Goal: Information Seeking & Learning: Learn about a topic

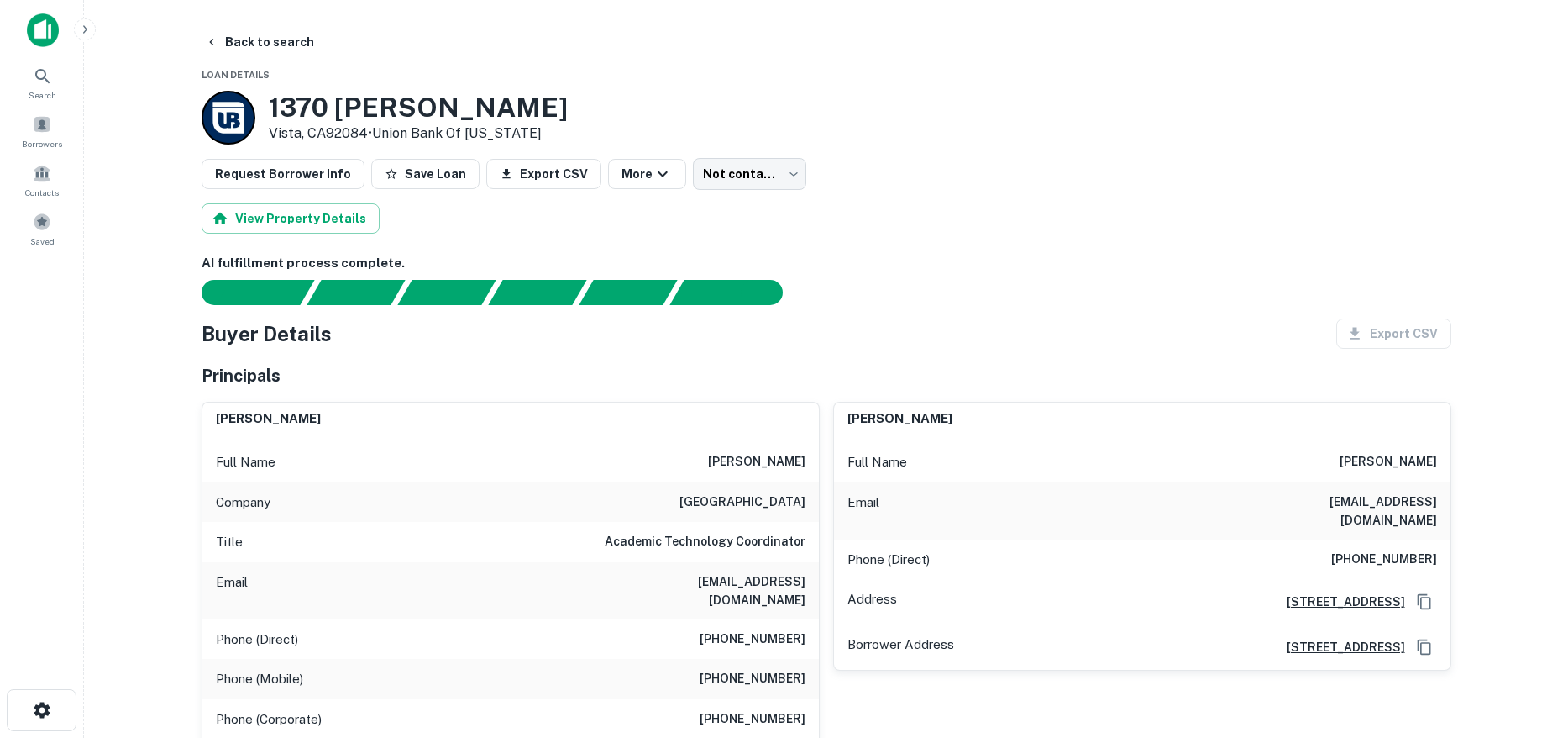
drag, startPoint x: 1330, startPoint y: 457, endPoint x: 1465, endPoint y: 461, distance: 135.1
copy h6 "[PERSON_NAME]"
click at [303, 51] on button "Back to search" at bounding box center [259, 41] width 122 height 30
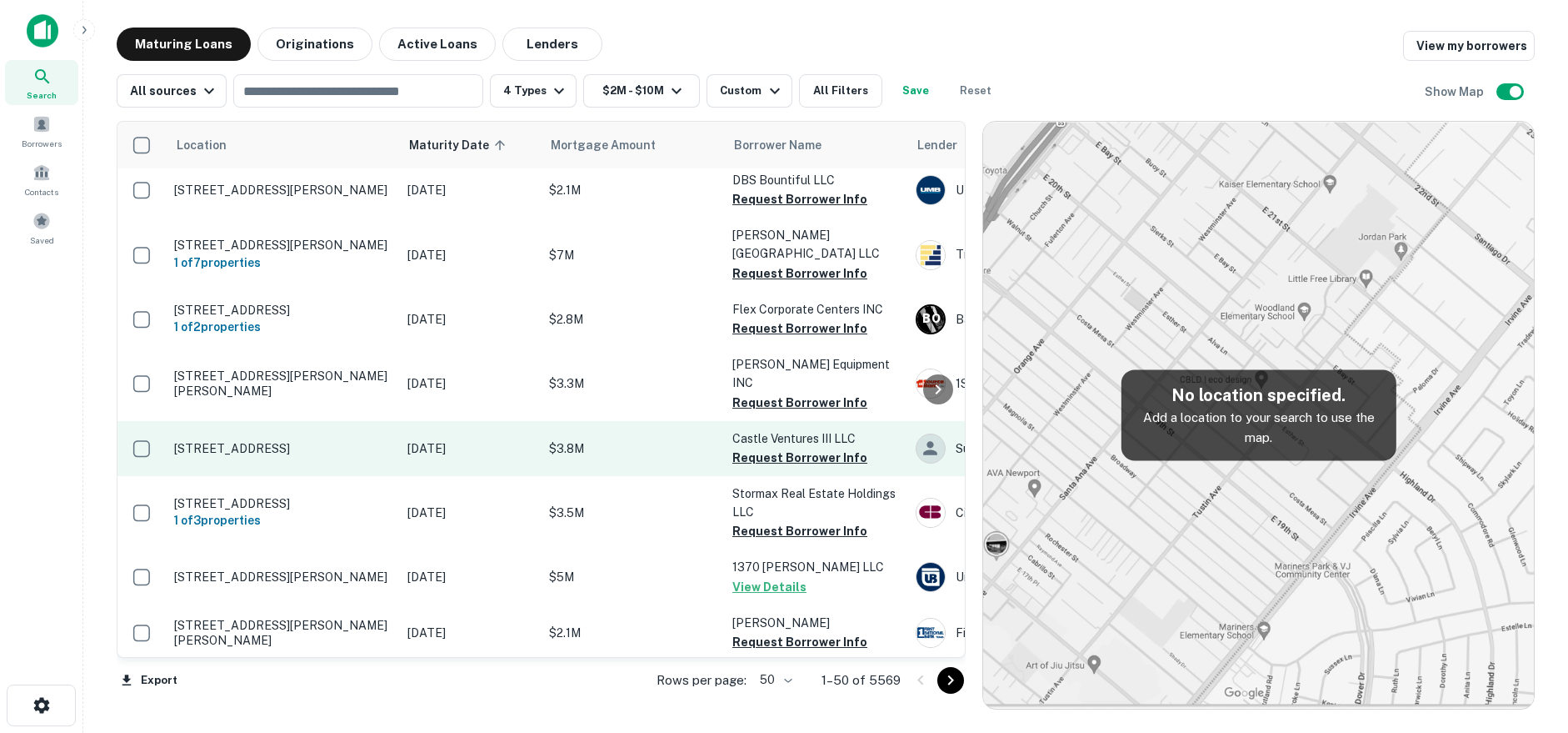
scroll to position [1084, 0]
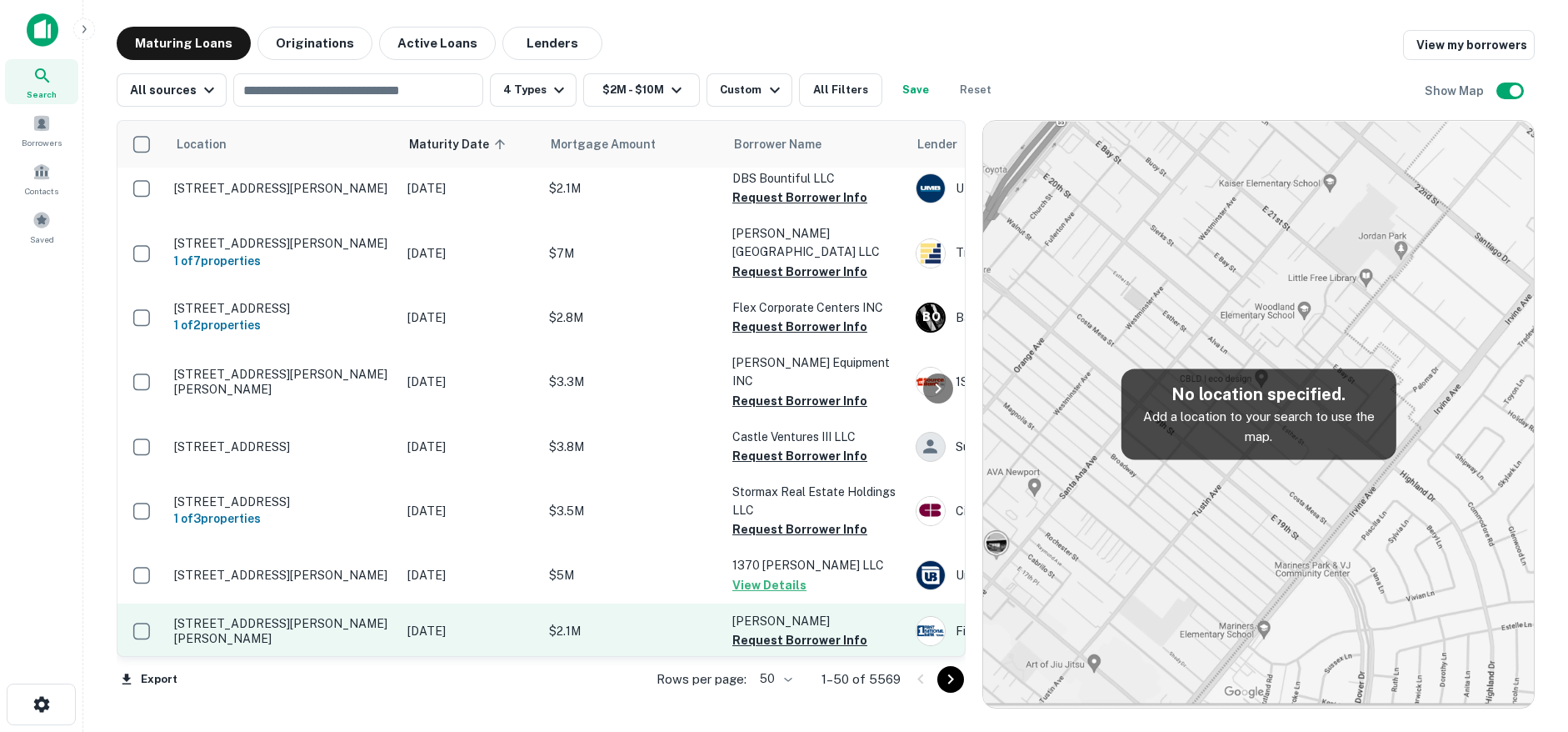
click at [363, 616] on p "[STREET_ADDRESS][PERSON_NAME][PERSON_NAME]" at bounding box center [282, 630] width 216 height 30
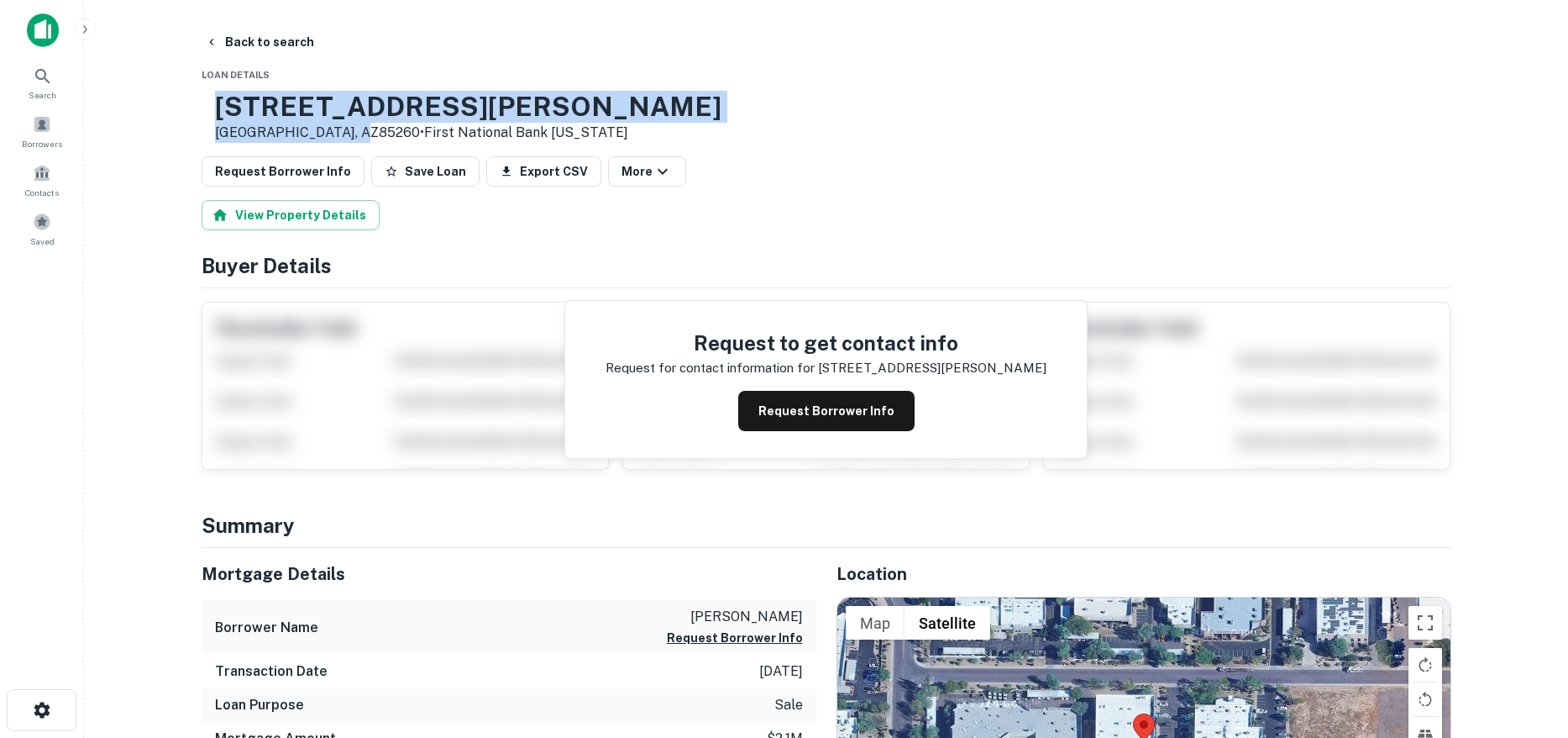
drag, startPoint x: 276, startPoint y: 102, endPoint x: 404, endPoint y: 135, distance: 132.2
click at [404, 135] on div "[STREET_ADDRESS][PERSON_NAME][PERSON_NAME] • First National Bank [US_STATE]" at bounding box center [468, 116] width 507 height 52
copy div "[STREET_ADDRESS][PERSON_NAME][PERSON_NAME]"
click at [773, 405] on button "Request Borrower Info" at bounding box center [827, 410] width 176 height 40
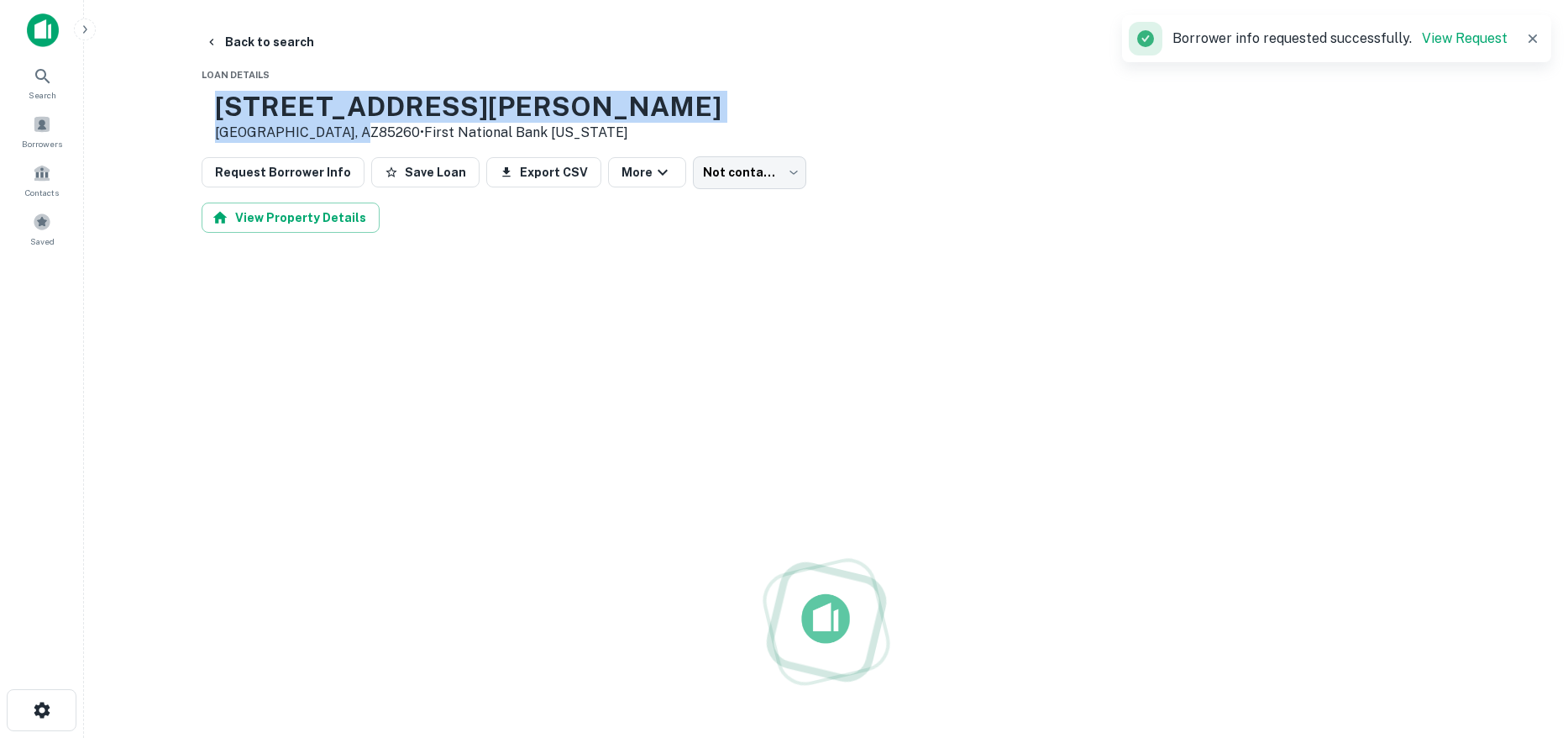
click at [466, 101] on h3 "[STREET_ADDRESS][PERSON_NAME]" at bounding box center [468, 106] width 507 height 32
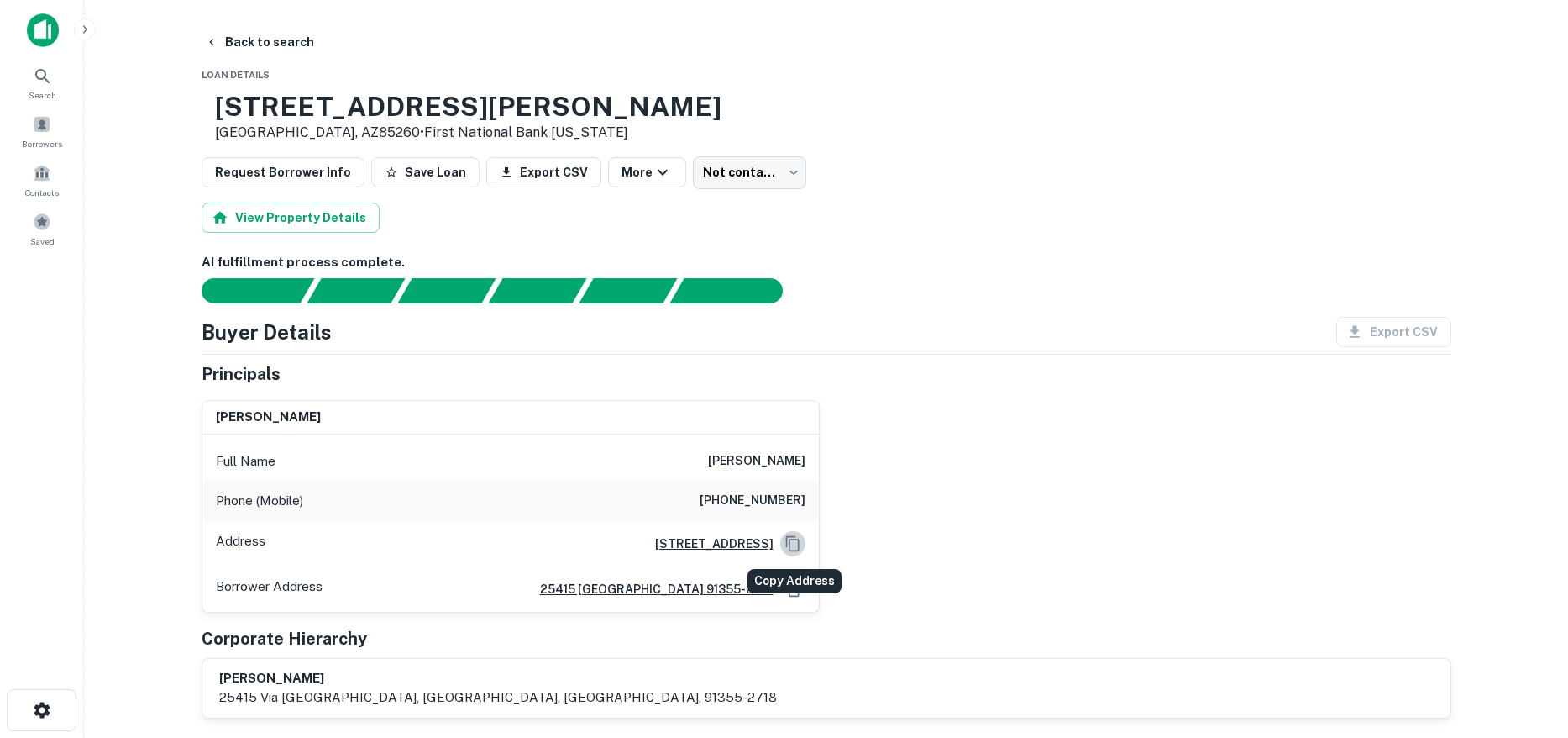
click at [796, 538] on icon "Copy Address" at bounding box center [793, 544] width 17 height 17
drag, startPoint x: 659, startPoint y: 405, endPoint x: 722, endPoint y: 473, distance: 92.7
click at [722, 473] on div "Full Name [PERSON_NAME]" at bounding box center [511, 461] width 616 height 40
click at [271, 50] on button "Back to search" at bounding box center [259, 41] width 122 height 30
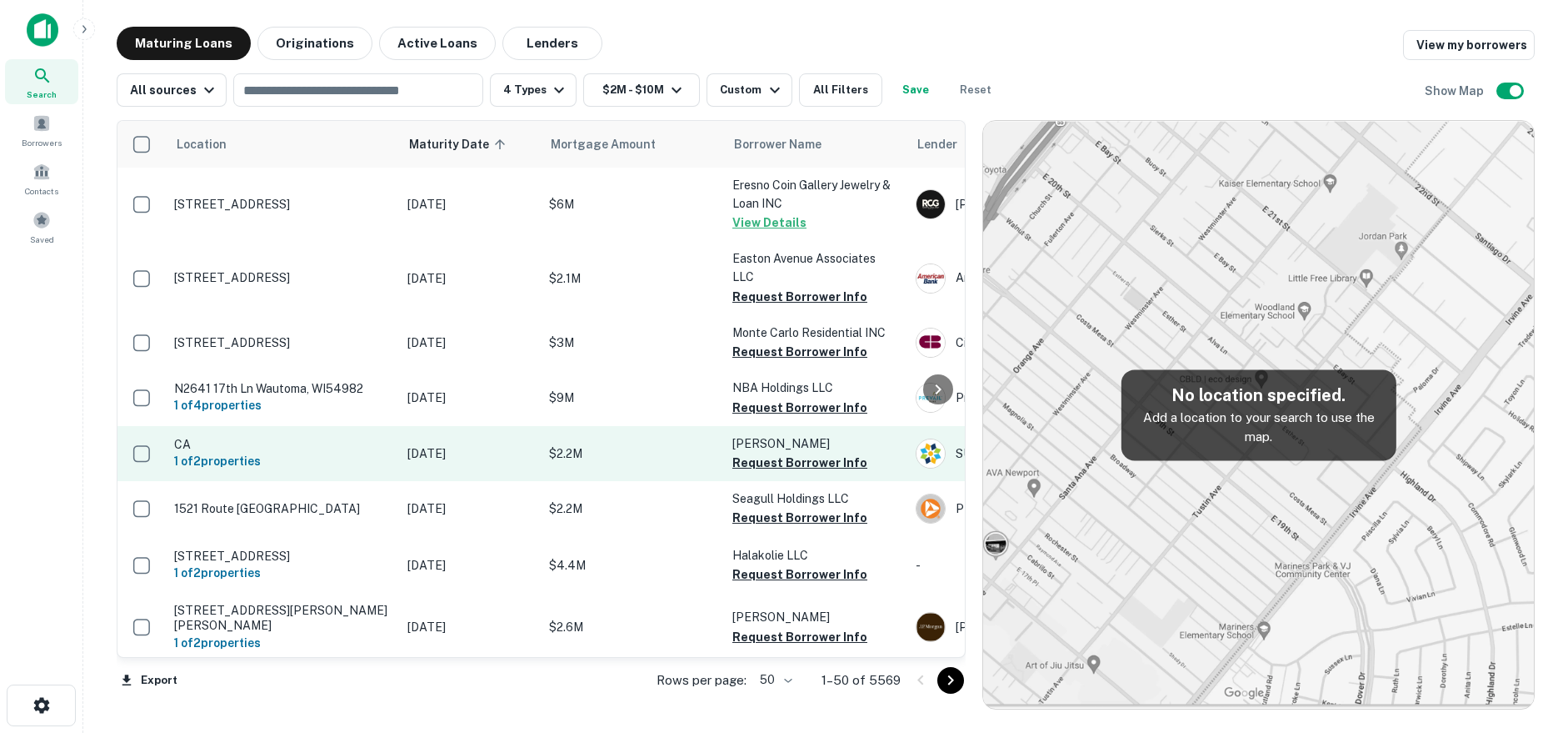
scroll to position [1084, 0]
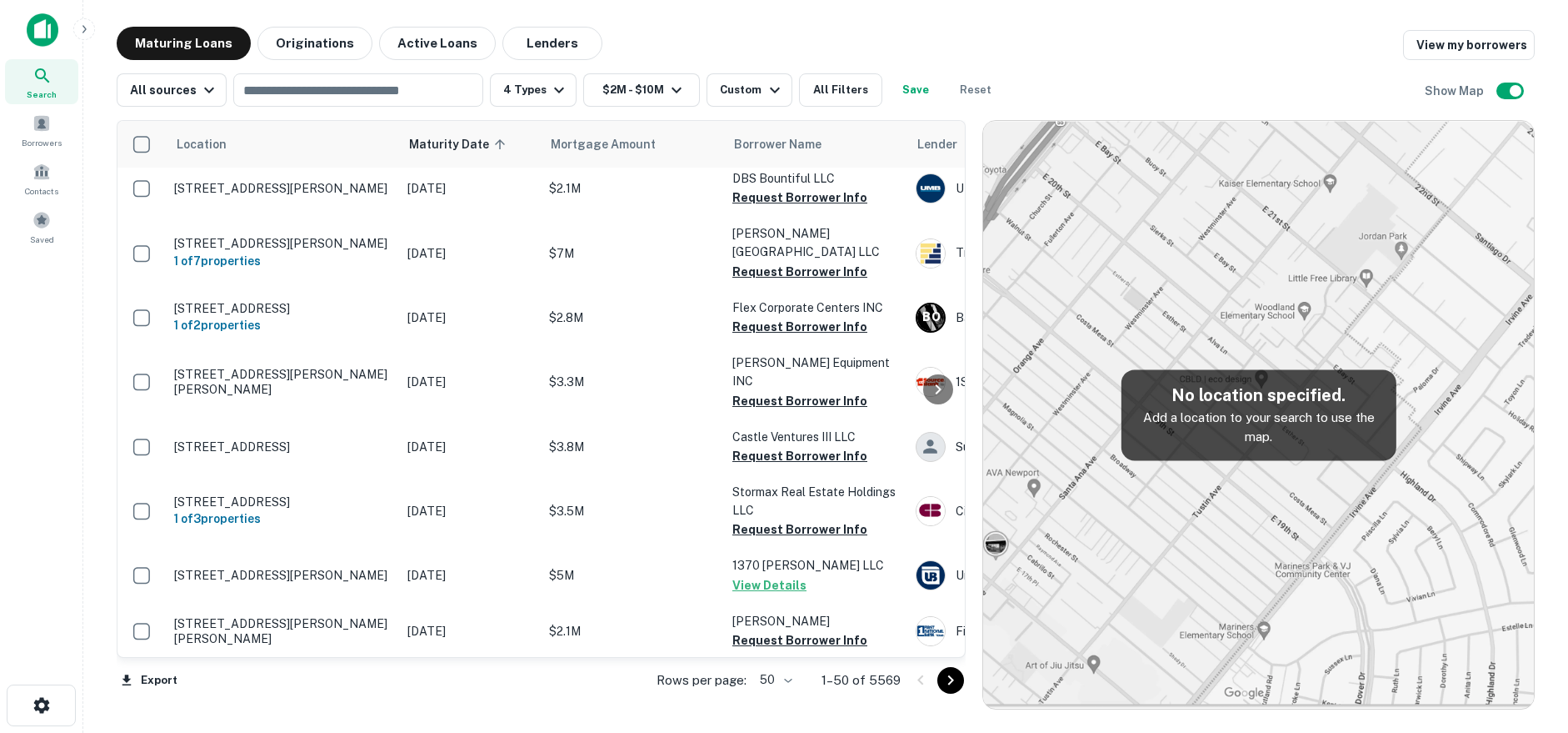
click at [526, 658] on td "[DATE]" at bounding box center [469, 685] width 142 height 55
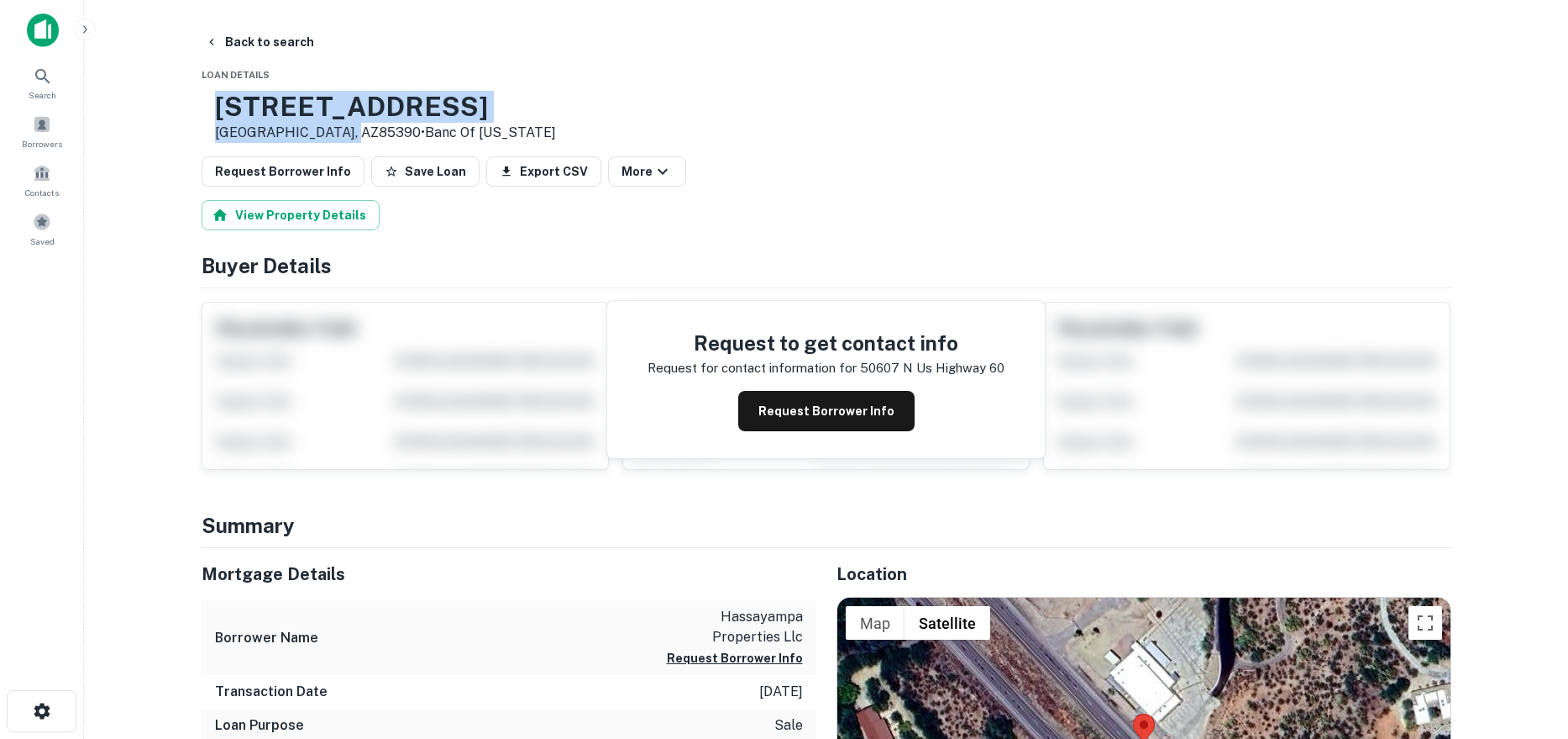
drag, startPoint x: 268, startPoint y: 101, endPoint x: 412, endPoint y: 128, distance: 146.5
click at [412, 128] on div "[STREET_ADDRESS] • Banc Of [US_STATE]" at bounding box center [385, 116] width 341 height 52
copy div "[STREET_ADDRESS]"
click at [284, 40] on button "Back to search" at bounding box center [259, 41] width 122 height 30
click at [285, 40] on button "Back to search" at bounding box center [259, 41] width 122 height 30
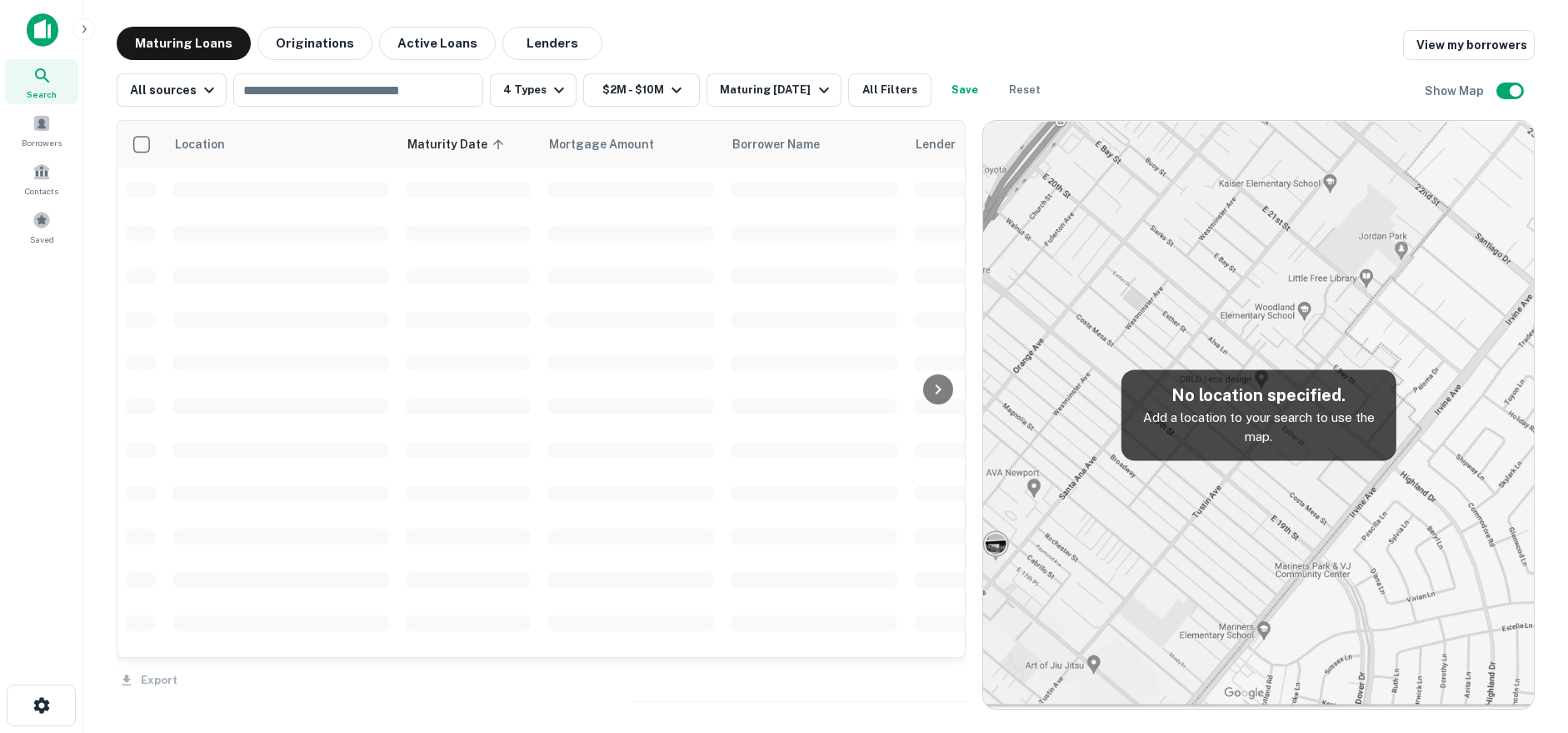
scroll to position [1084, 0]
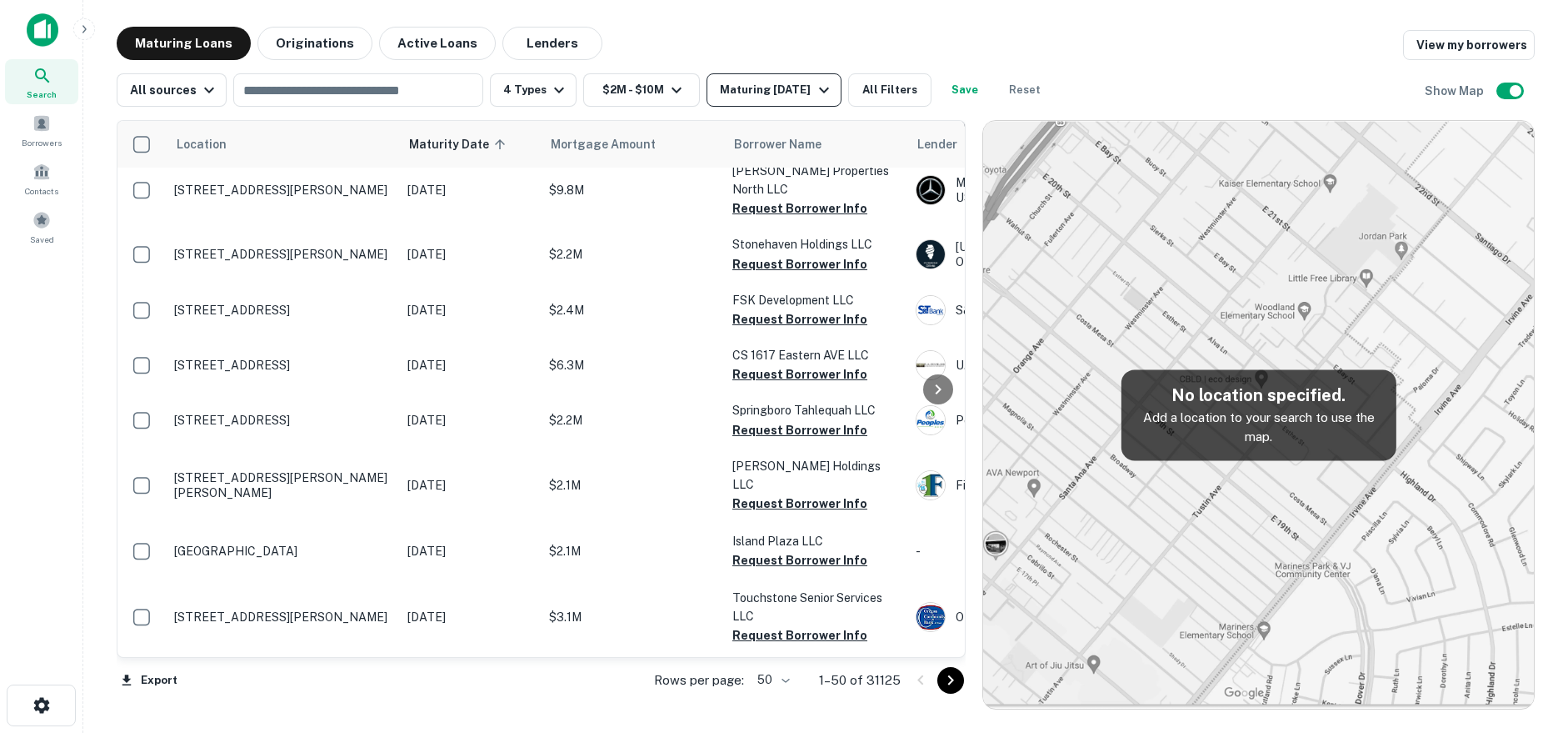
click at [743, 76] on button "Maturing [DATE]" at bounding box center [773, 89] width 134 height 33
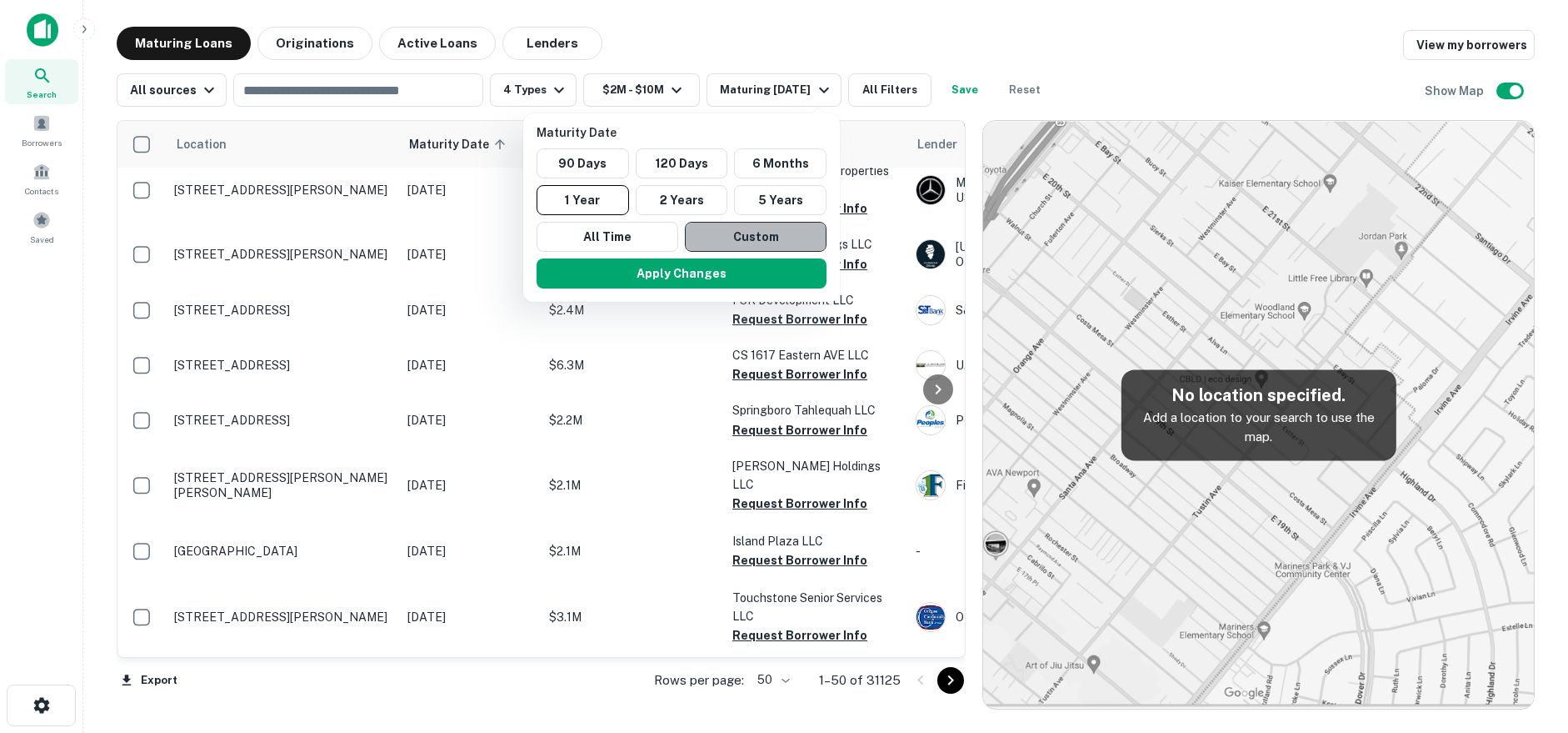
click at [727, 235] on button "Custom" at bounding box center [756, 236] width 142 height 30
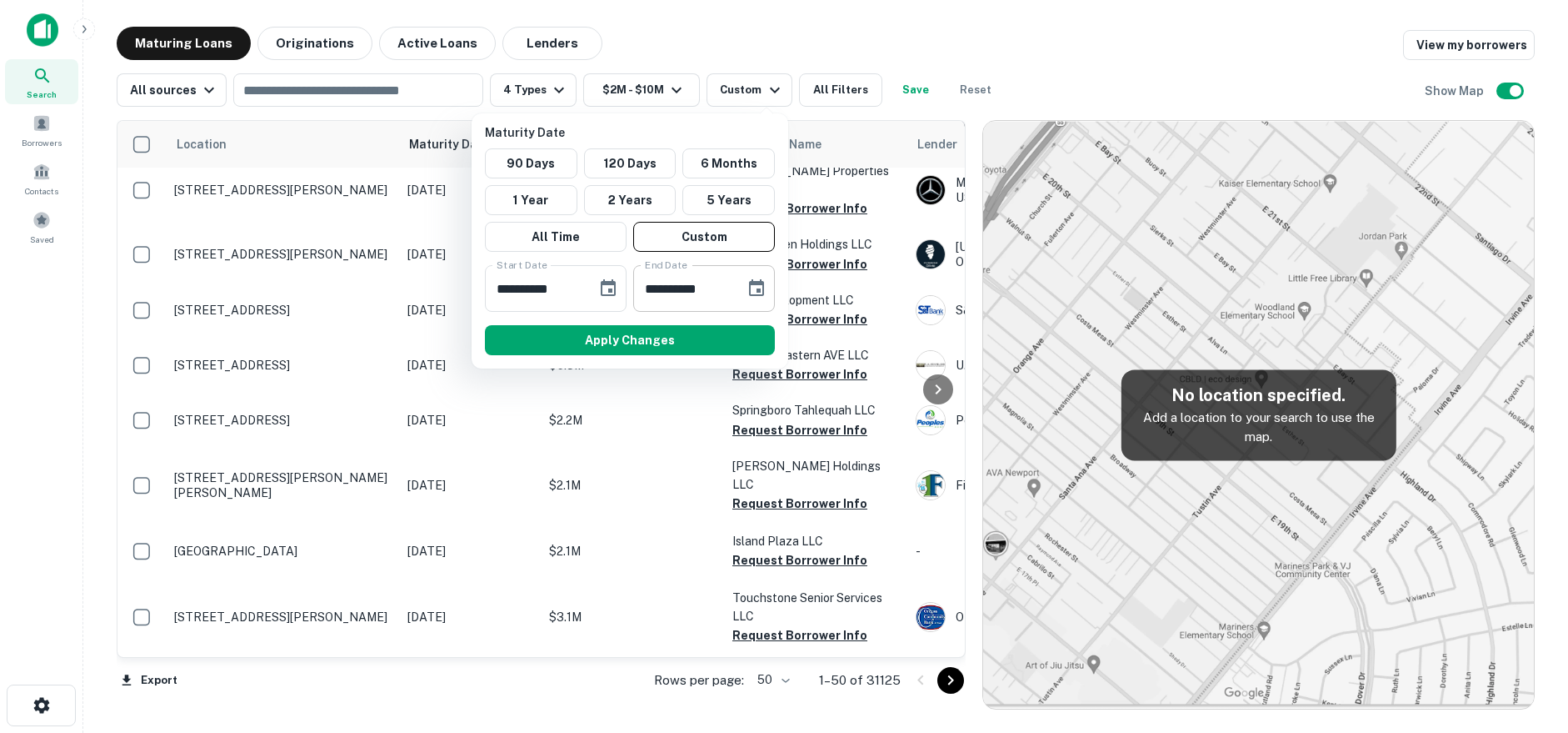
drag, startPoint x: 617, startPoint y: 289, endPoint x: 645, endPoint y: 284, distance: 28.4
click at [618, 289] on button "Choose date, selected date is Mar 11, 2025" at bounding box center [608, 288] width 33 height 33
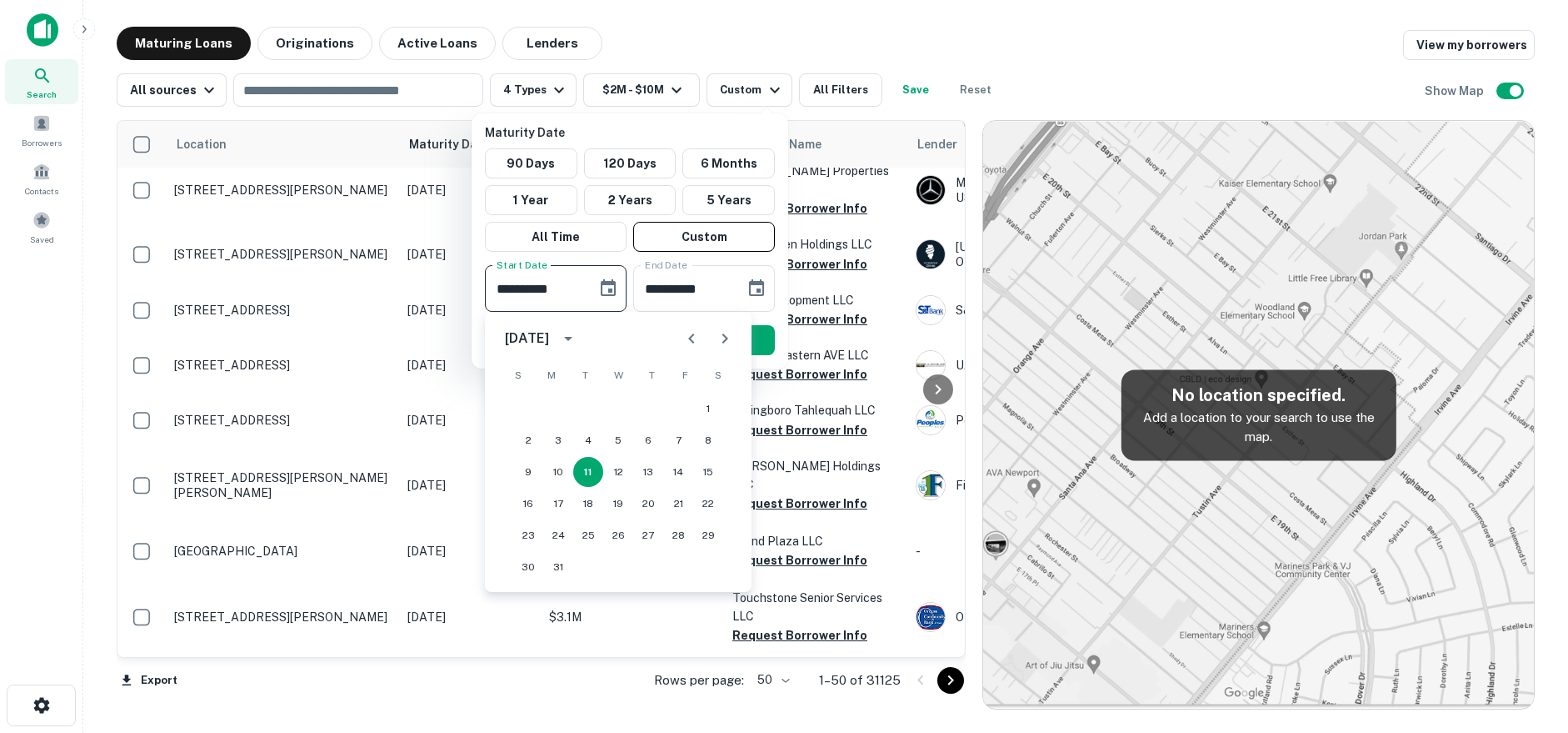
click at [735, 340] on button "Next month" at bounding box center [724, 338] width 33 height 33
click at [736, 340] on button "Next month" at bounding box center [724, 338] width 33 height 33
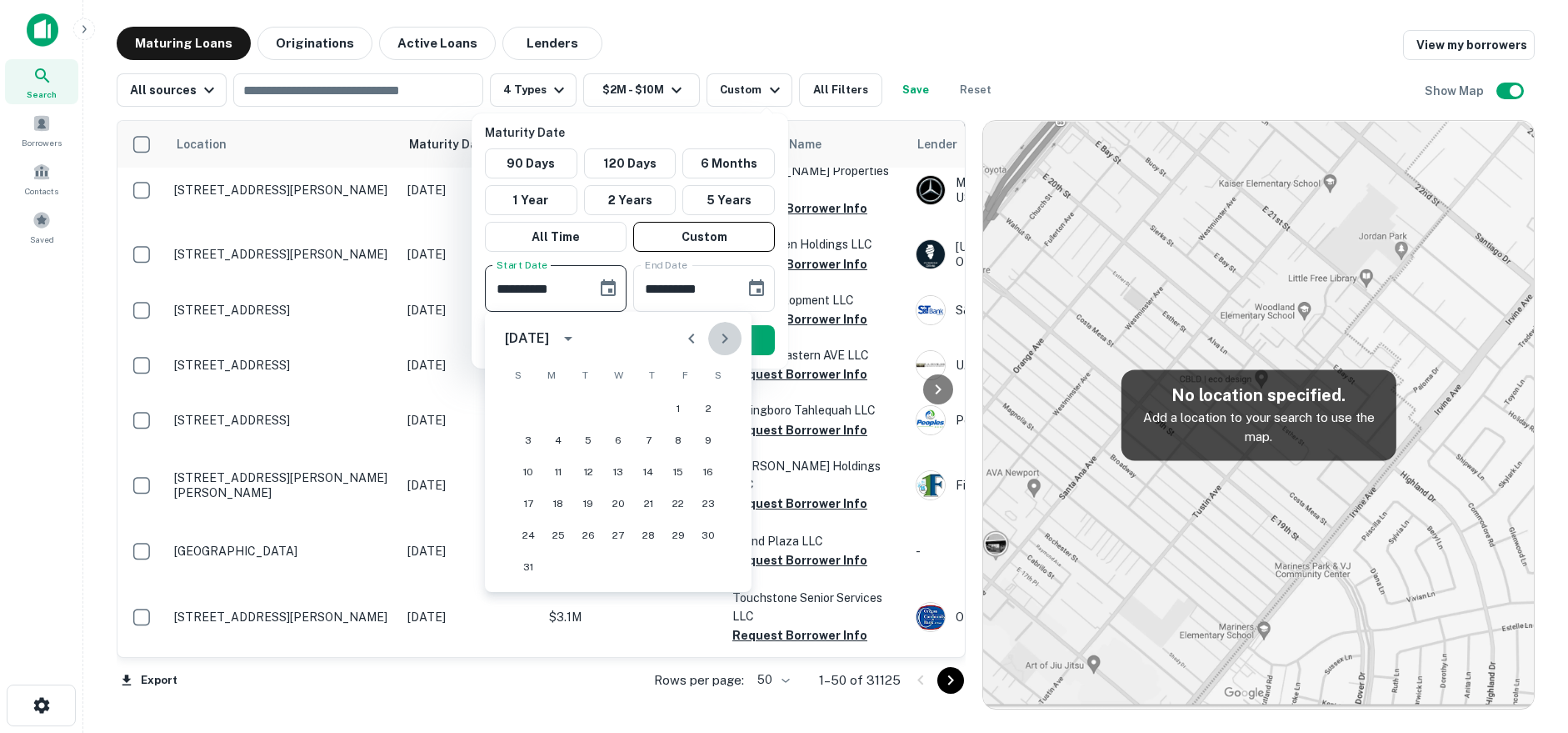
click at [736, 340] on button "Next month" at bounding box center [724, 338] width 33 height 33
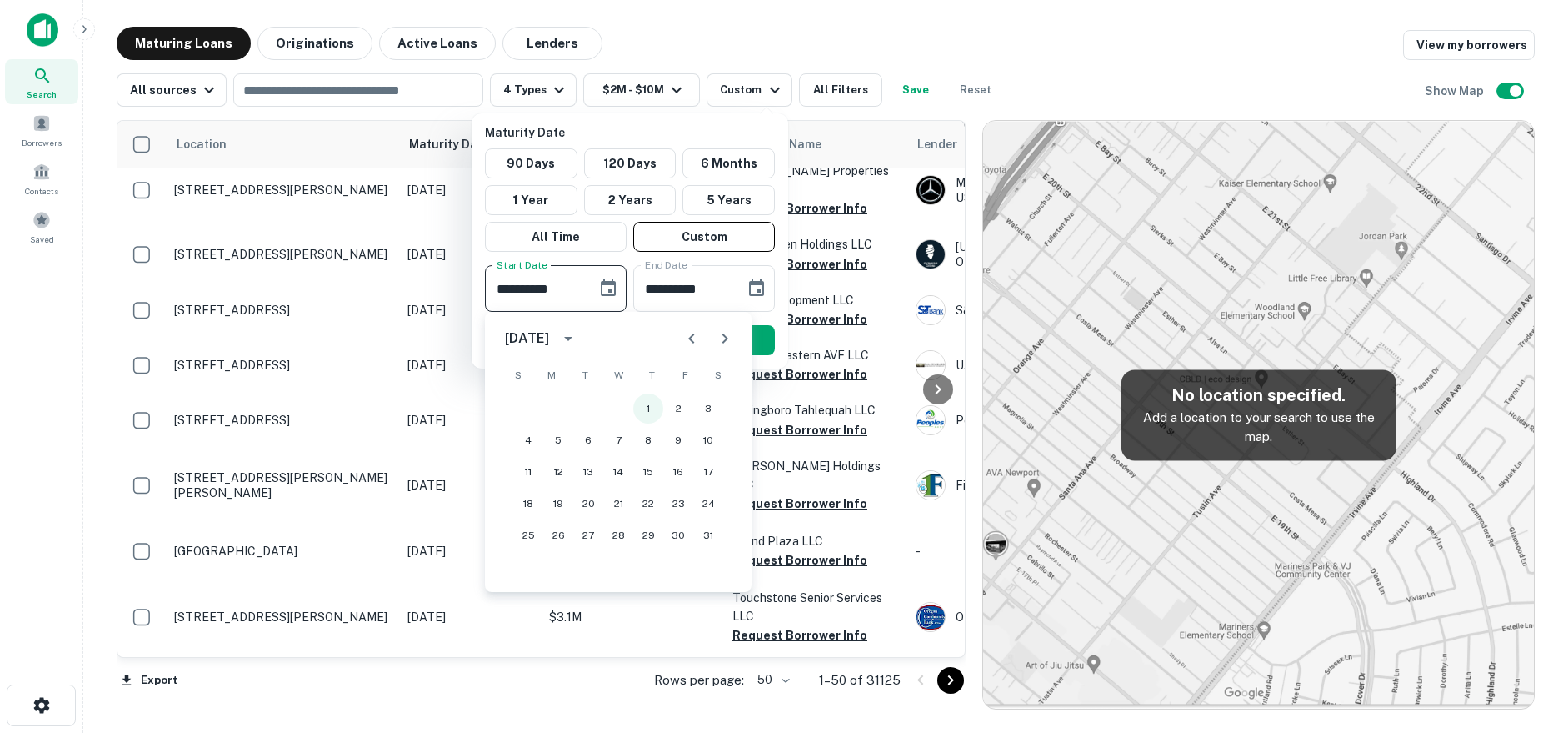
click at [653, 408] on button "1" at bounding box center [648, 408] width 30 height 30
type input "**********"
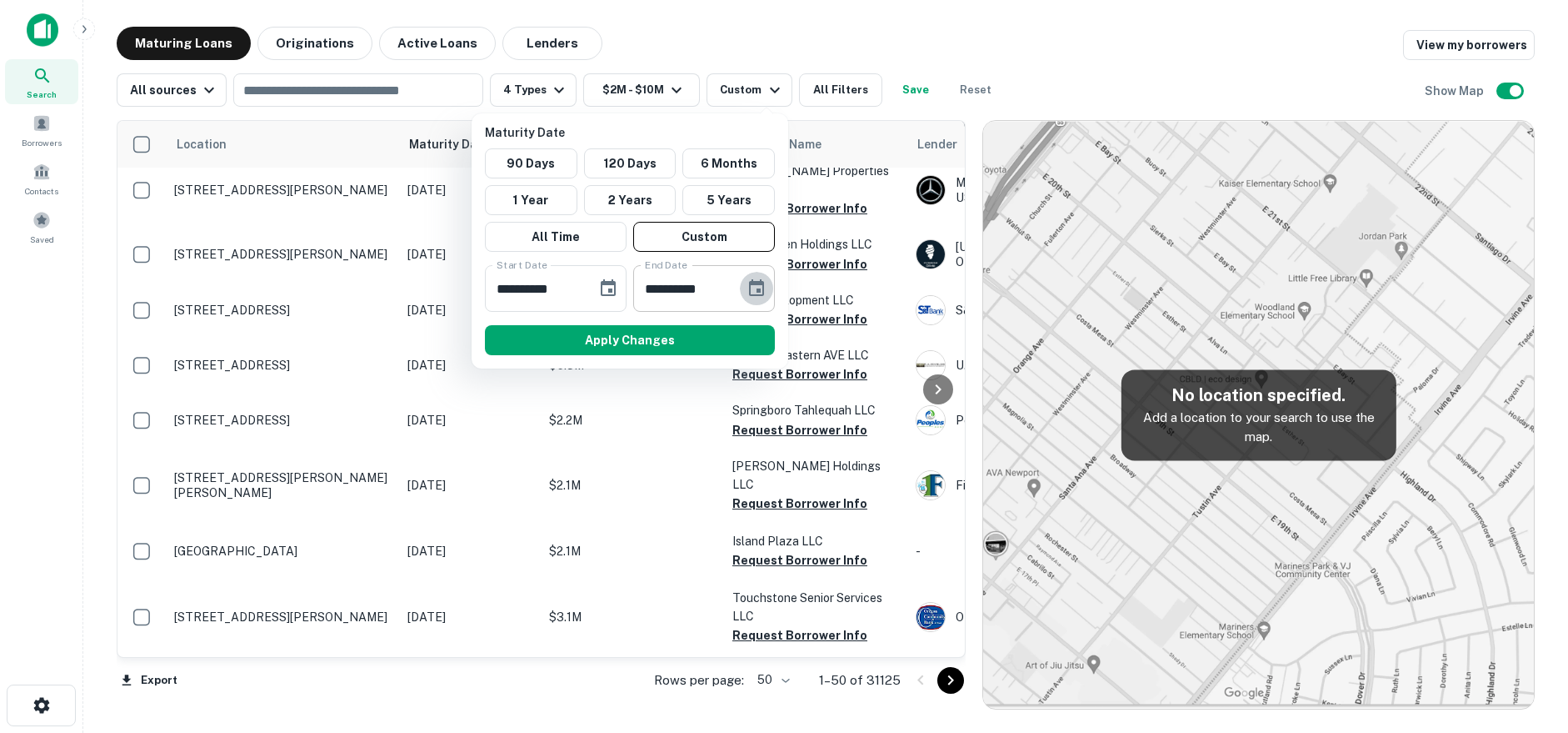
click at [751, 285] on icon "Choose date, selected date is Sep 7, 2025" at bounding box center [756, 288] width 15 height 17
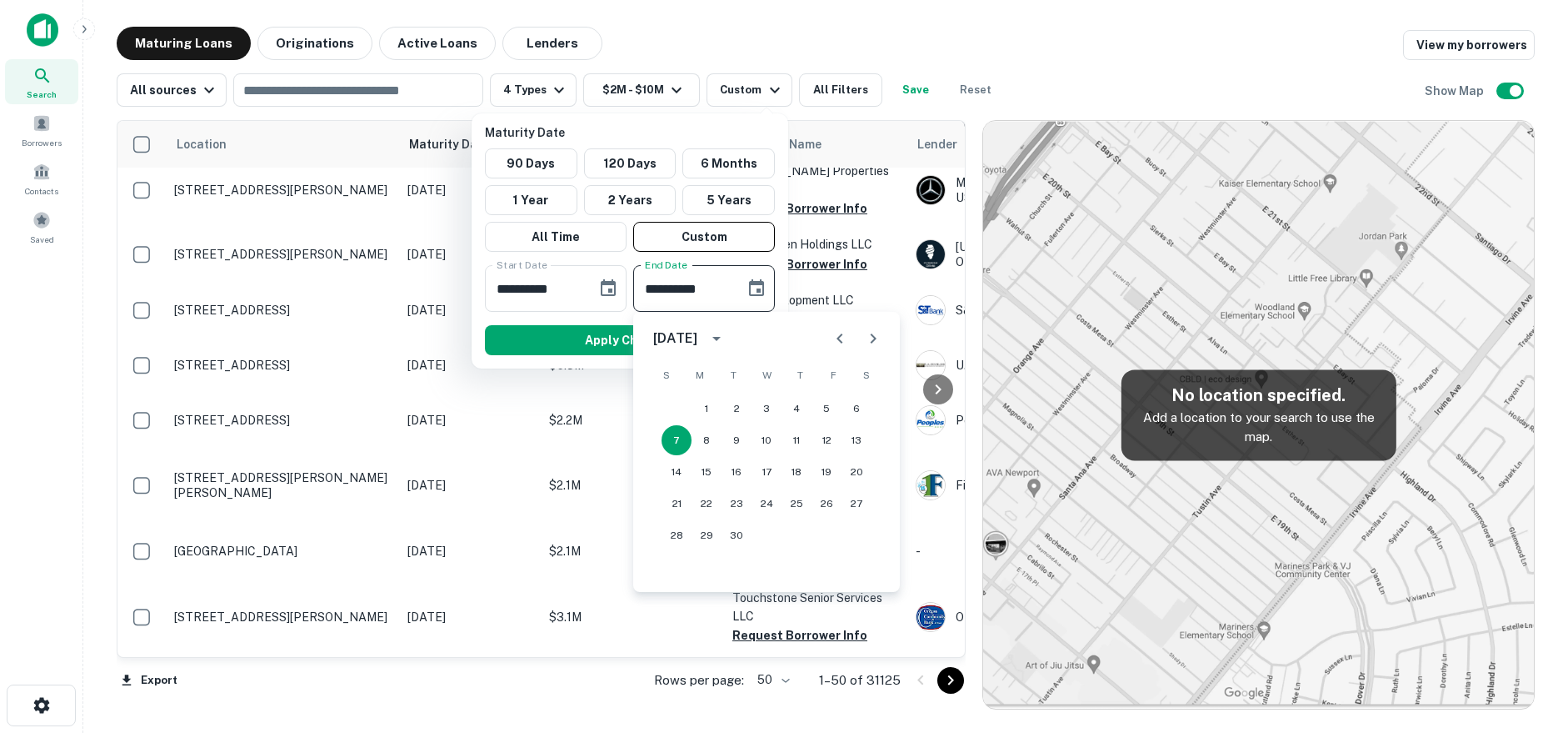
click at [854, 336] on button "Previous month" at bounding box center [840, 338] width 33 height 33
click at [868, 335] on icon "Next month" at bounding box center [874, 339] width 20 height 20
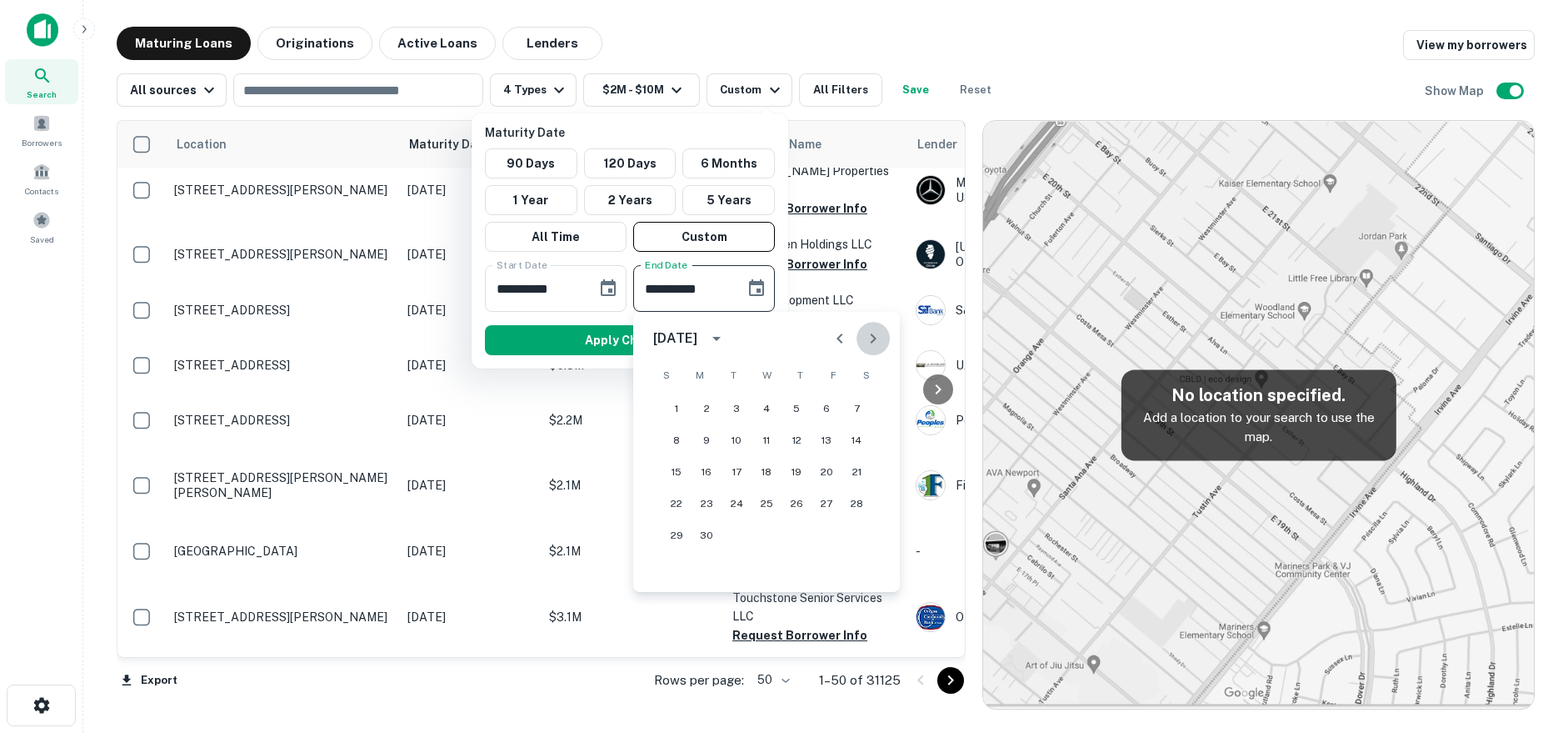
click at [868, 335] on icon "Next month" at bounding box center [874, 339] width 20 height 20
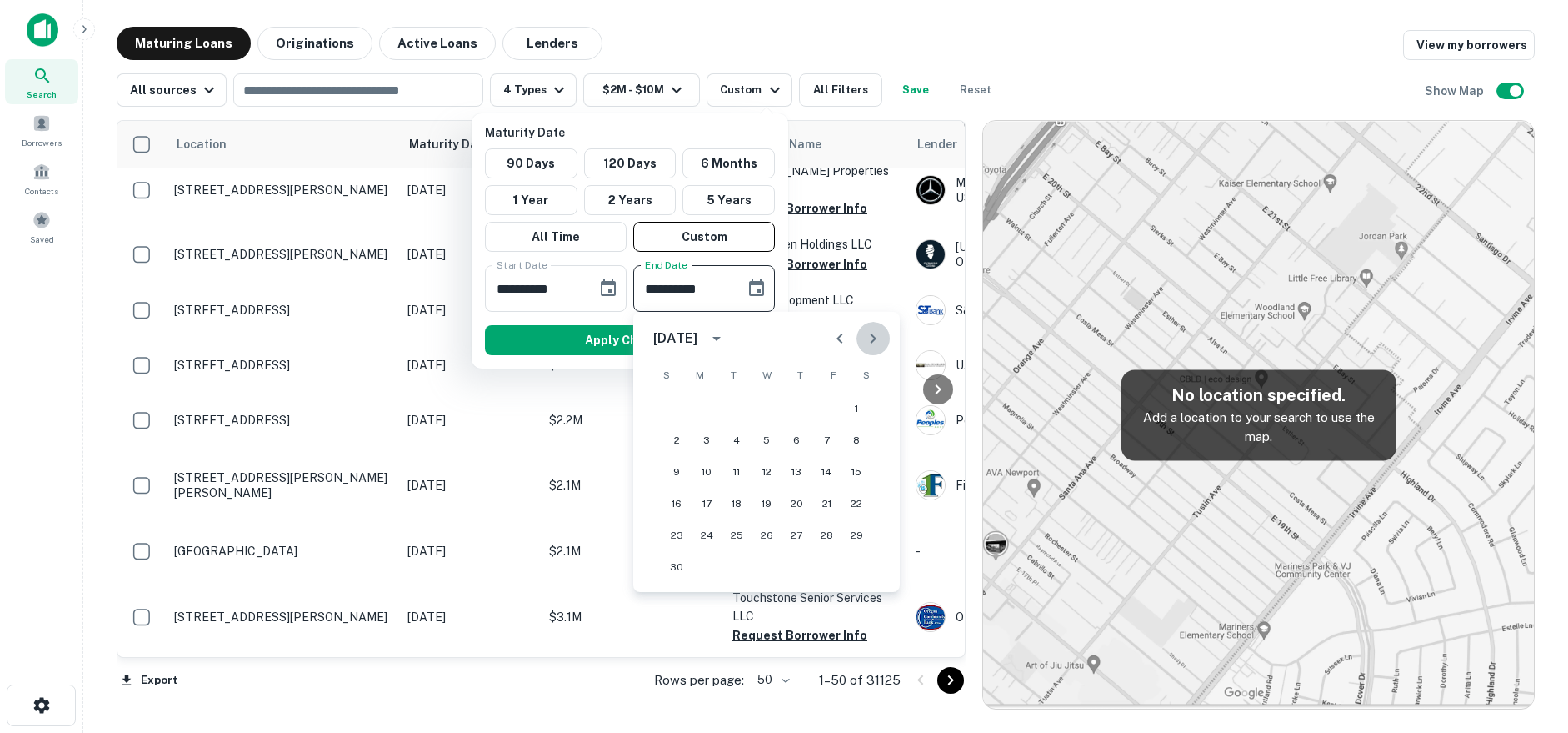
click at [868, 335] on icon "Next month" at bounding box center [874, 339] width 20 height 20
click at [782, 423] on div "1 2 3 4 5 6 7" at bounding box center [767, 408] width 267 height 30
click at [776, 400] on button "4" at bounding box center [766, 408] width 30 height 30
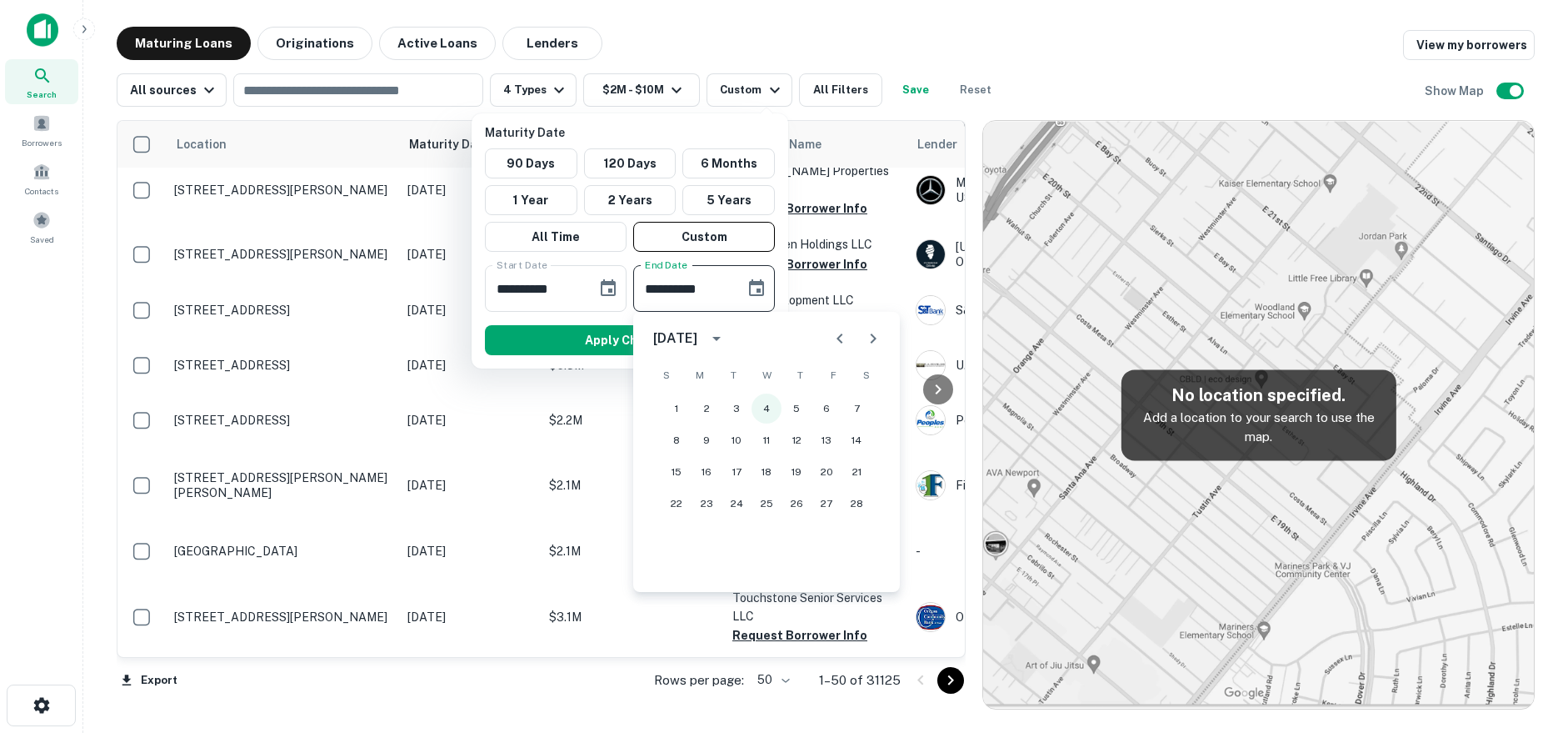
type input "**********"
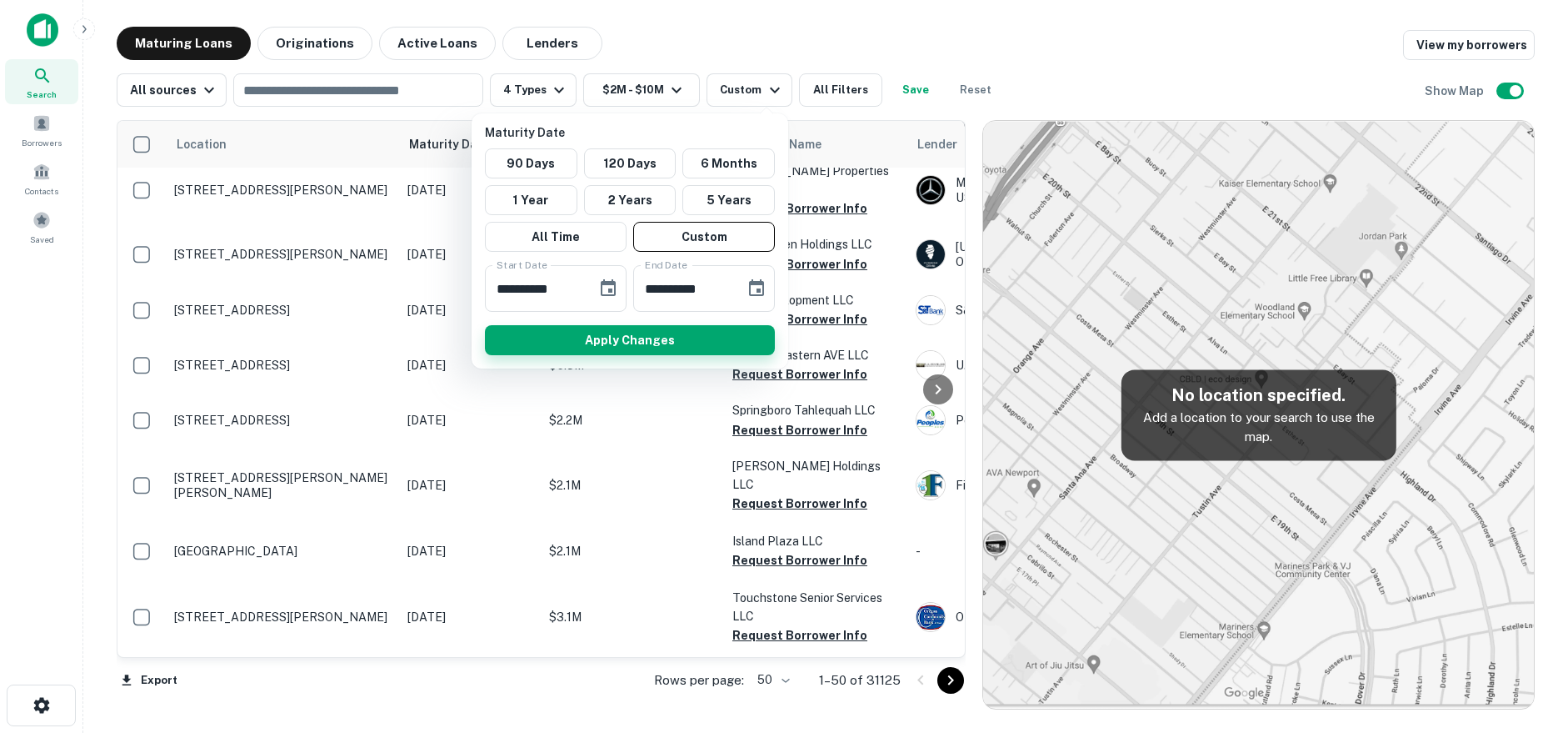
click at [671, 349] on button "Apply Changes" at bounding box center [630, 340] width 290 height 30
click at [672, 339] on button "Apply Changes" at bounding box center [630, 340] width 290 height 30
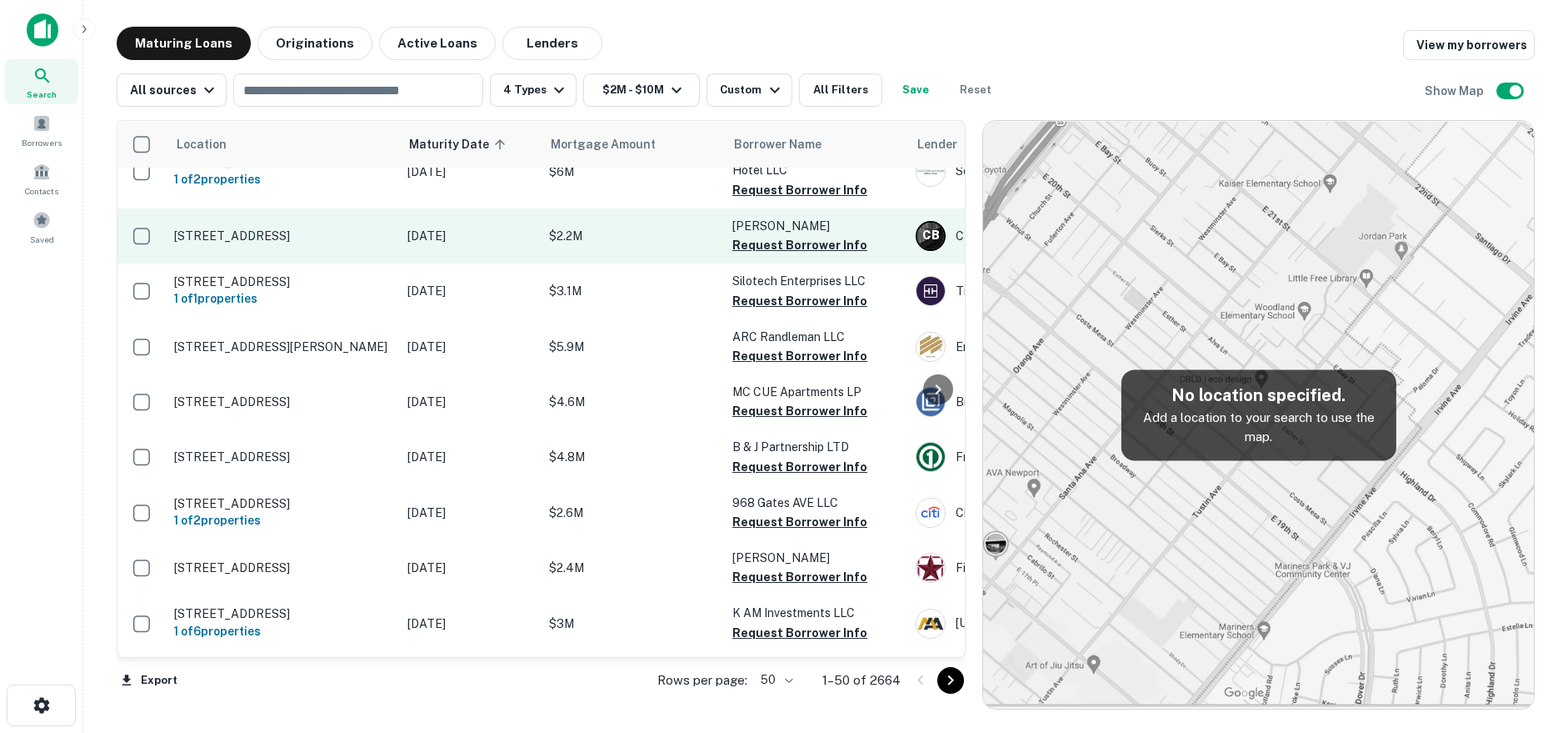
click at [383, 228] on p "[STREET_ADDRESS]" at bounding box center [282, 236] width 216 height 15
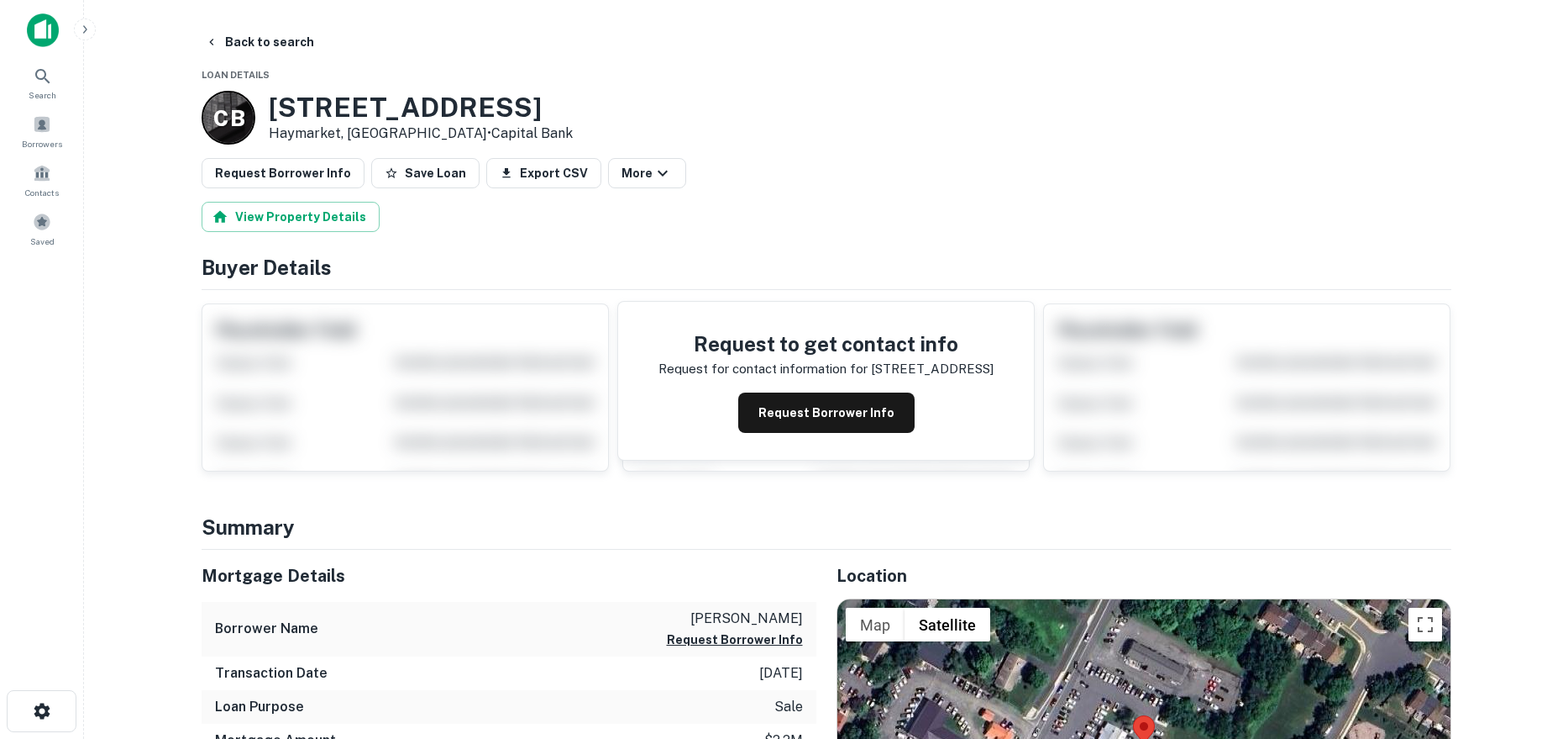
drag, startPoint x: 261, startPoint y: 106, endPoint x: 408, endPoint y: 131, distance: 149.1
click at [408, 131] on div "C B [STREET_ADDRESS] • Capital Bank" at bounding box center [388, 117] width 371 height 54
click at [814, 417] on button "Request Borrower Info" at bounding box center [827, 412] width 176 height 40
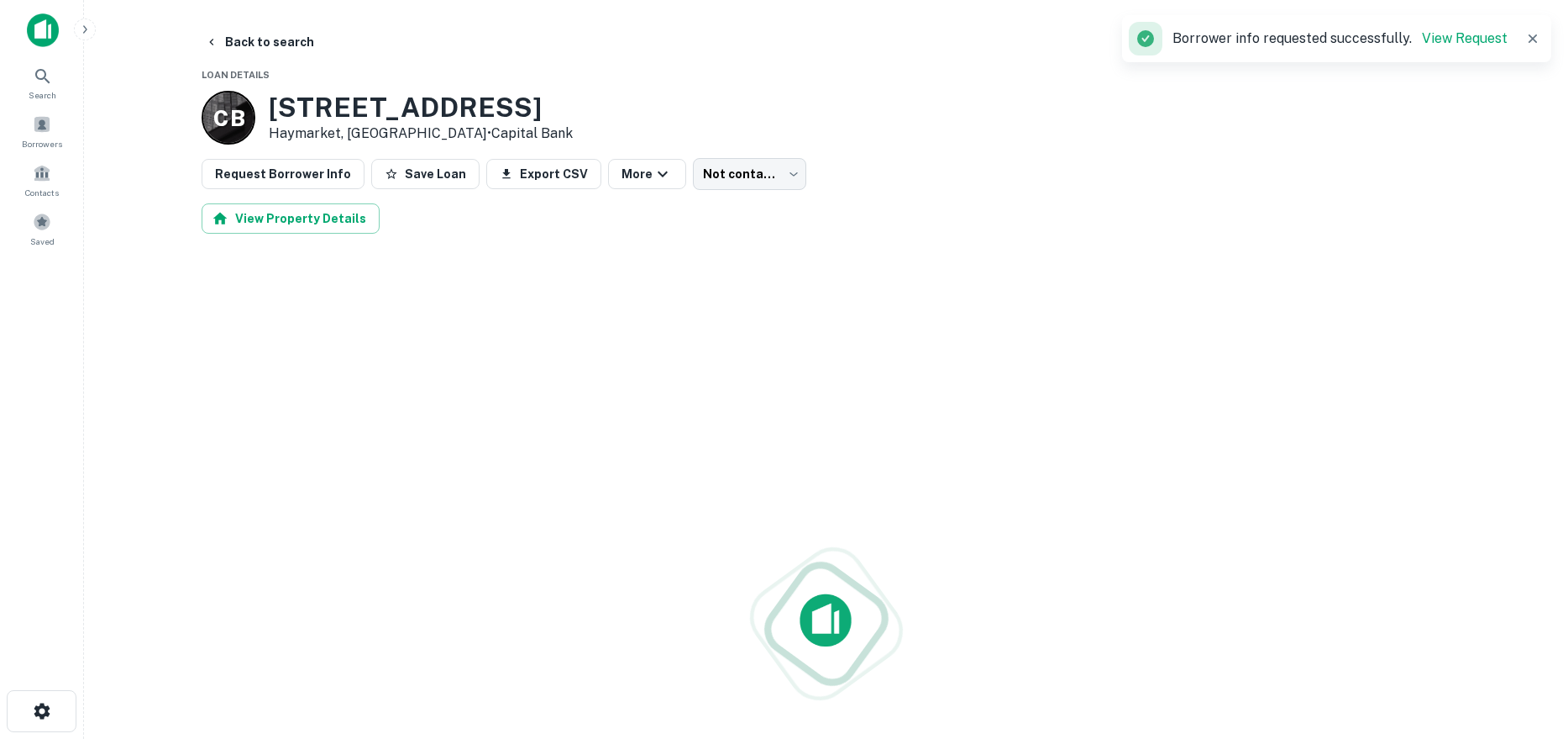
click at [380, 111] on h3 "[STREET_ADDRESS]" at bounding box center [420, 107] width 304 height 32
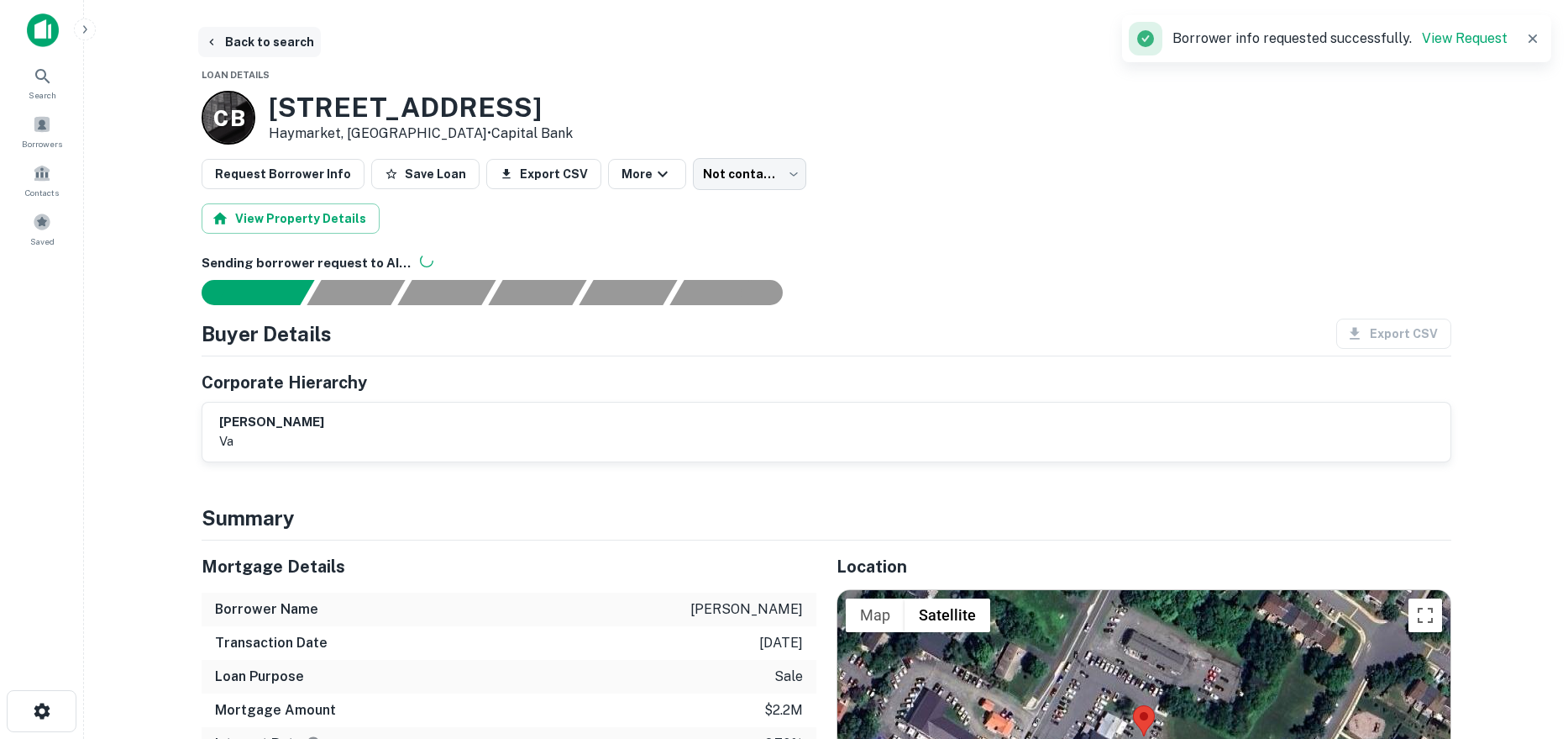
click at [253, 51] on button "Back to search" at bounding box center [259, 41] width 122 height 30
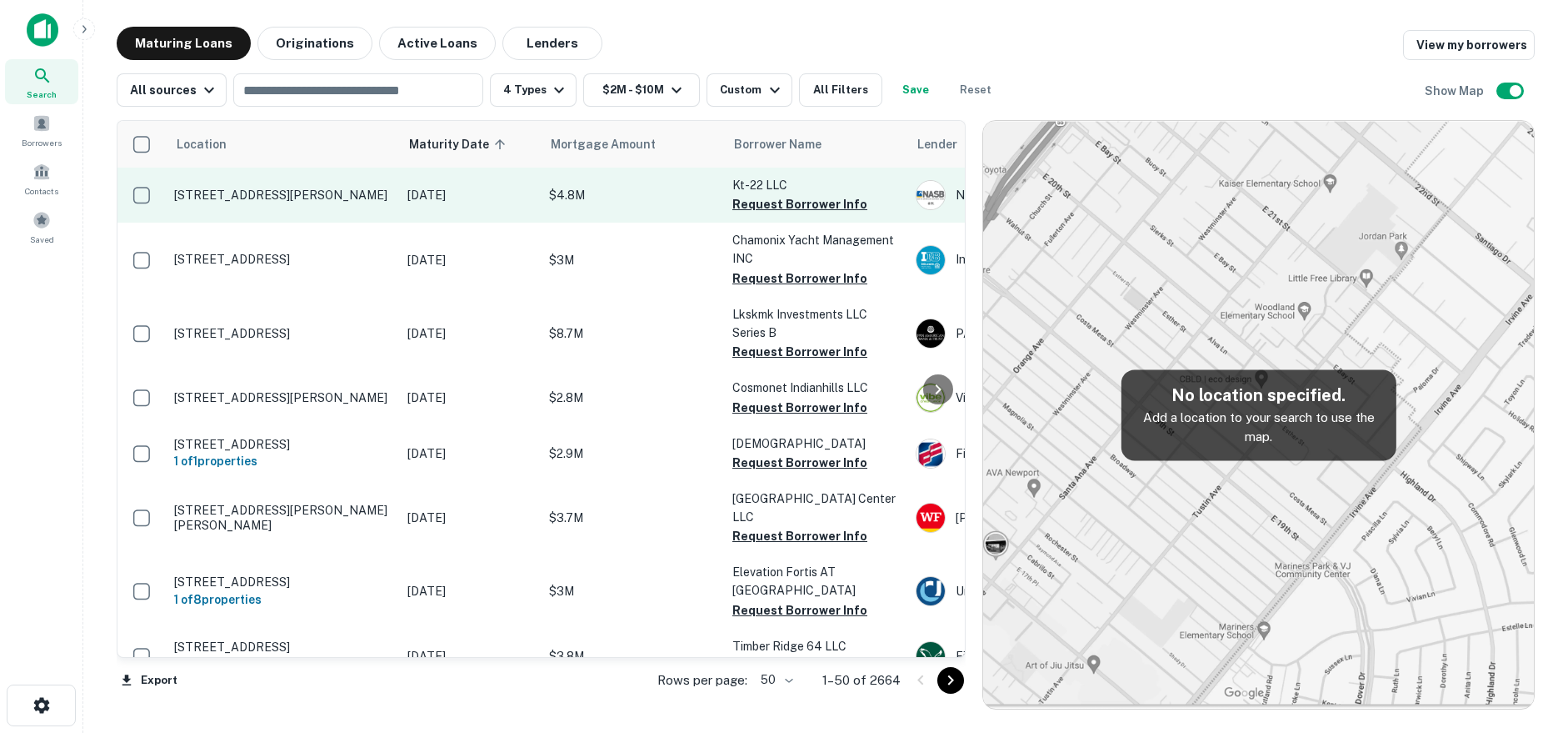
click at [374, 200] on p "[STREET_ADDRESS][PERSON_NAME]" at bounding box center [282, 195] width 216 height 15
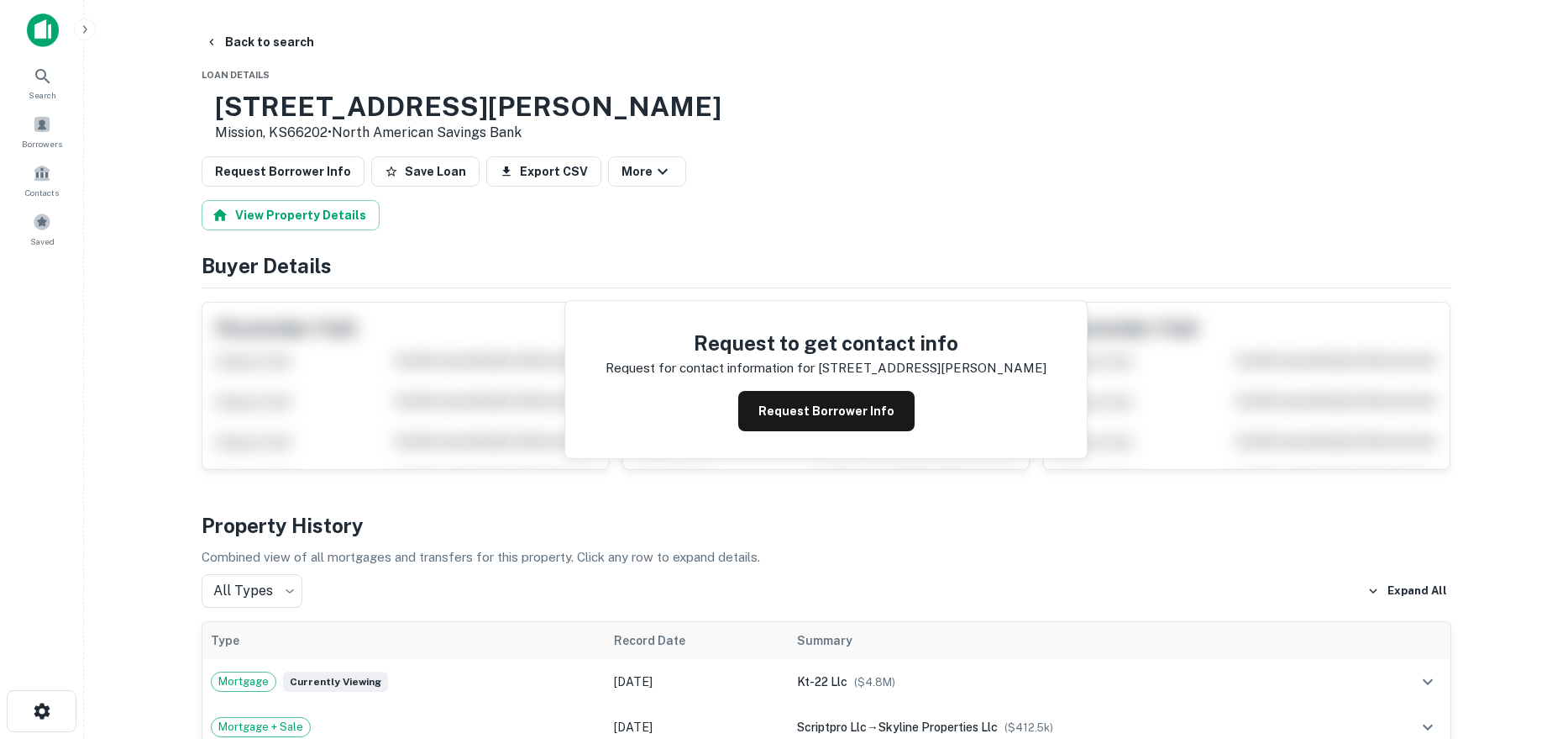
drag, startPoint x: 277, startPoint y: 103, endPoint x: 384, endPoint y: 130, distance: 110.4
click at [384, 130] on div "[STREET_ADDRESS][PERSON_NAME] • North American Savings Bank" at bounding box center [468, 116] width 507 height 52
copy div "[STREET_ADDRESS][PERSON_NAME]"
click at [787, 415] on button "Request Borrower Info" at bounding box center [827, 410] width 176 height 40
click at [386, 98] on h3 "[STREET_ADDRESS][PERSON_NAME]" at bounding box center [468, 106] width 507 height 32
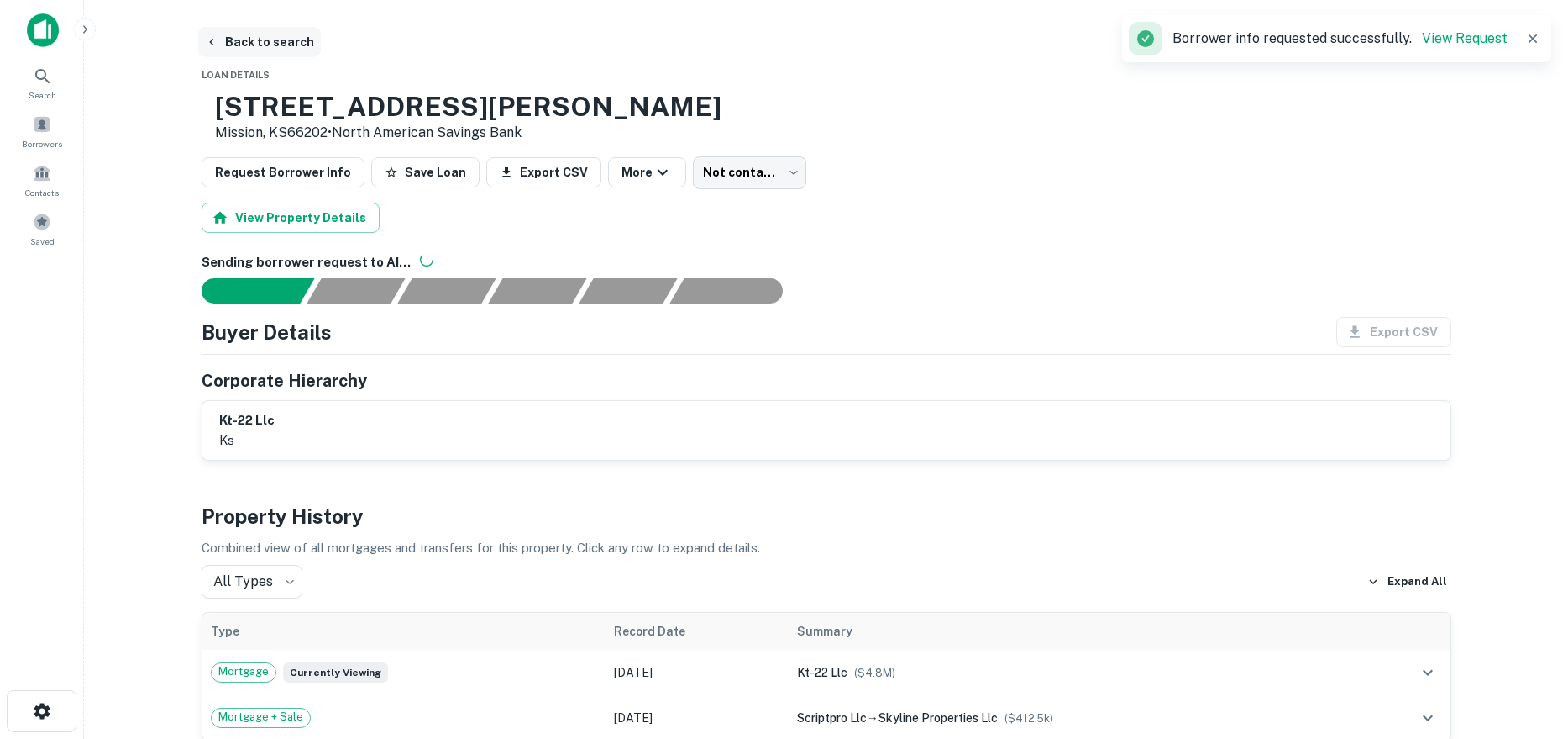
click at [275, 45] on button "Back to search" at bounding box center [259, 41] width 122 height 30
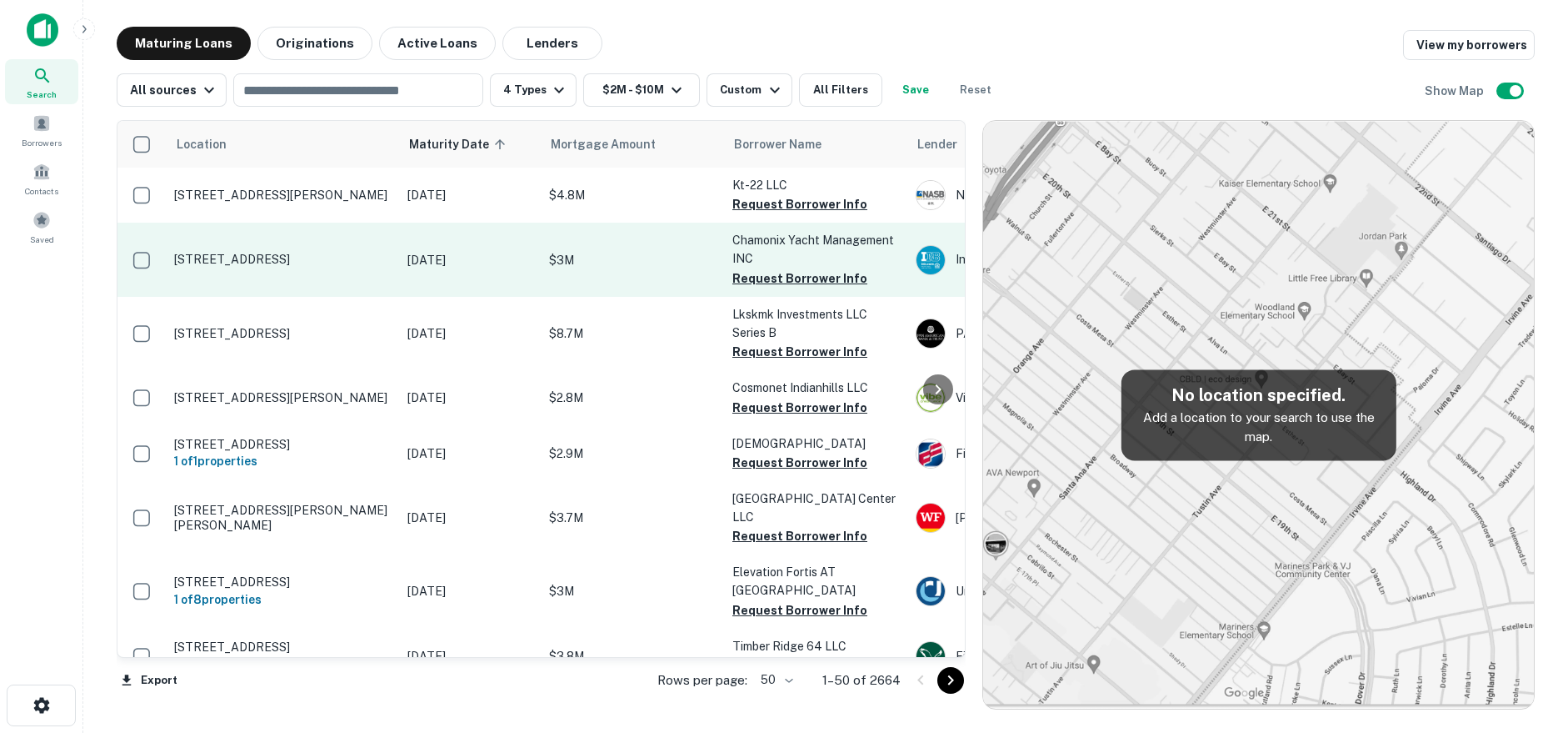
click at [373, 246] on td "[STREET_ADDRESS]" at bounding box center [282, 259] width 233 height 73
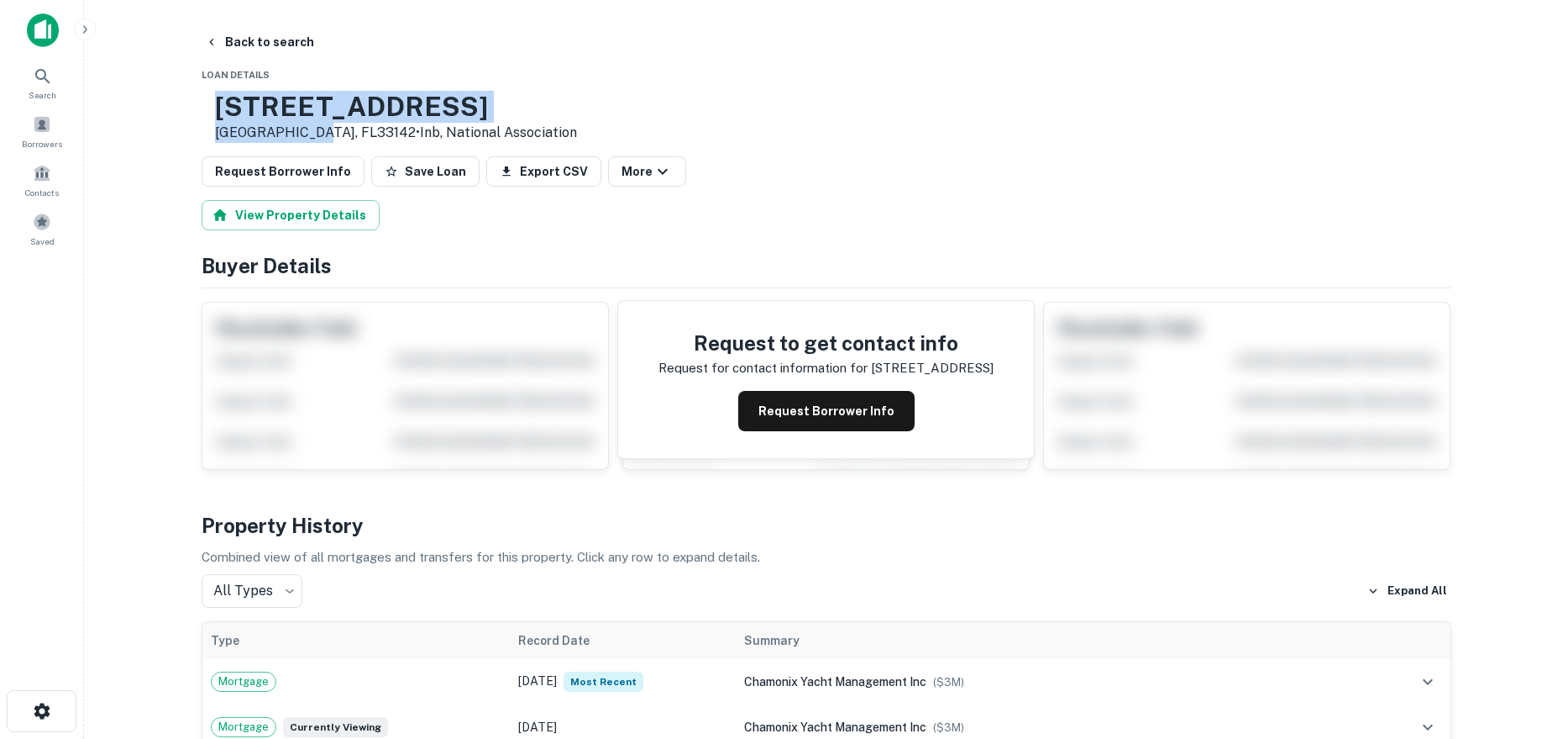
drag, startPoint x: 271, startPoint y: 102, endPoint x: 365, endPoint y: 132, distance: 98.7
click at [365, 132] on div "[STREET_ADDRESS] • Inb, National Association" at bounding box center [395, 116] width 362 height 52
copy div "[STREET_ADDRESS]"
click at [256, 48] on button "Back to search" at bounding box center [259, 41] width 122 height 30
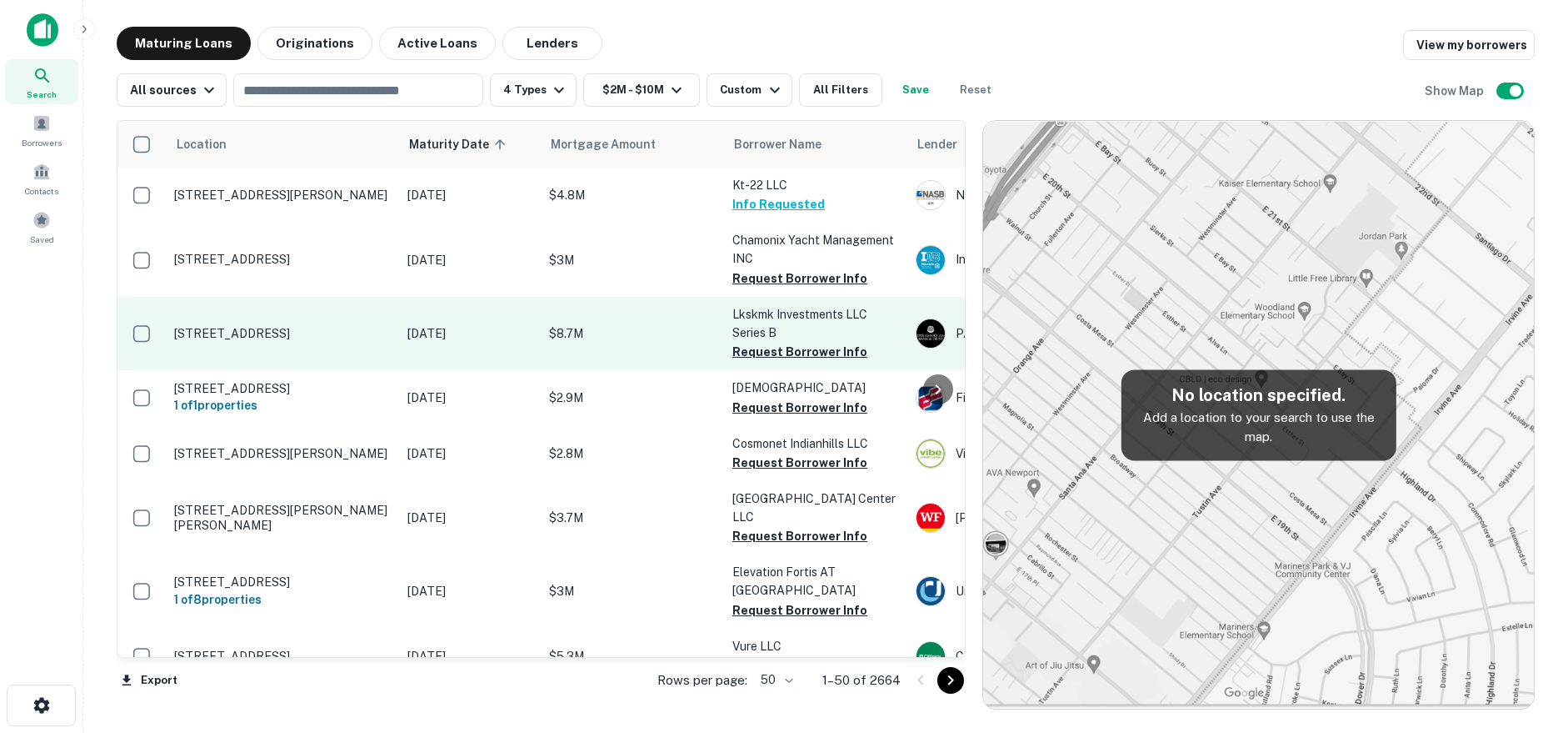
click at [381, 331] on p "[STREET_ADDRESS]" at bounding box center [282, 334] width 216 height 15
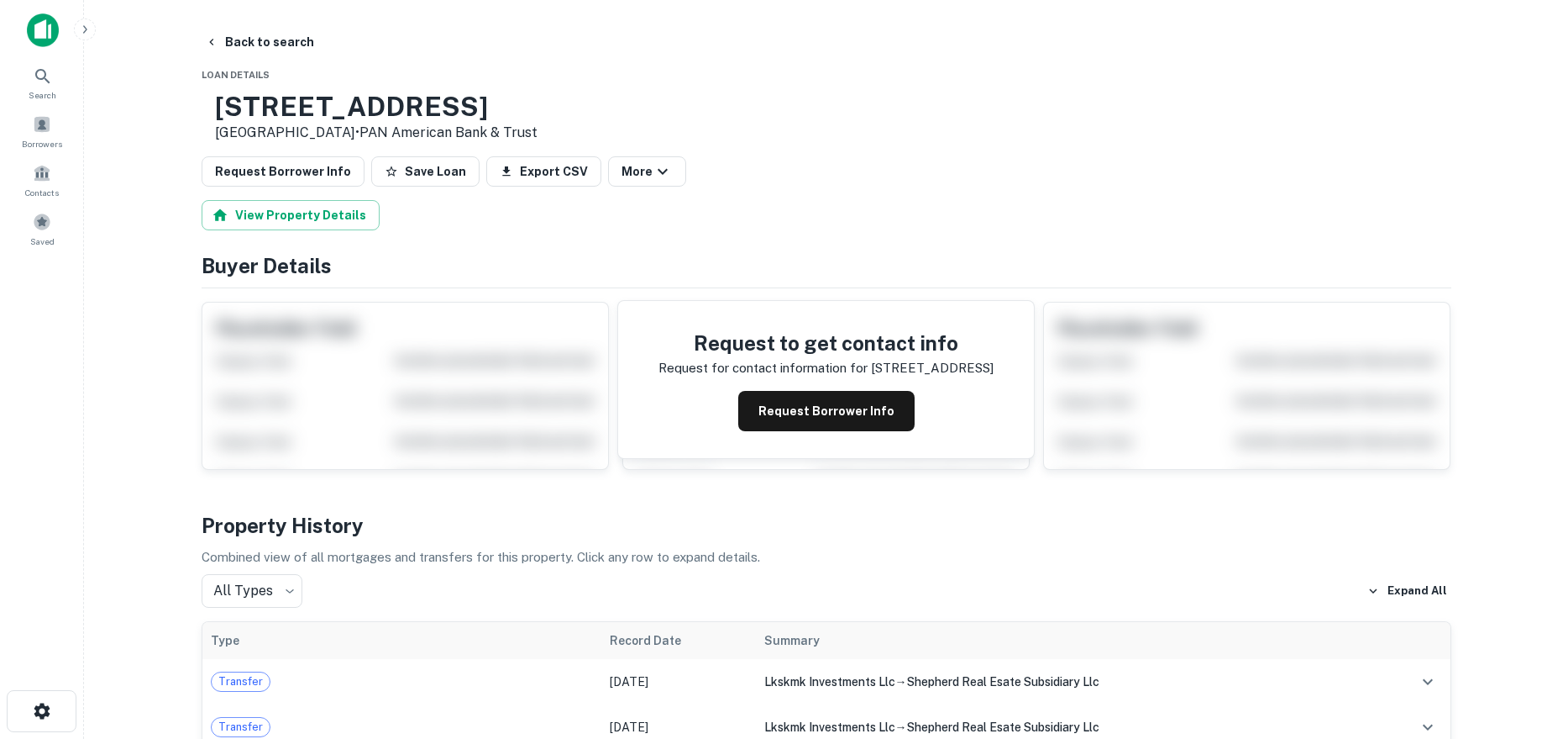
drag, startPoint x: 389, startPoint y: 134, endPoint x: 436, endPoint y: 135, distance: 47.0
click at [436, 135] on div "[STREET_ADDRESS] • PAN American Bank & Trust" at bounding box center [370, 116] width 336 height 52
click at [878, 426] on button "Request Borrower Info" at bounding box center [827, 410] width 176 height 40
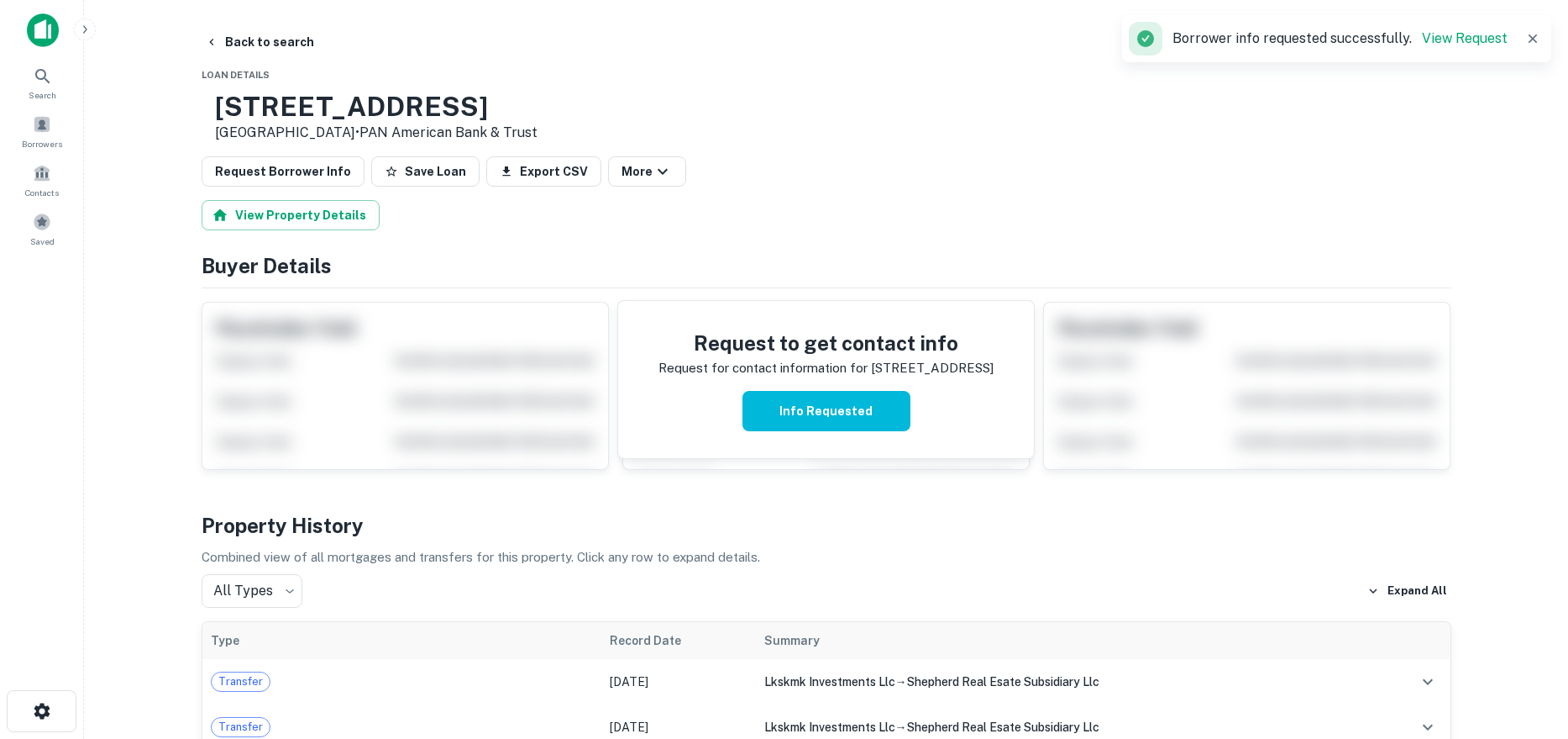
click at [415, 106] on h3 "[STREET_ADDRESS]" at bounding box center [376, 106] width 323 height 32
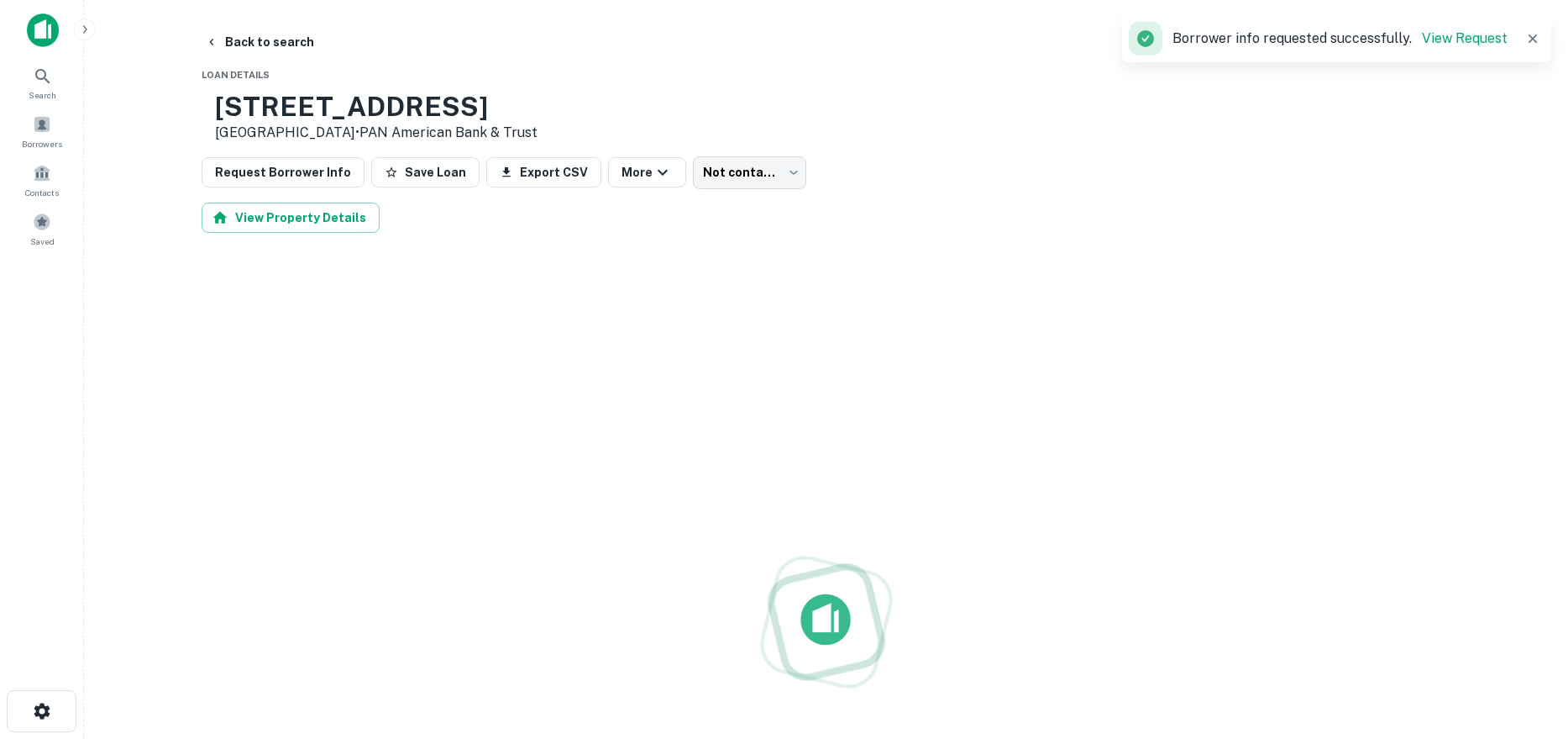
click at [414, 108] on h3 "[STREET_ADDRESS]" at bounding box center [376, 106] width 323 height 32
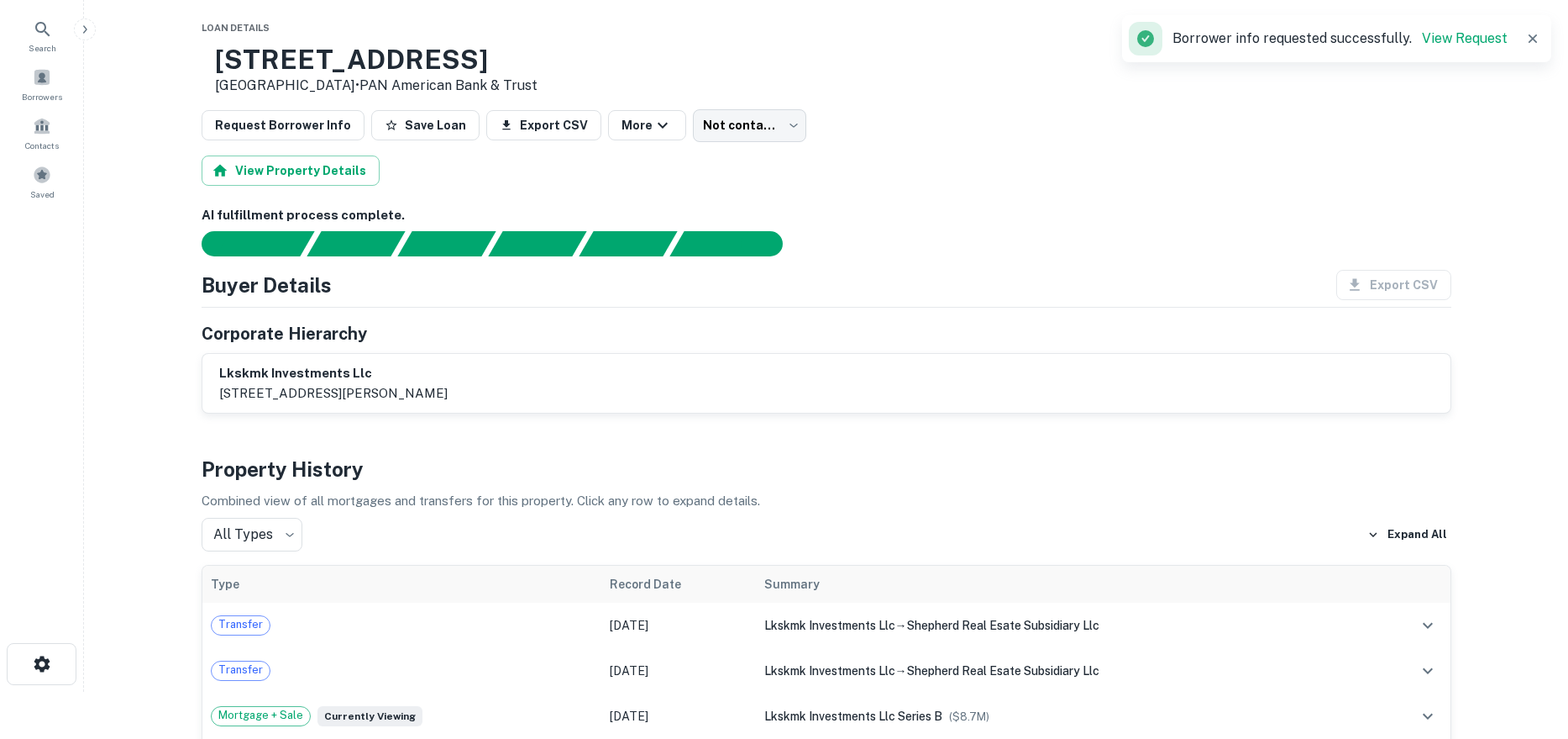
scroll to position [84, 0]
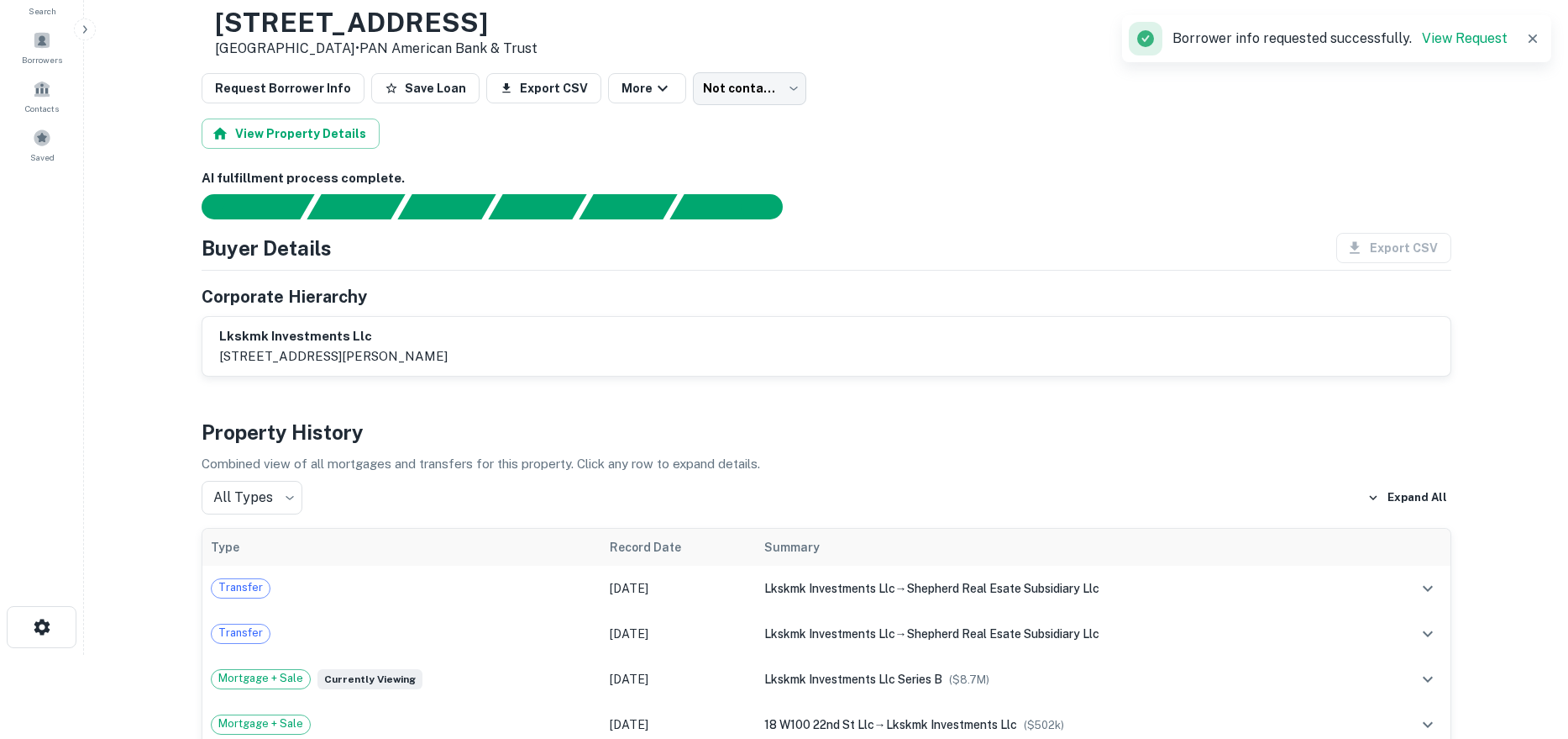
drag, startPoint x: 495, startPoint y: 368, endPoint x: 214, endPoint y: 369, distance: 281.0
click at [214, 369] on div "lkskmk investments llc [STREET_ADDRESS][PERSON_NAME]" at bounding box center [827, 346] width 1248 height 59
click at [211, 333] on div "lkskmk investments llc [STREET_ADDRESS][PERSON_NAME]" at bounding box center [827, 346] width 1248 height 59
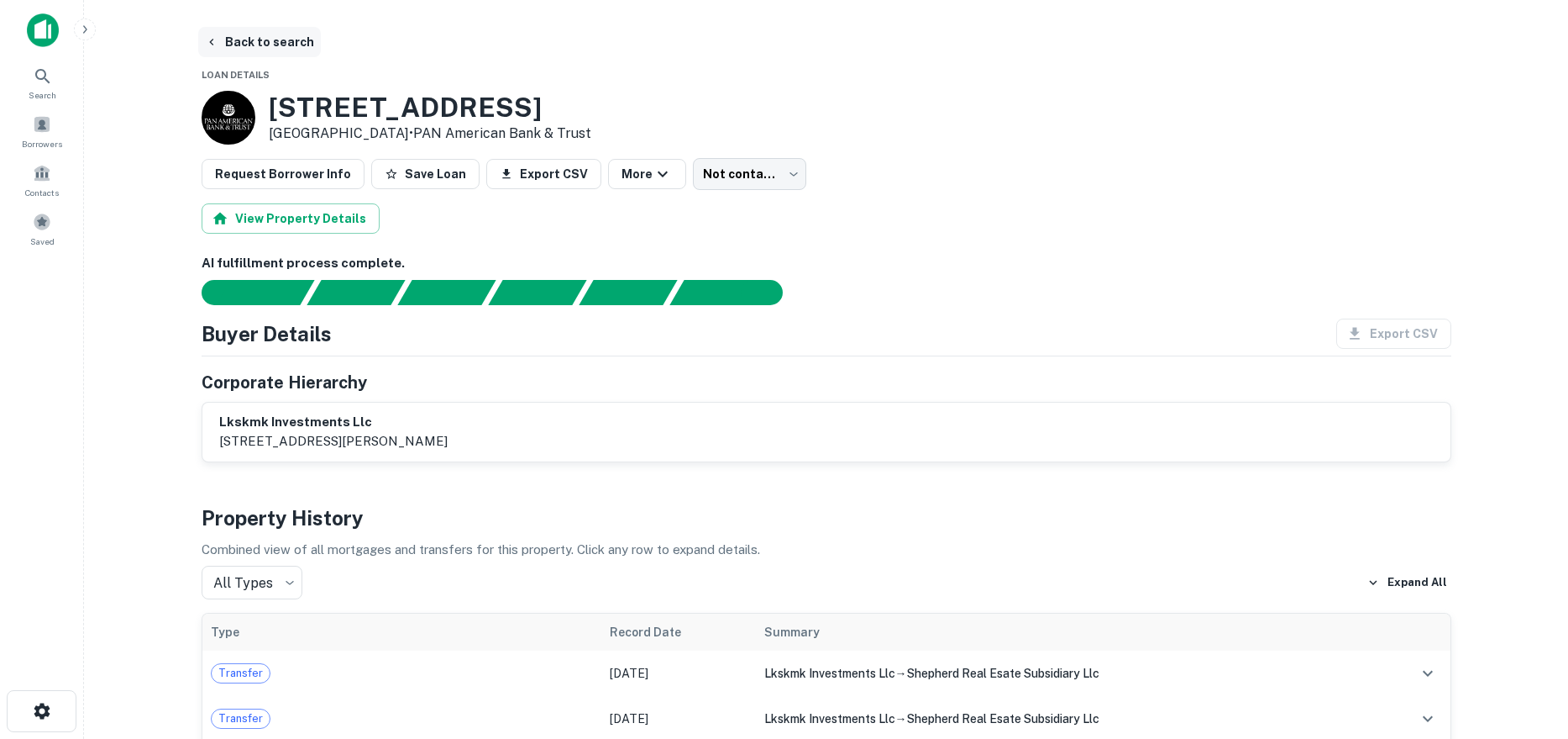
click at [289, 40] on button "Back to search" at bounding box center [259, 41] width 122 height 30
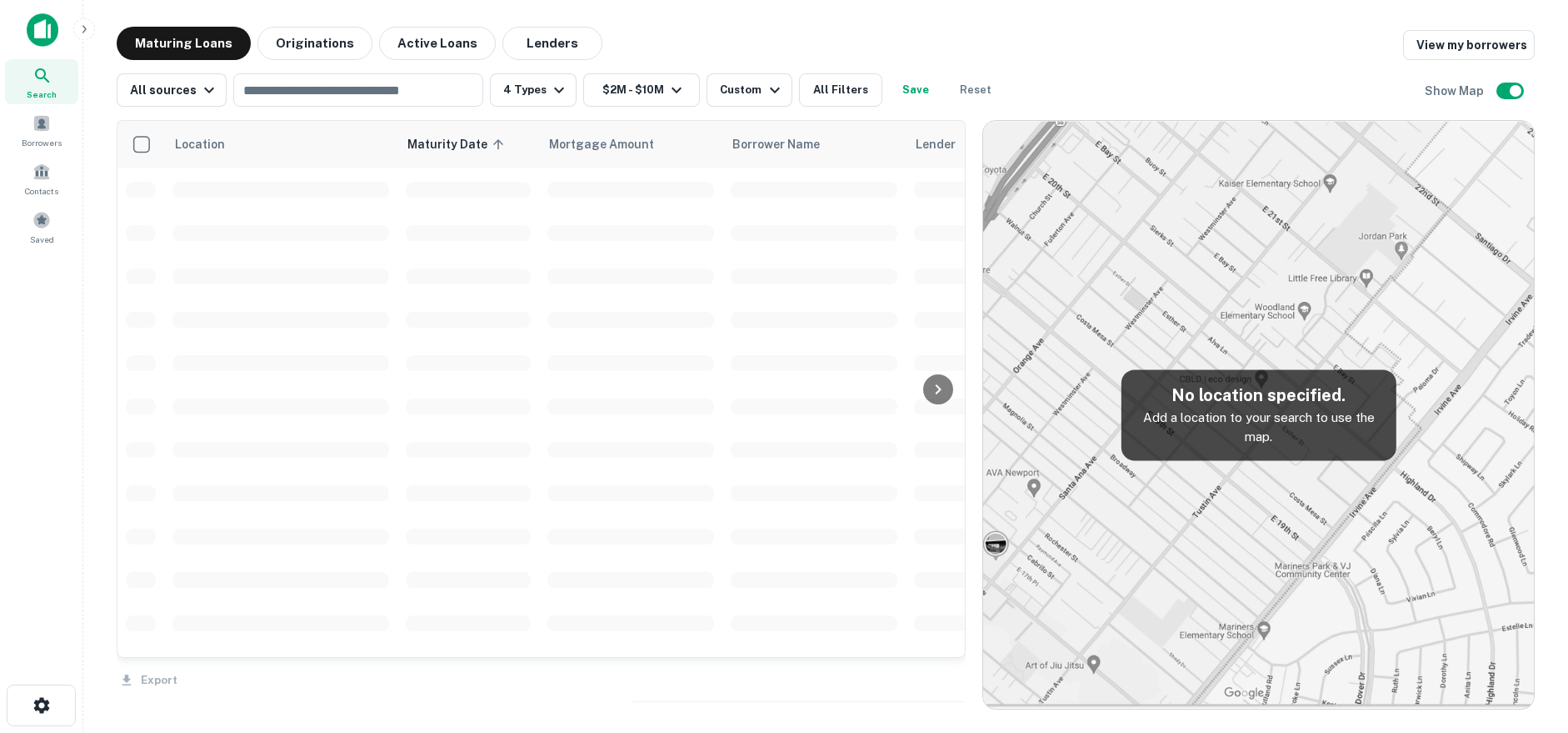
drag, startPoint x: 898, startPoint y: 435, endPoint x: 925, endPoint y: 406, distance: 39.6
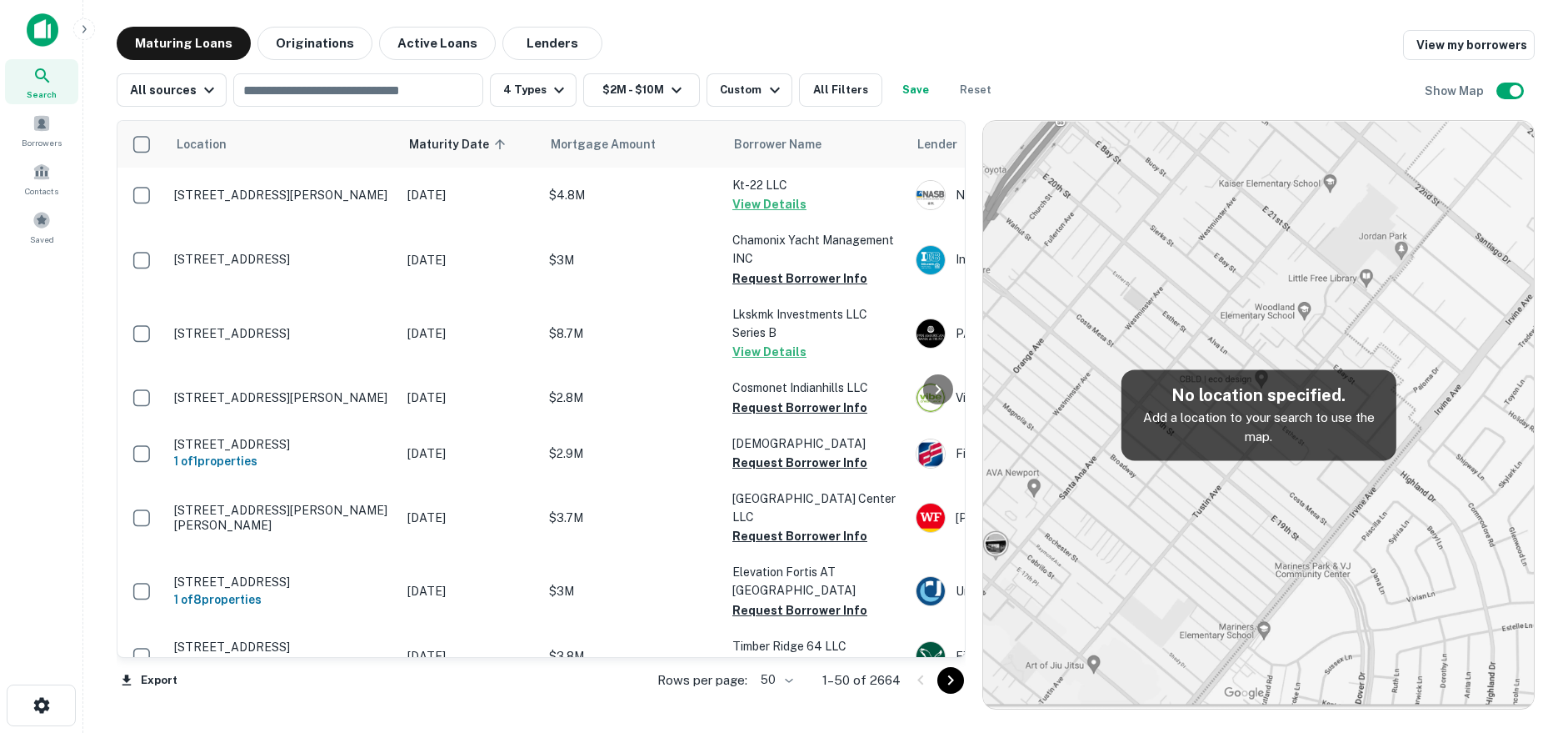
drag, startPoint x: 925, startPoint y: 406, endPoint x: 1363, endPoint y: 89, distance: 540.7
click at [1363, 89] on div "All sources ​ 4 Types $2M - $10M Custom All Filters Save Reset Show Map" at bounding box center [825, 83] width 1418 height 47
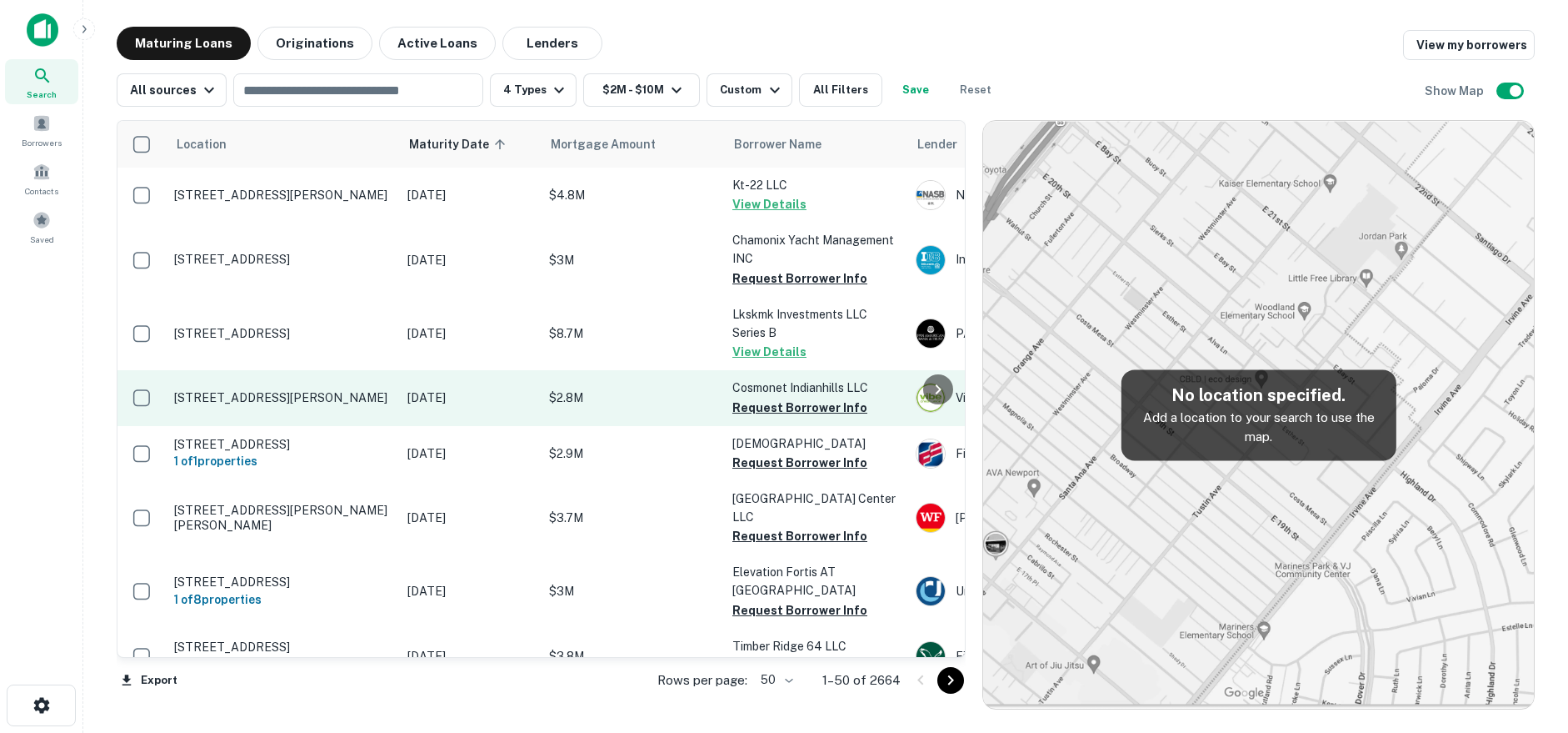
click at [409, 415] on td "[DATE]" at bounding box center [469, 398] width 142 height 55
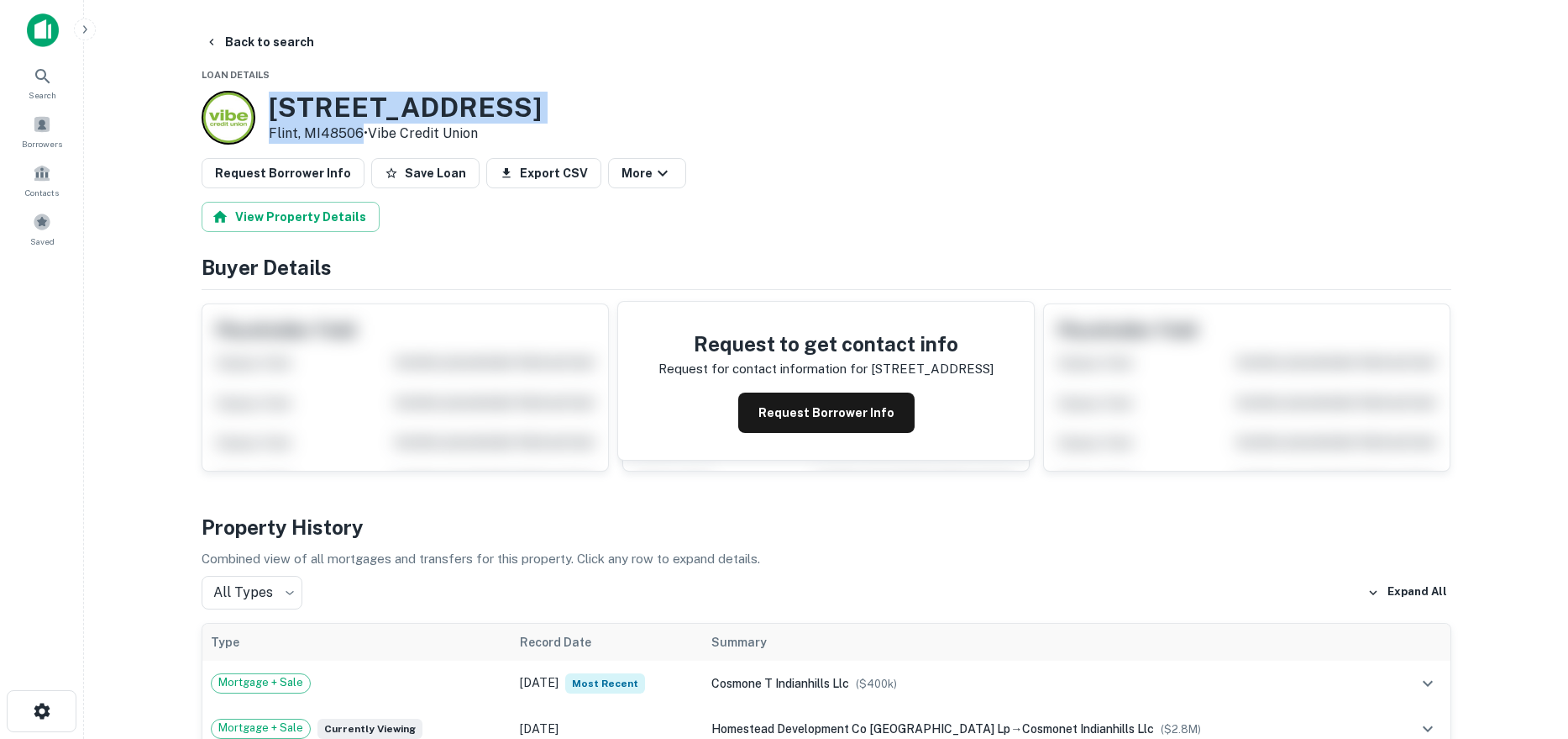
drag, startPoint x: 269, startPoint y: 108, endPoint x: 358, endPoint y: 135, distance: 93.0
click at [358, 135] on div "6328 N Genesee Rd Flint, MI48506 • Vibe Credit Union" at bounding box center [405, 117] width 273 height 52
copy div "[STREET_ADDRESS][PERSON_NAME]"
click at [783, 414] on button "Request Borrower Info" at bounding box center [827, 412] width 176 height 40
click at [361, 93] on h3 "6328 N Genesee Rd" at bounding box center [405, 107] width 273 height 32
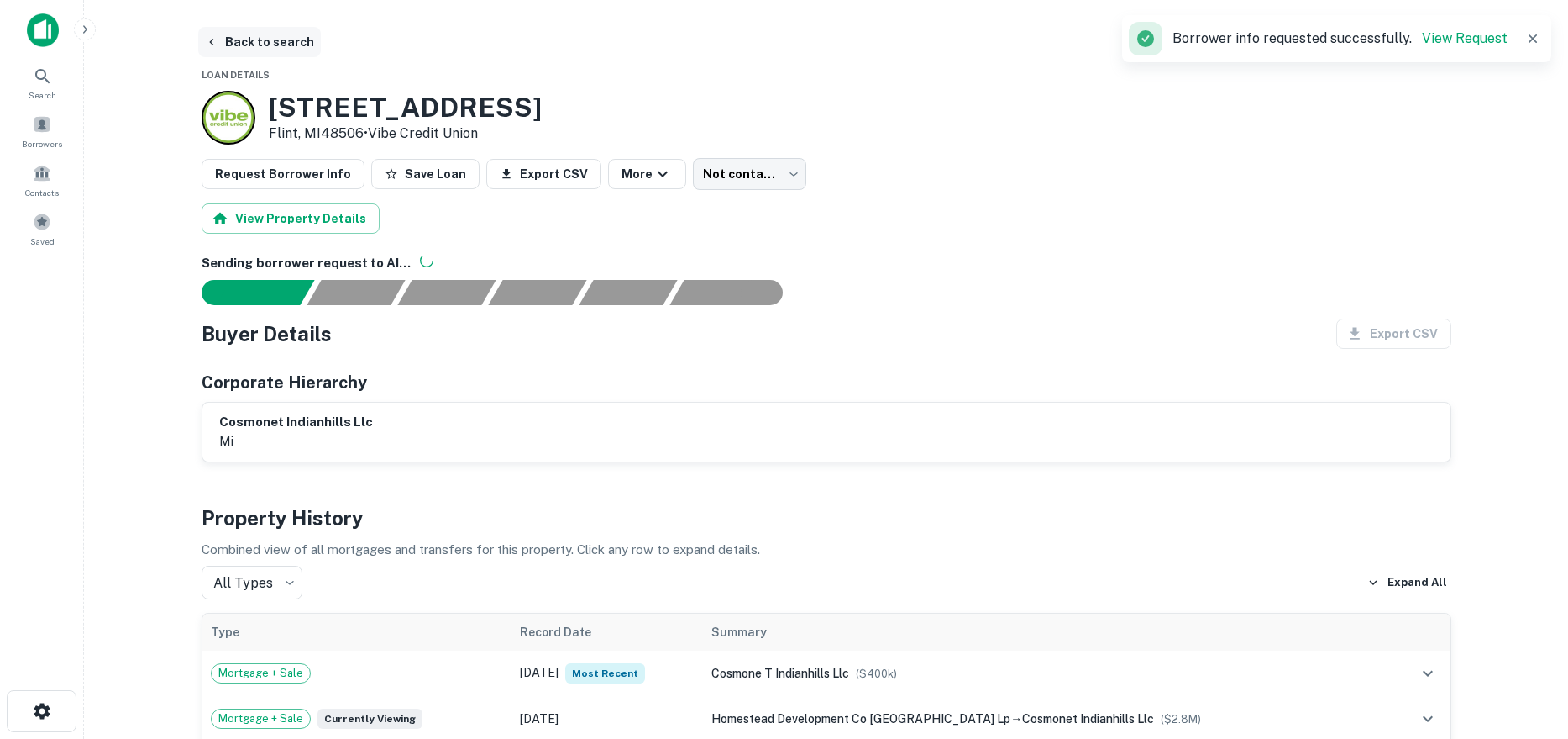
click at [217, 51] on button "Back to search" at bounding box center [259, 41] width 122 height 30
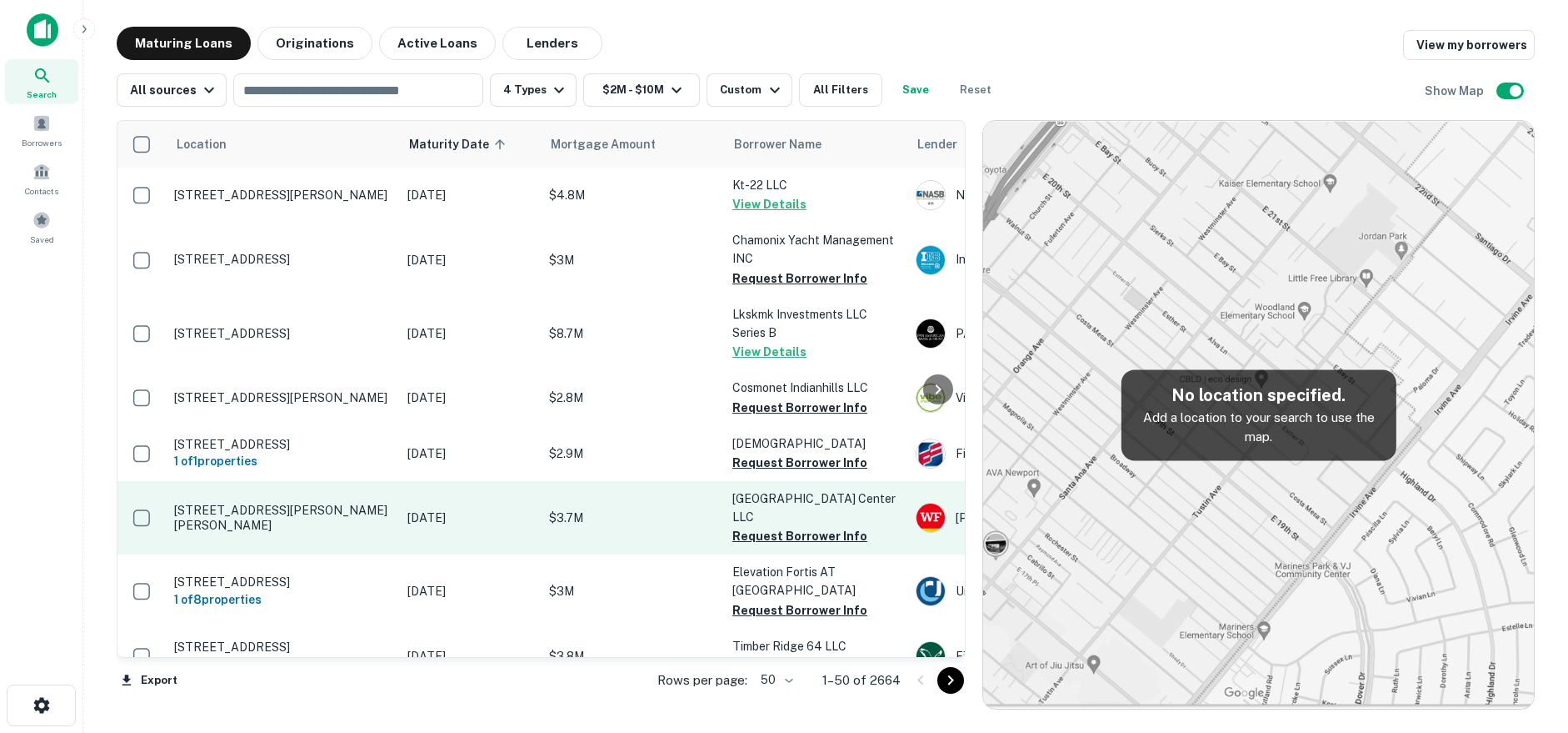
click at [467, 524] on p "[DATE]" at bounding box center [469, 518] width 125 height 19
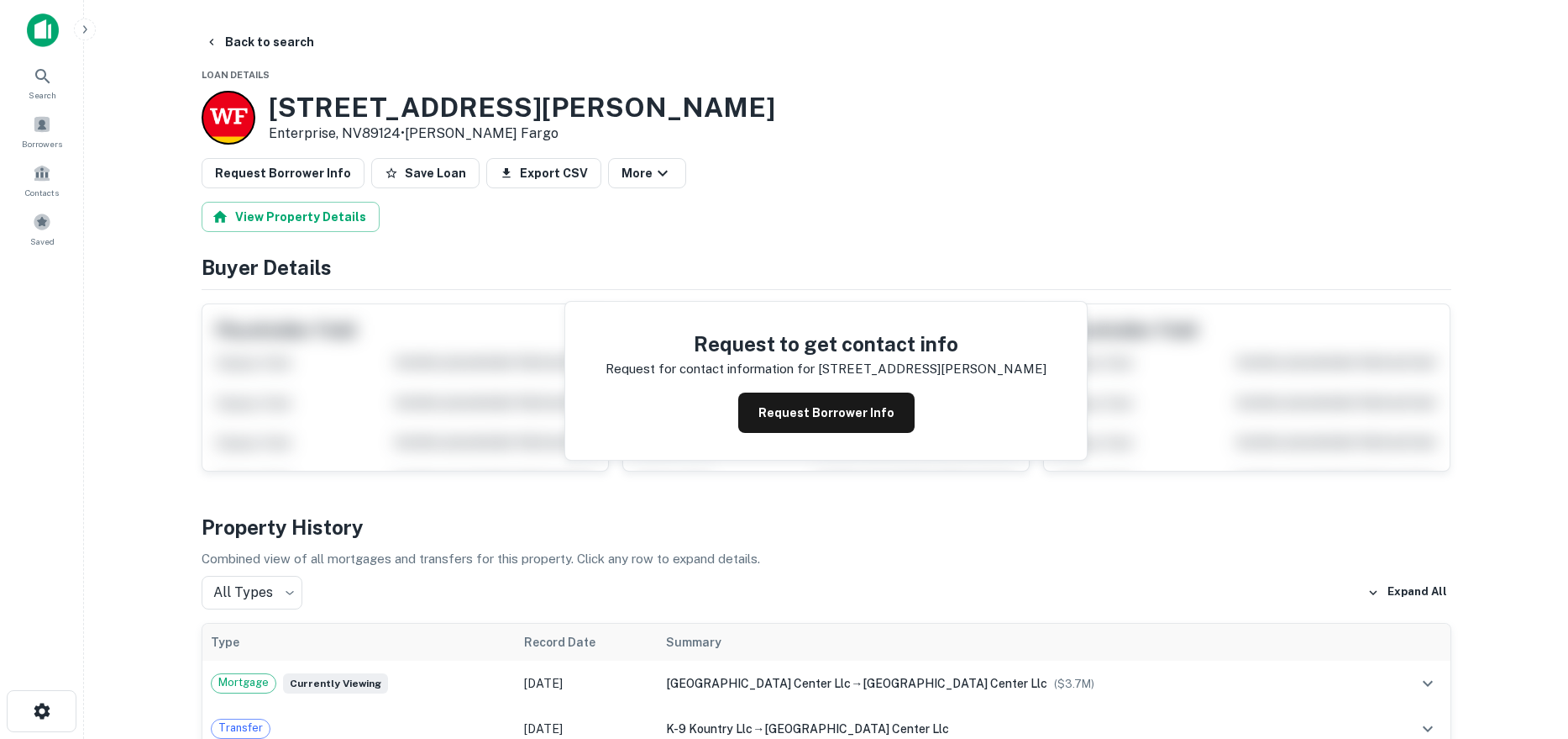
drag, startPoint x: 277, startPoint y: 108, endPoint x: 401, endPoint y: 128, distance: 125.6
click at [401, 128] on div "10160 S Ullom Dr Enterprise, NV89124 • Wells Fargo" at bounding box center [489, 117] width 573 height 54
click at [337, 116] on h3 "10160 S Ullom Dr" at bounding box center [522, 107] width 507 height 32
drag, startPoint x: 273, startPoint y: 98, endPoint x: 400, endPoint y: 132, distance: 131.5
click at [400, 132] on div "10160 S Ullom Dr Enterprise, NV89124 • Wells Fargo" at bounding box center [522, 117] width 507 height 52
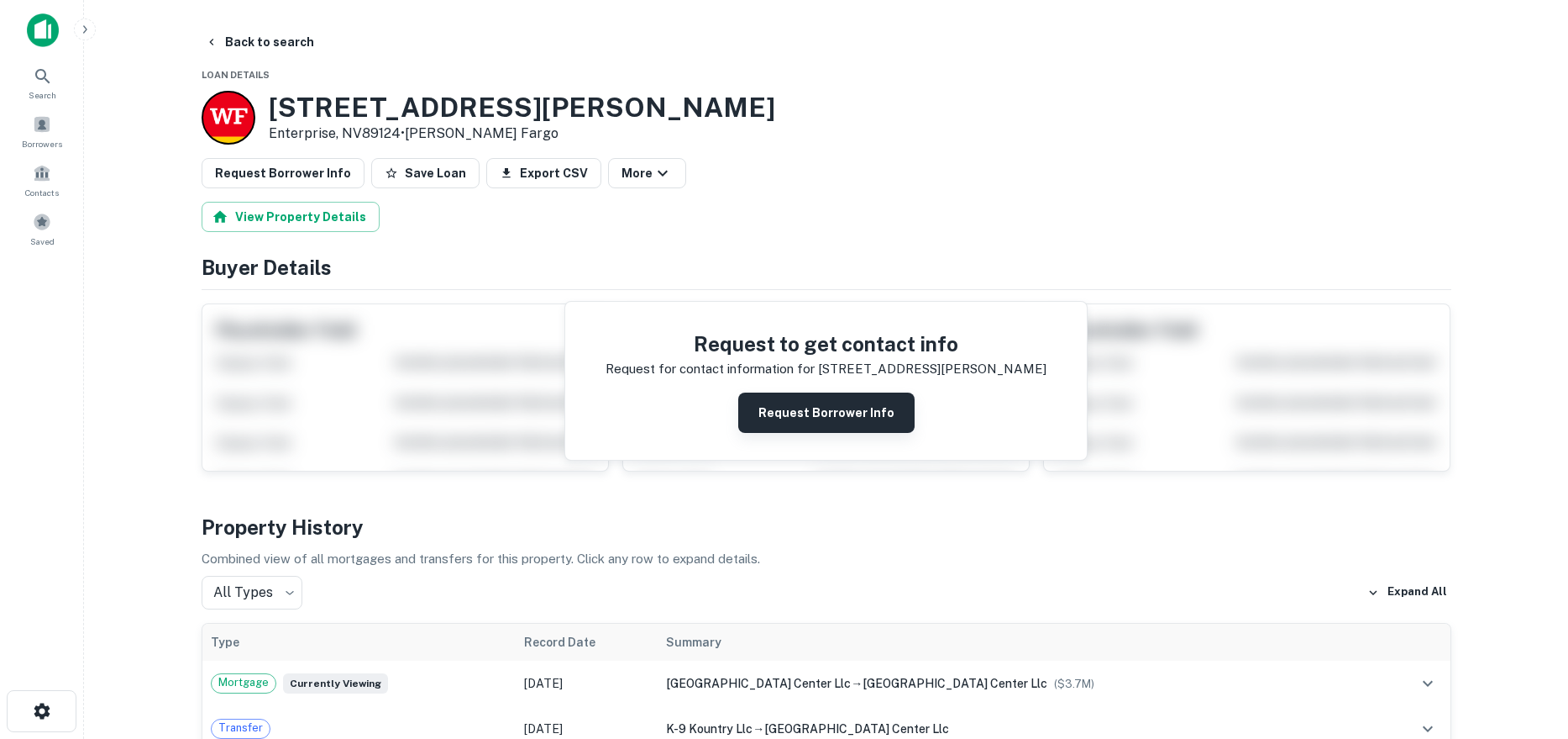
click at [790, 415] on button "Request Borrower Info" at bounding box center [827, 412] width 176 height 40
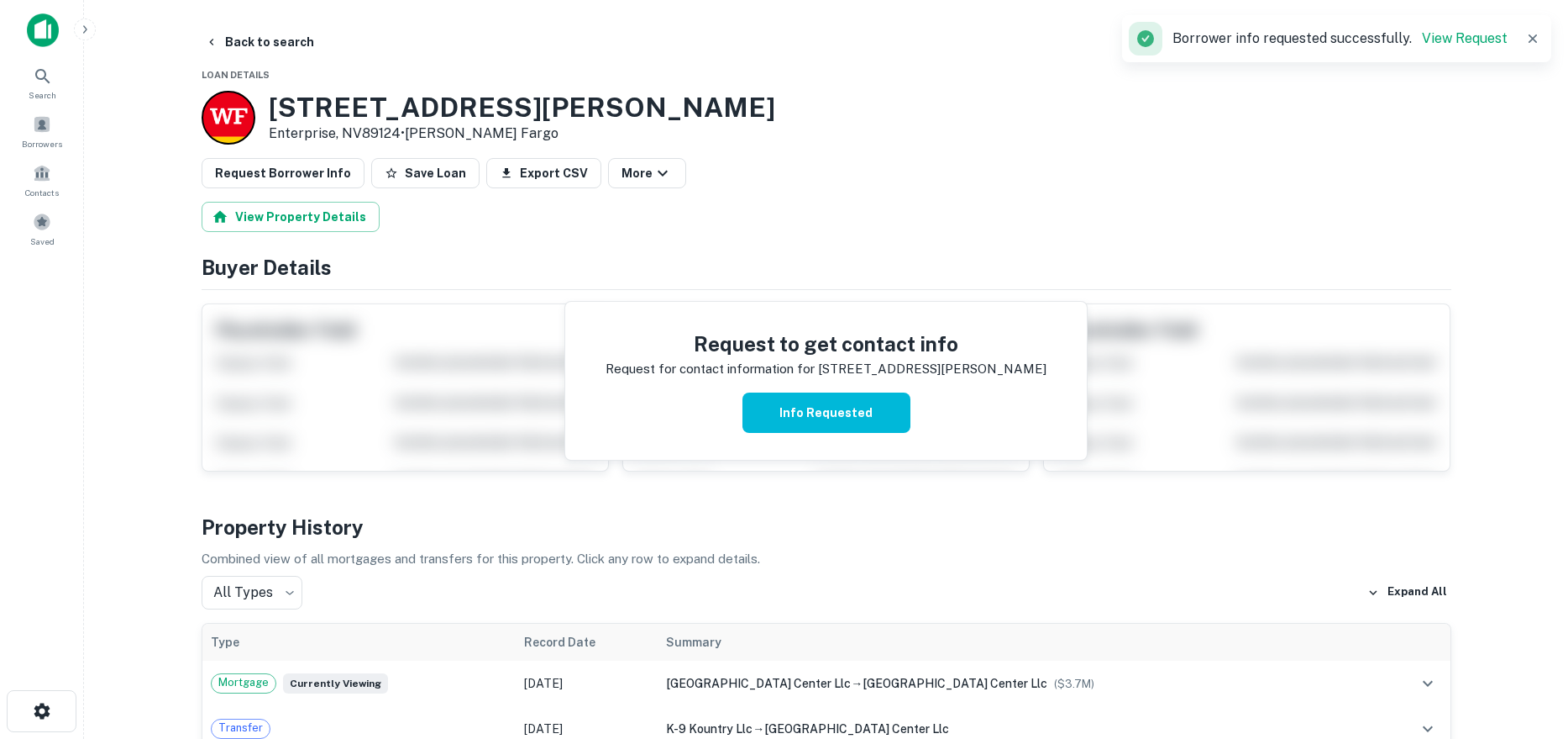
click at [438, 120] on h3 "10160 S Ullom Dr" at bounding box center [522, 107] width 507 height 32
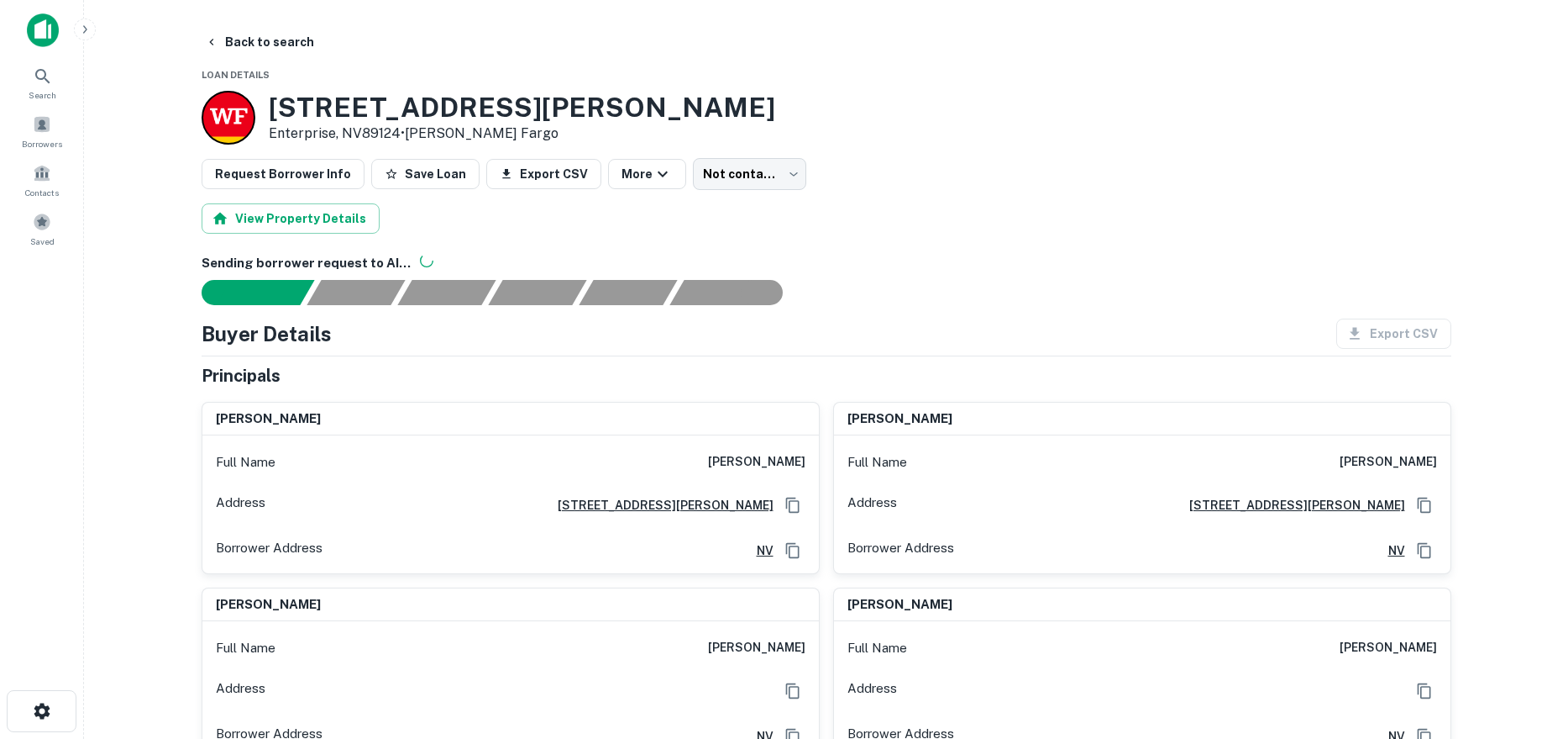
click at [255, 23] on main "Back to search Loan Details 10160 S Ullom Dr Enterprise, NV89124 • Wells Fargo …" at bounding box center [826, 369] width 1484 height 739
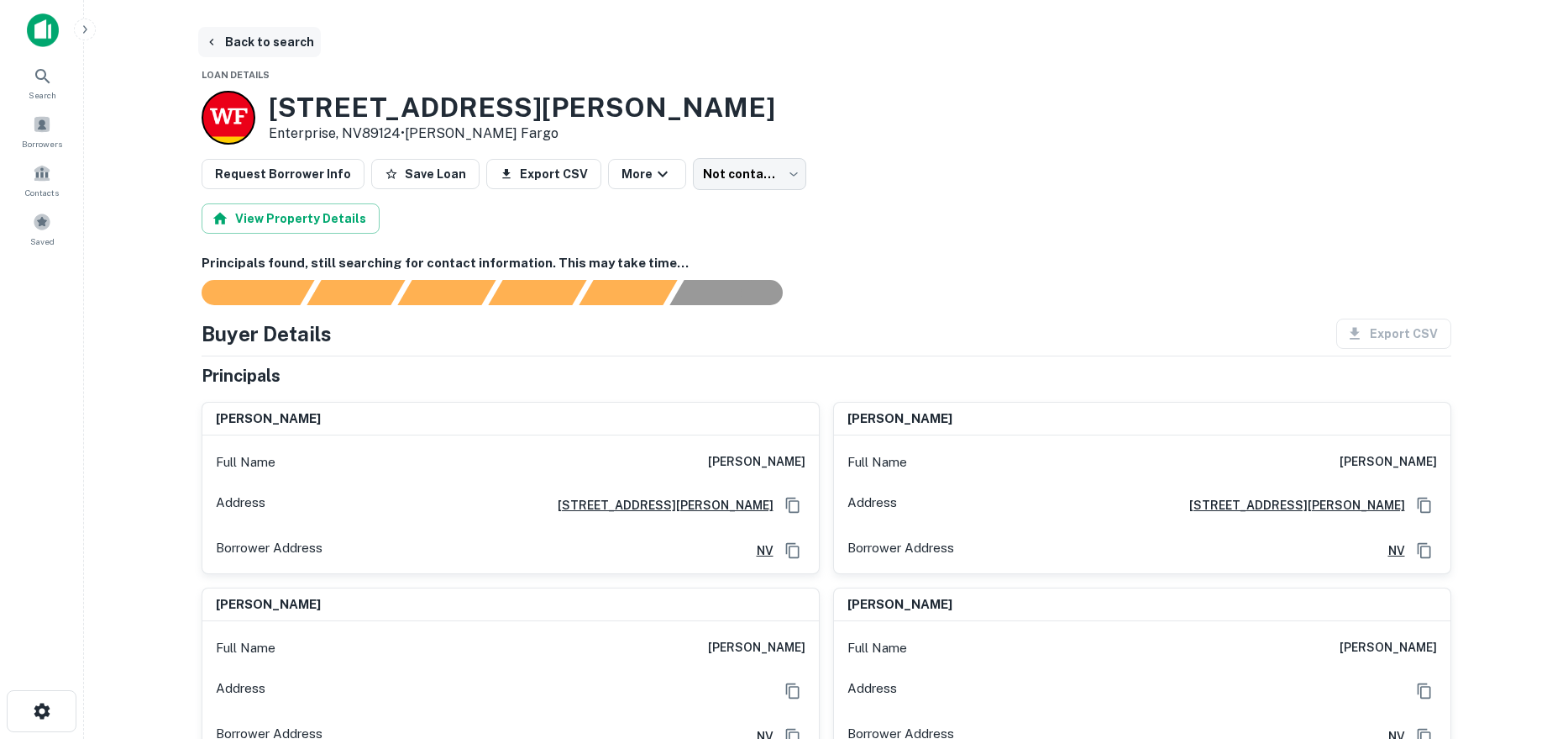
click at [255, 39] on button "Back to search" at bounding box center [259, 41] width 122 height 30
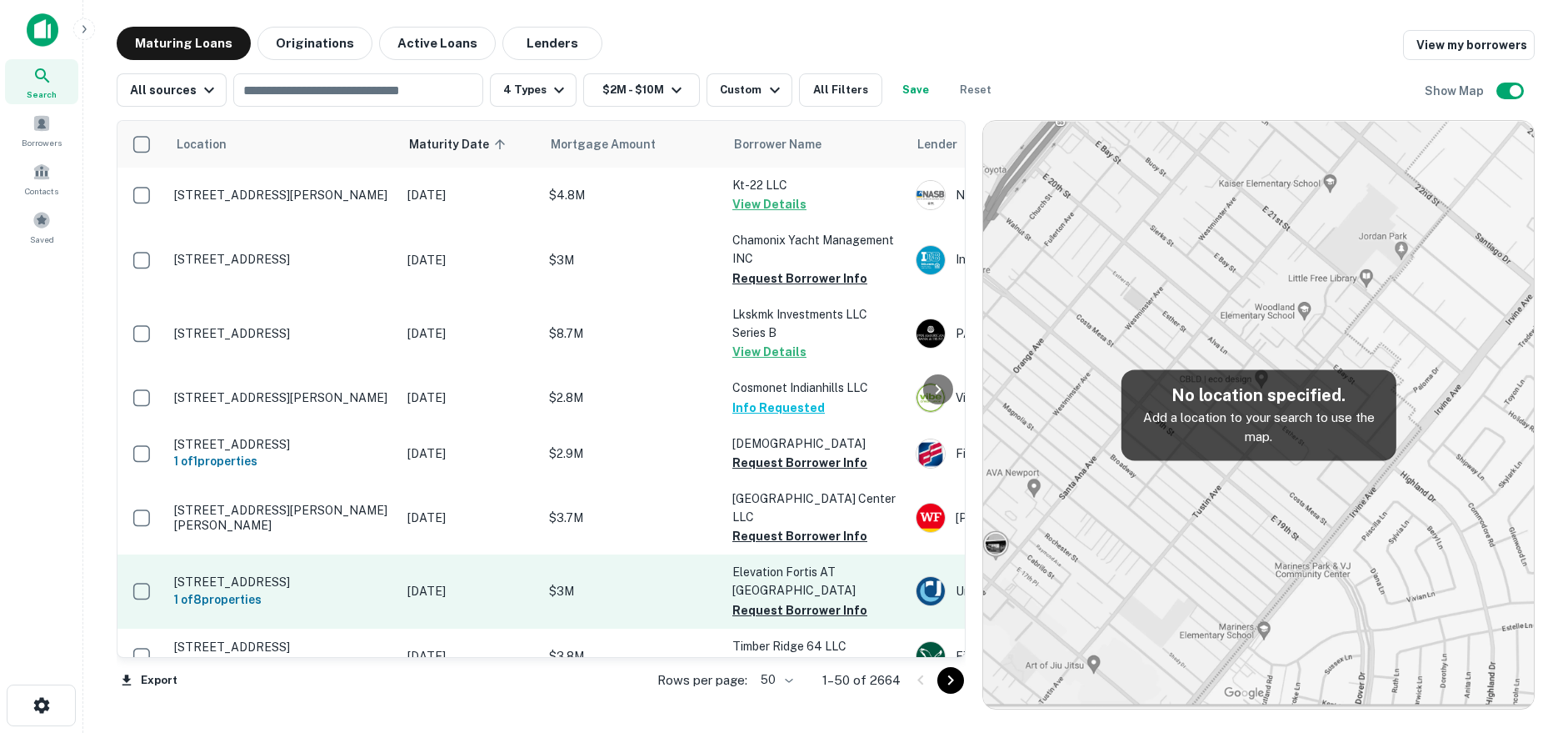
scroll to position [83, 0]
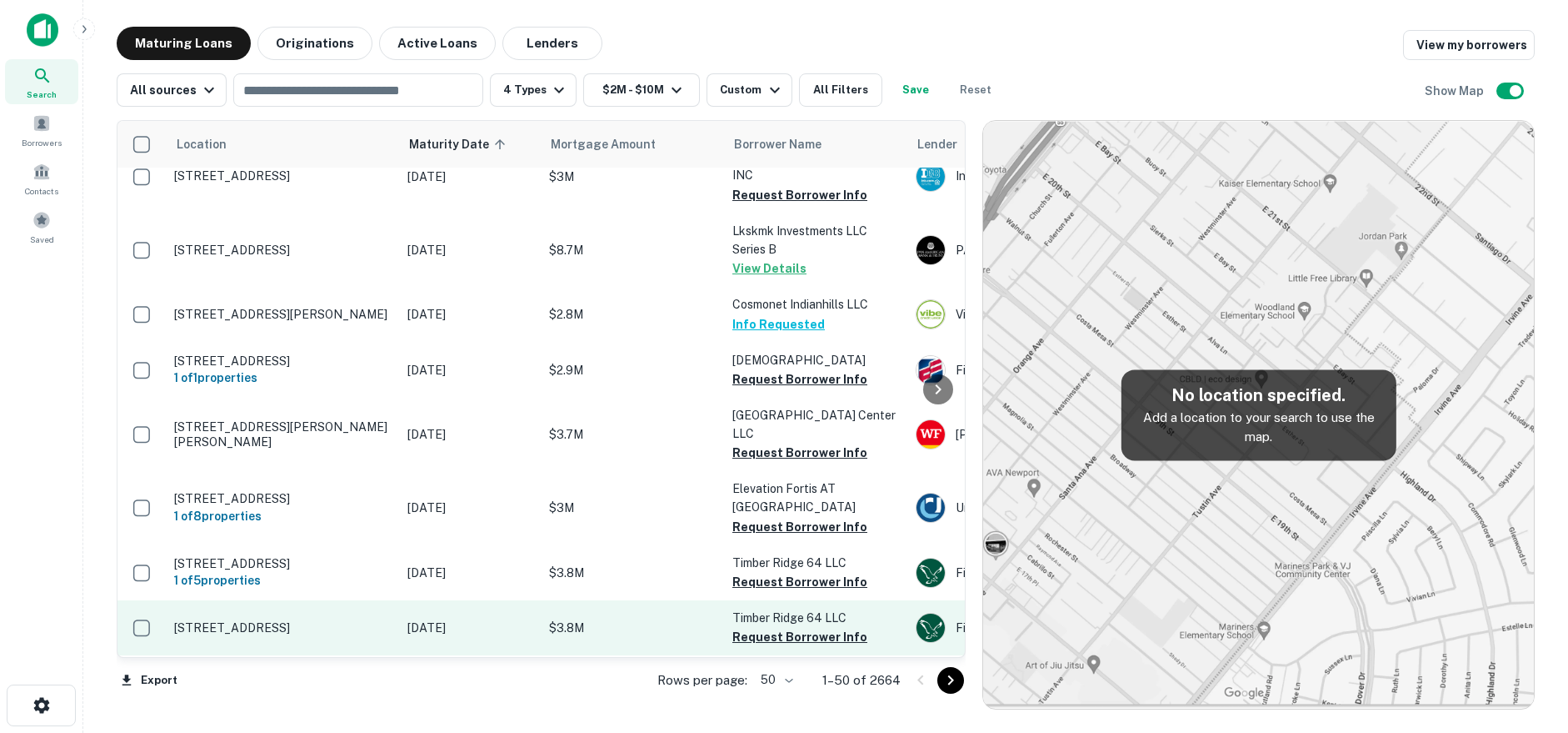
click at [423, 618] on p "[DATE]" at bounding box center [469, 628] width 125 height 19
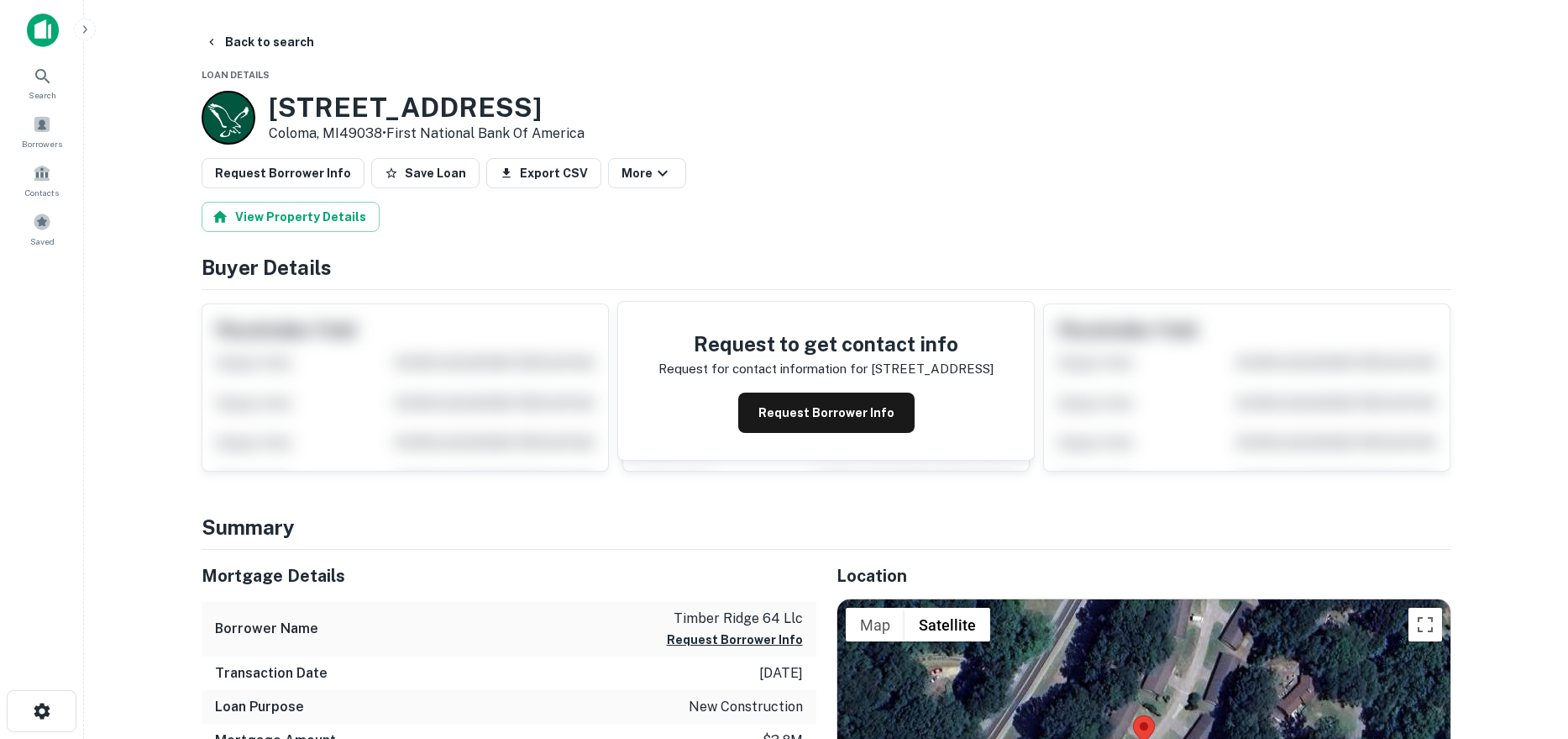
drag, startPoint x: 273, startPoint y: 111, endPoint x: 384, endPoint y: 135, distance: 113.6
click at [384, 135] on div "7155 Blue Star Hwy Coloma, MI49038 • First National Bank Of America" at bounding box center [426, 117] width 316 height 52
copy div "[STREET_ADDRESS]"
click at [833, 426] on button "Request Borrower Info" at bounding box center [827, 412] width 176 height 40
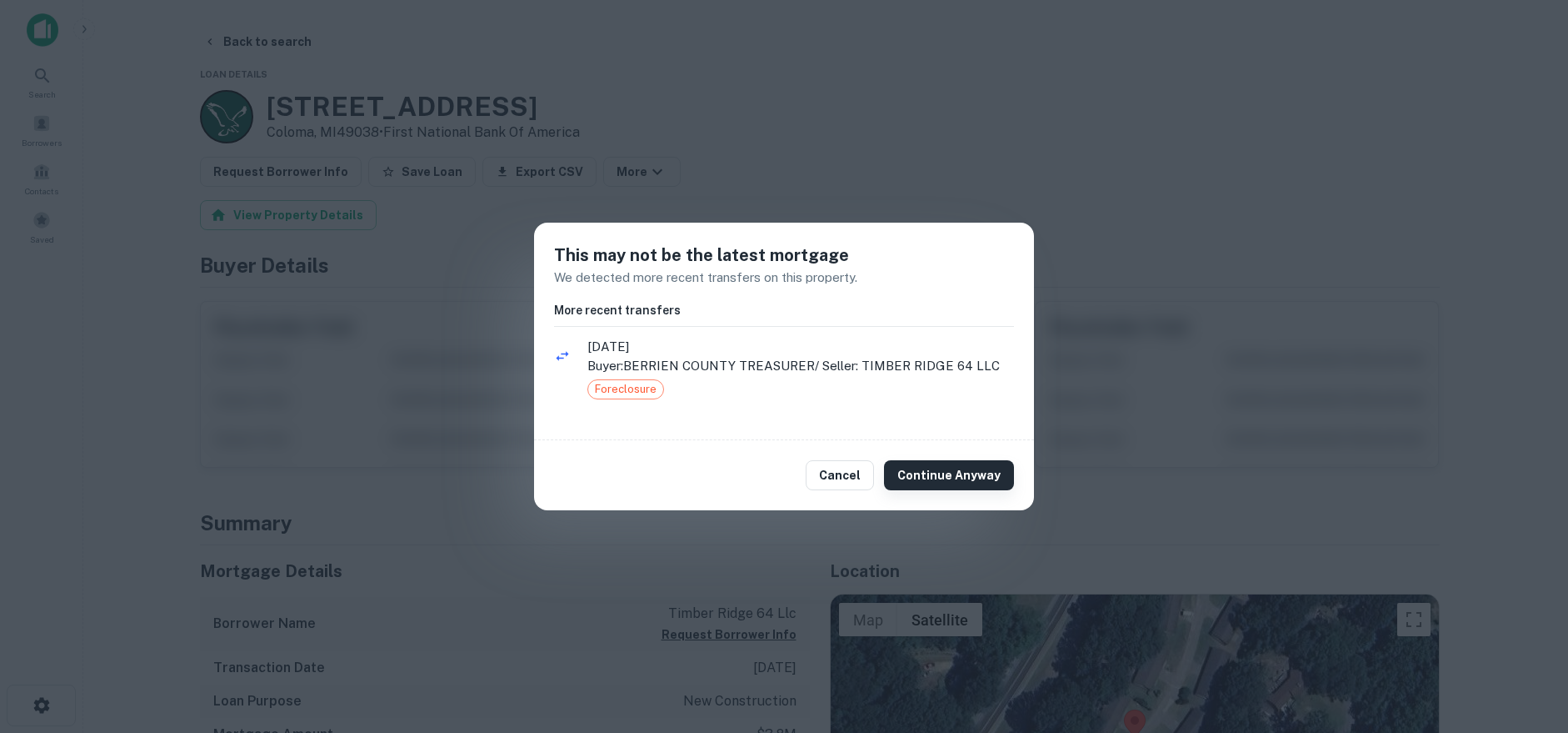
click at [951, 480] on button "Continue Anyway" at bounding box center [948, 475] width 130 height 30
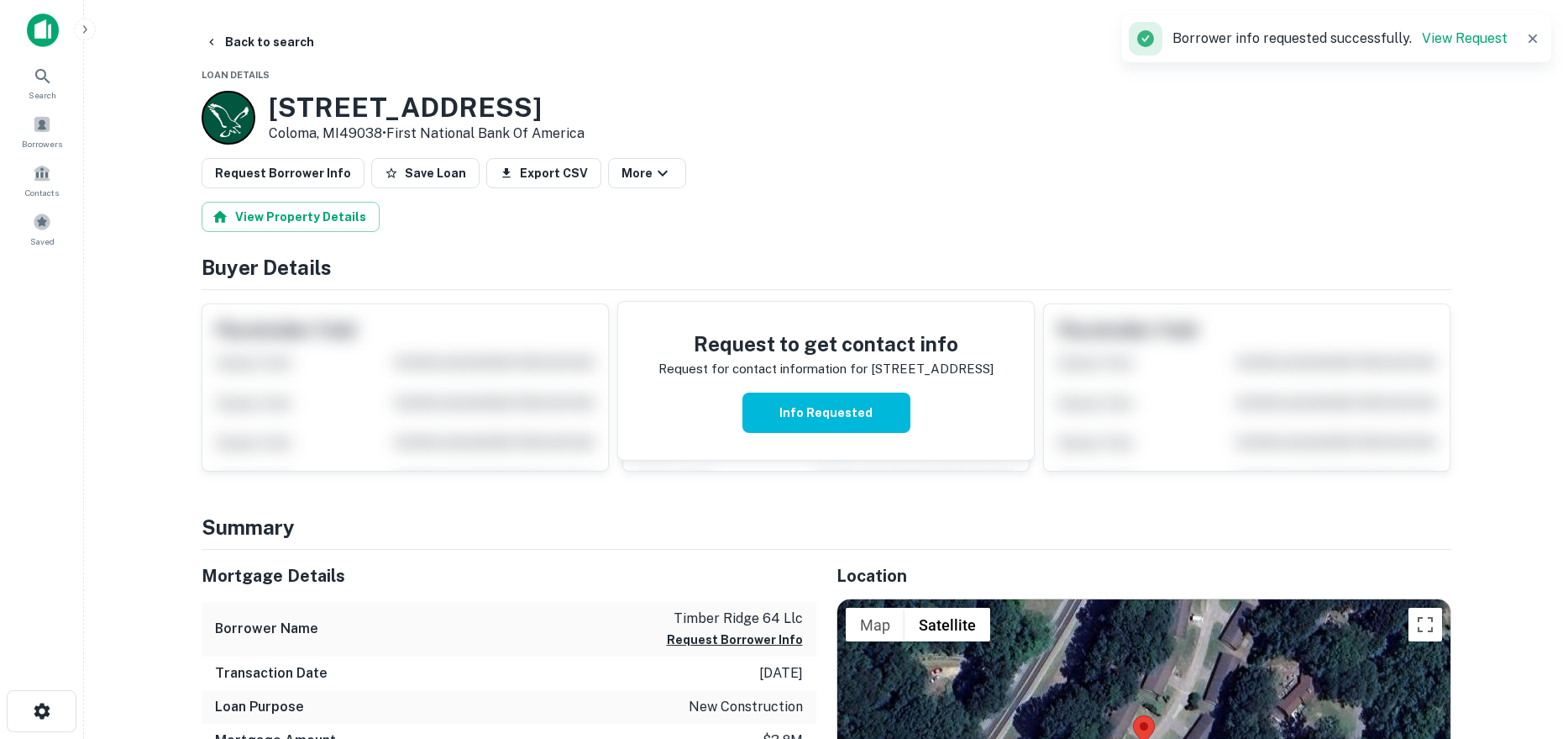
click at [444, 104] on h3 "7155 Blue Star Hwy" at bounding box center [426, 107] width 316 height 32
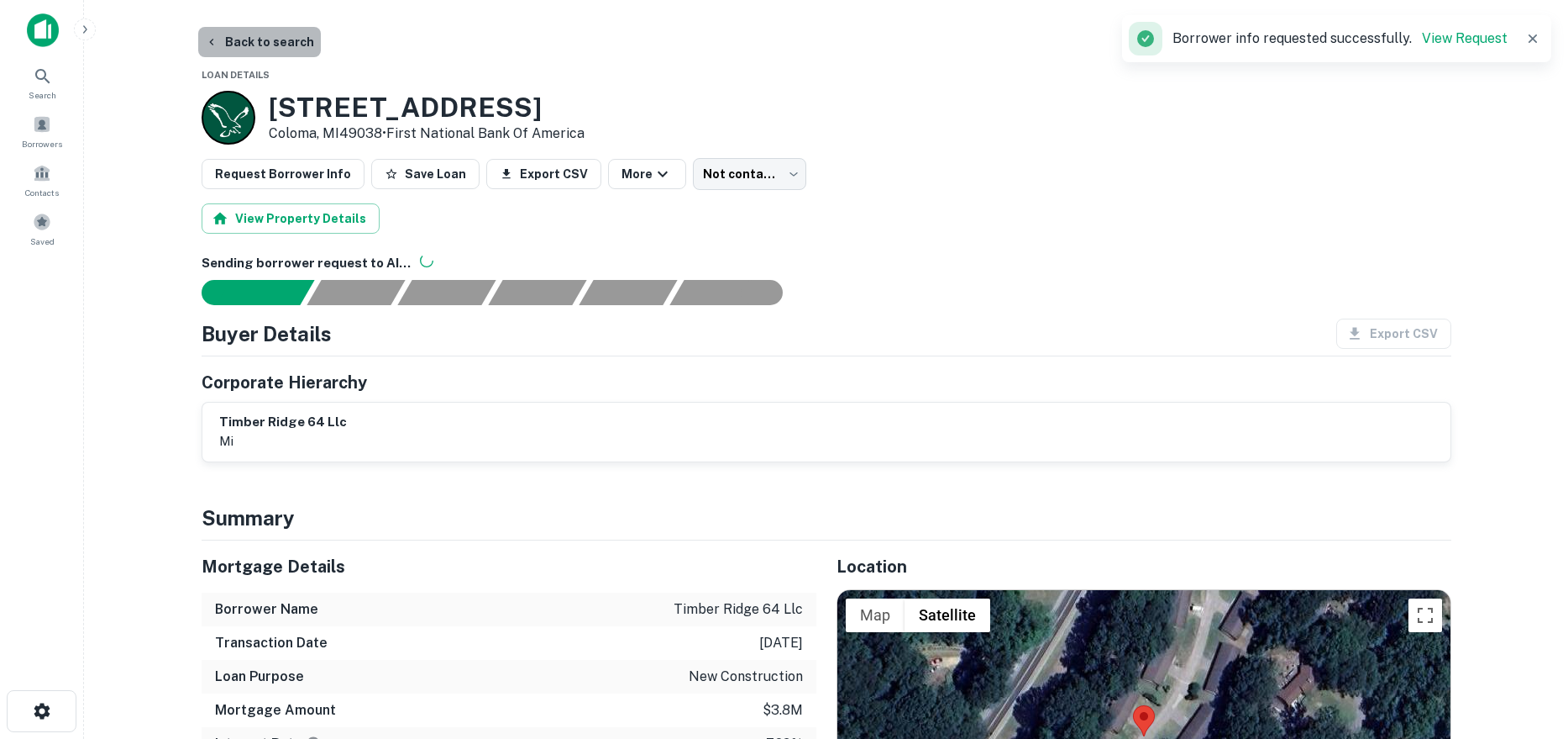
click at [279, 42] on button "Back to search" at bounding box center [259, 41] width 122 height 30
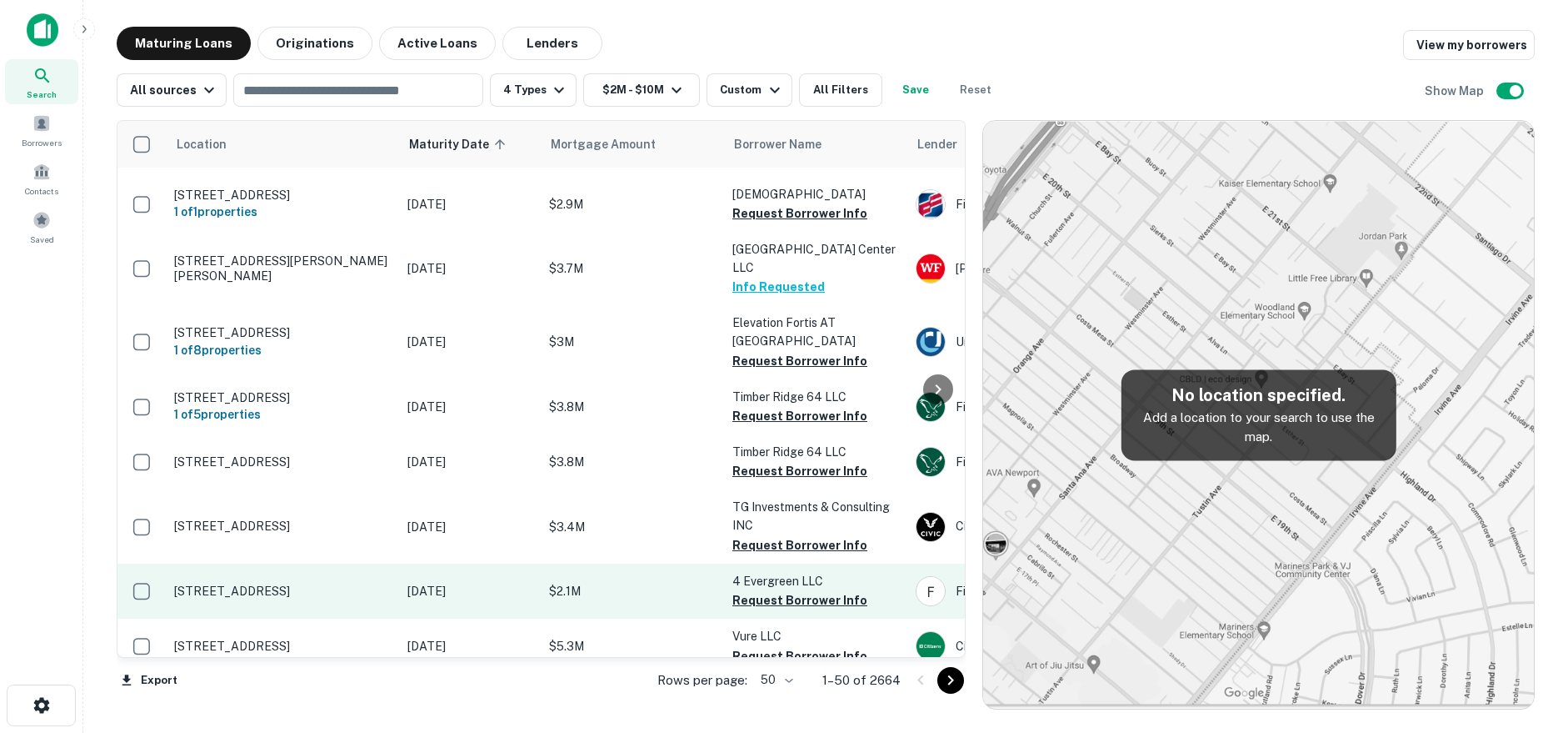
scroll to position [250, 0]
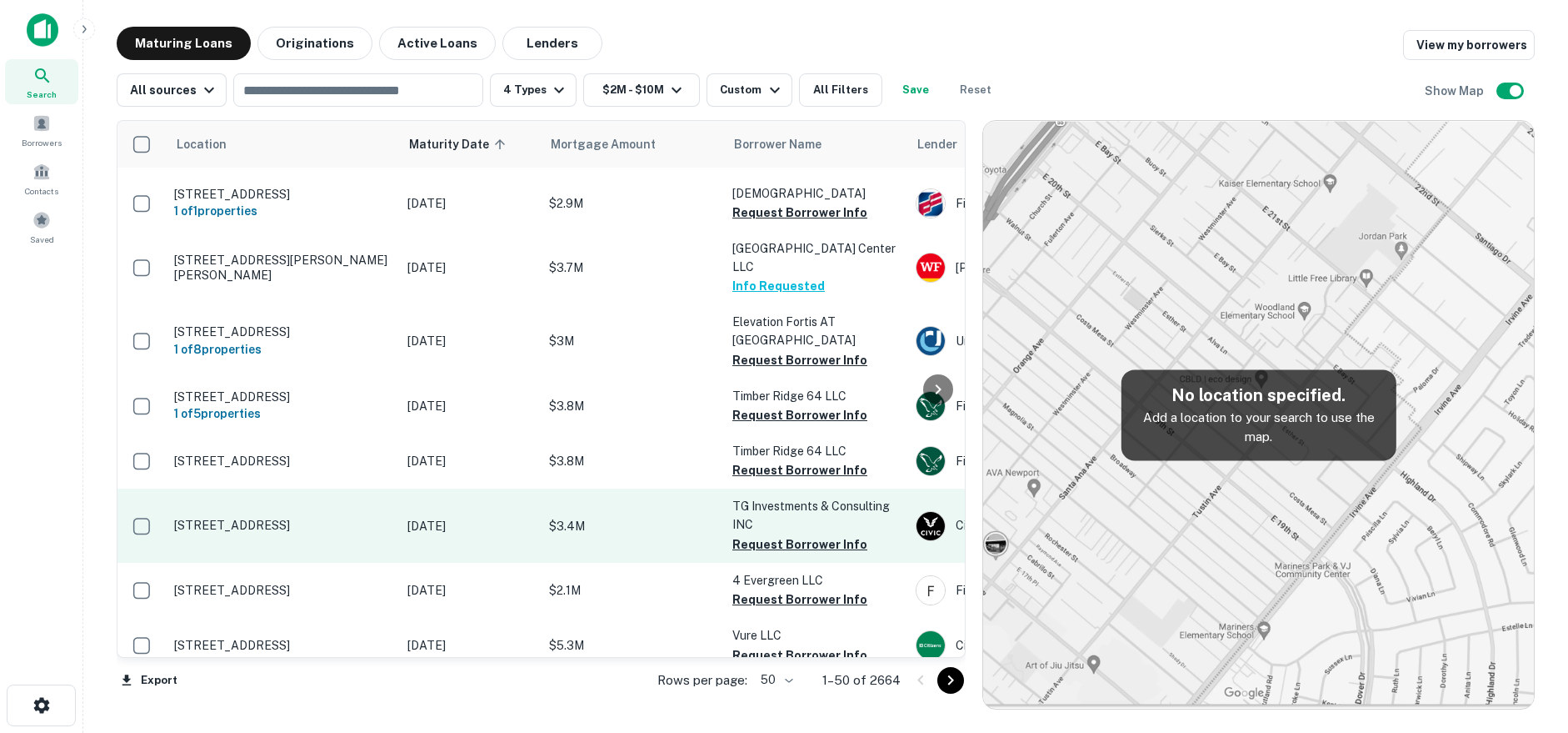
click at [324, 517] on p "[STREET_ADDRESS]" at bounding box center [282, 525] width 216 height 15
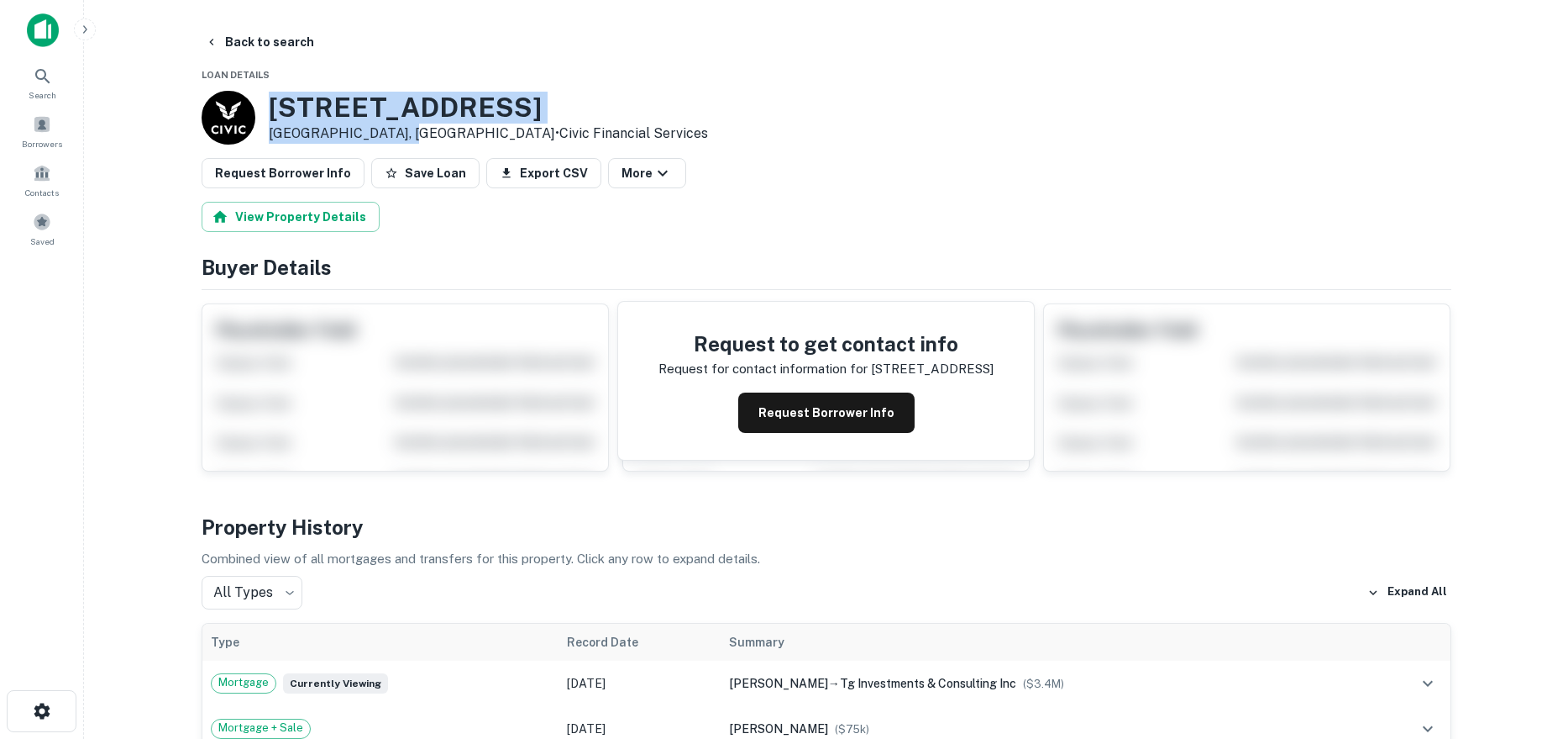
drag, startPoint x: 271, startPoint y: 105, endPoint x: 412, endPoint y: 135, distance: 144.2
click at [412, 135] on div "800 N LA JOLLA AVE Los Angeles, CA90046 • Civic Financial Services" at bounding box center [488, 117] width 439 height 52
drag, startPoint x: 339, startPoint y: 134, endPoint x: 355, endPoint y: 134, distance: 16.0
copy div "800 N LA JOLLA AVE Los Angeles, CA90046"
click at [303, 28] on button "Back to search" at bounding box center [259, 41] width 122 height 30
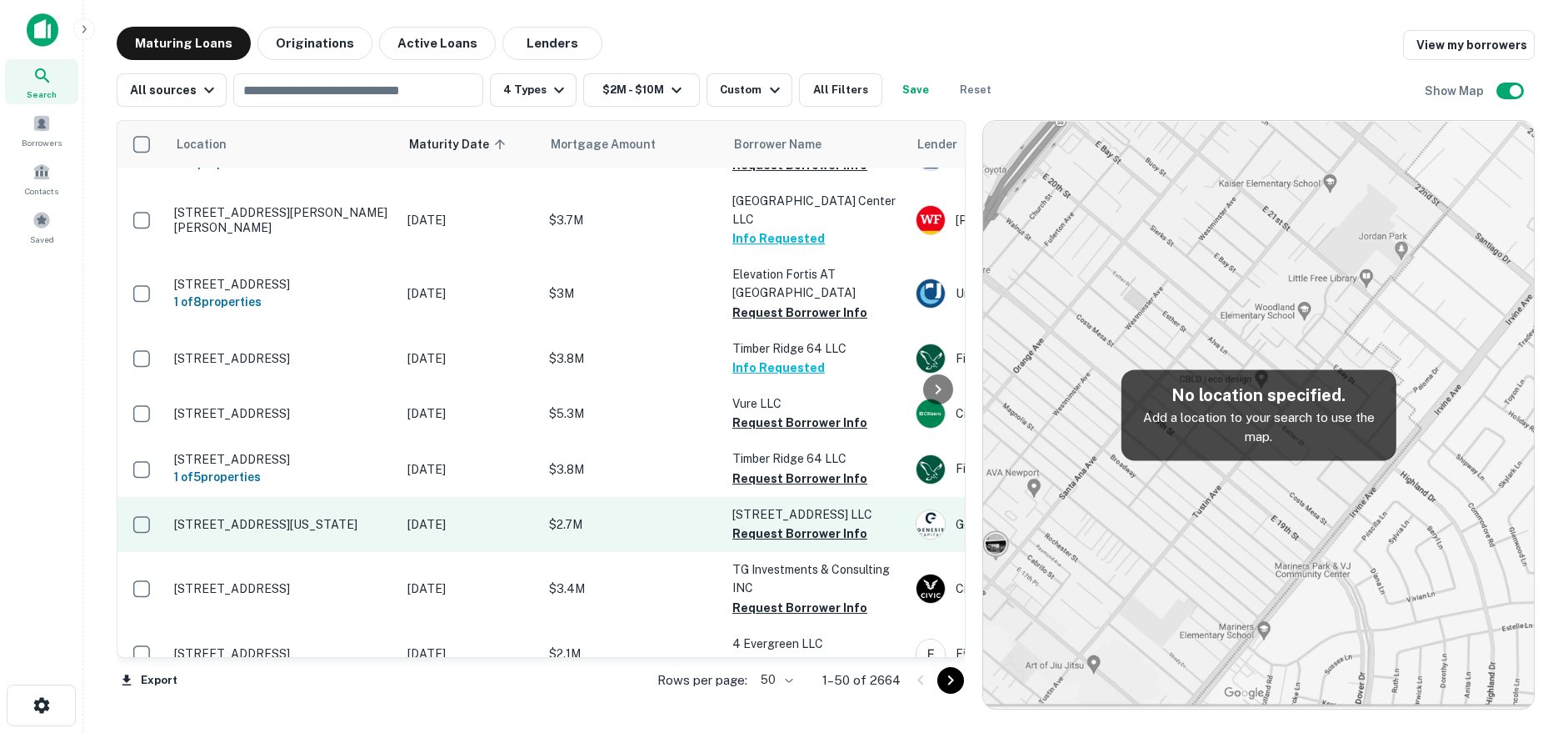
scroll to position [334, 0]
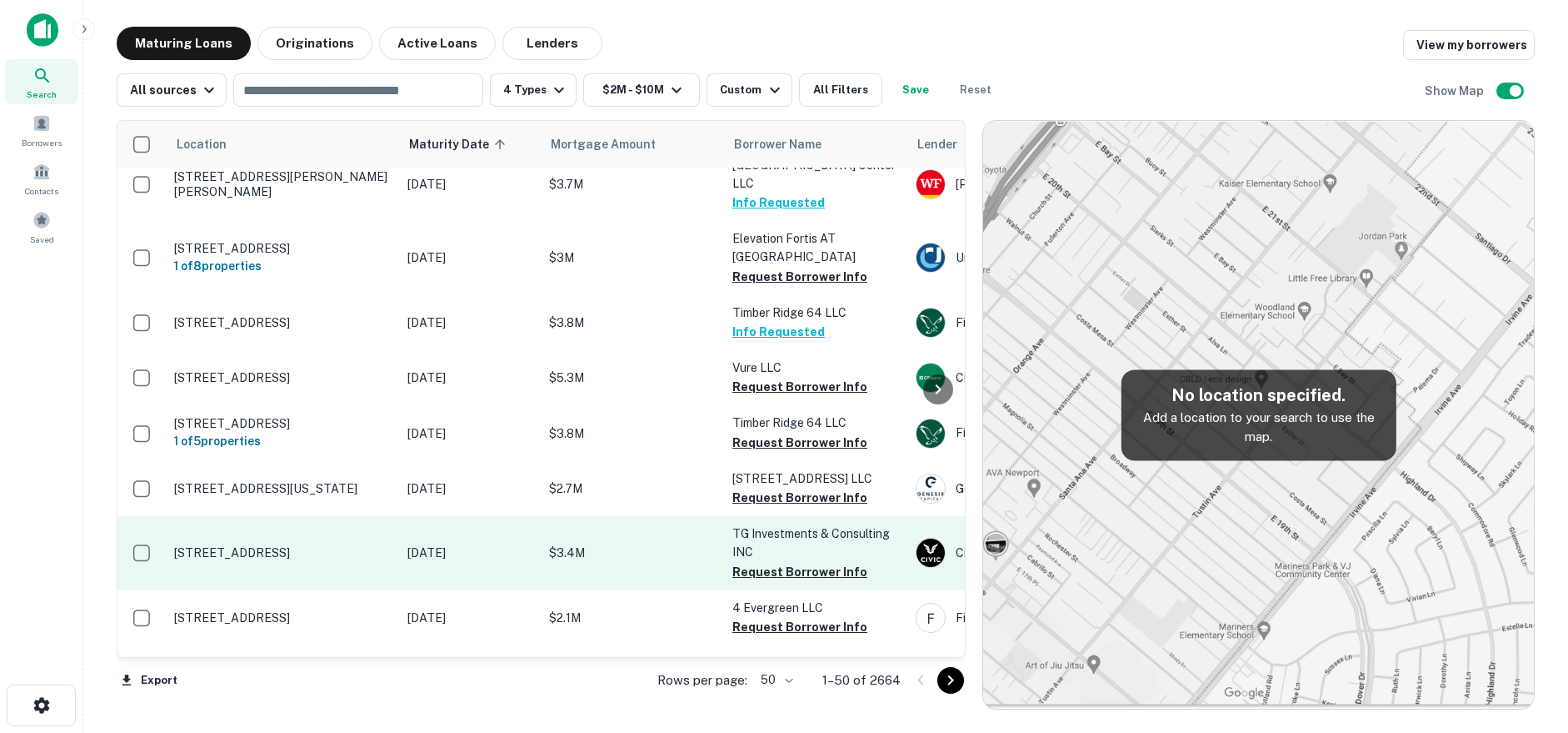
click at [329, 543] on td "[STREET_ADDRESS]" at bounding box center [282, 552] width 233 height 73
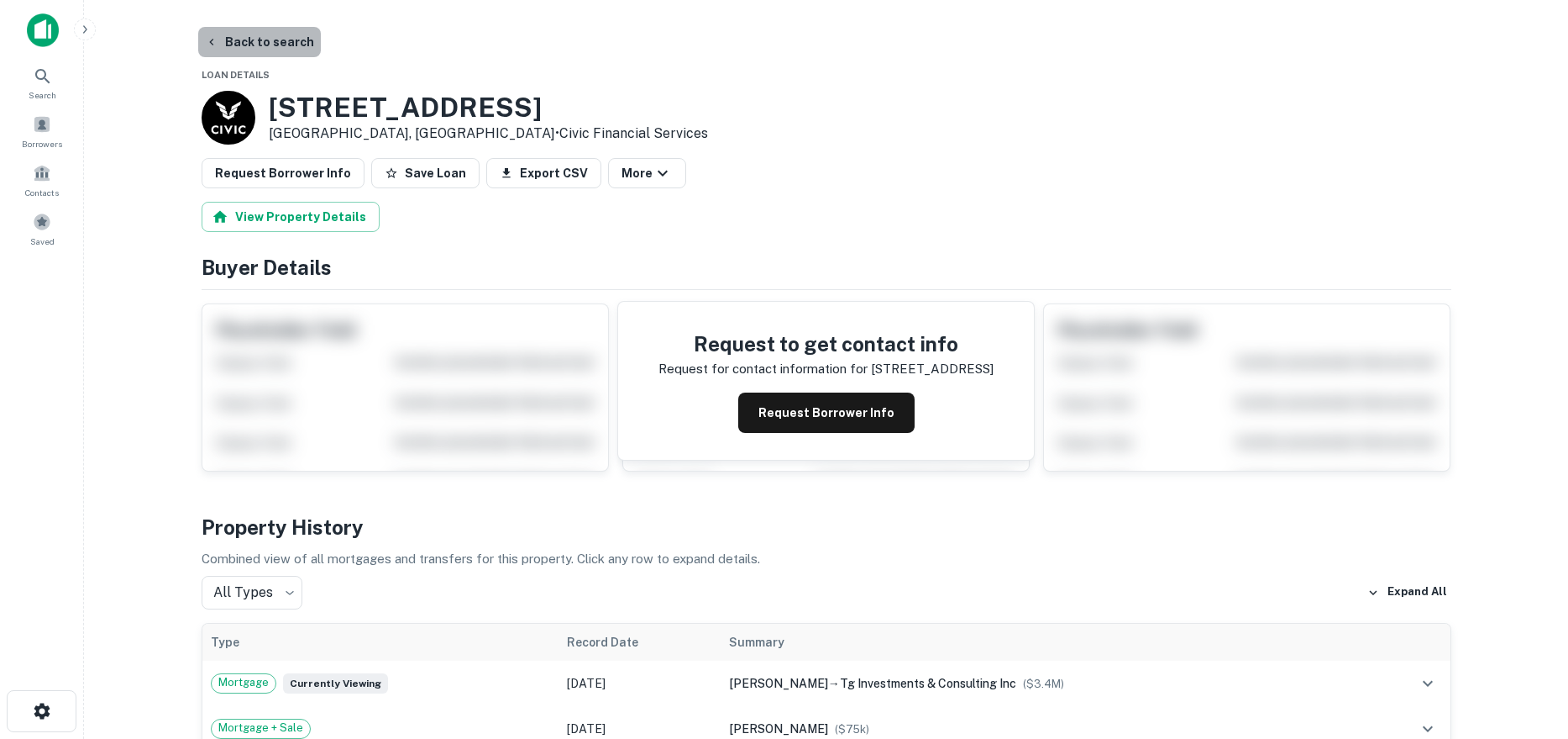
click at [287, 44] on button "Back to search" at bounding box center [259, 41] width 122 height 30
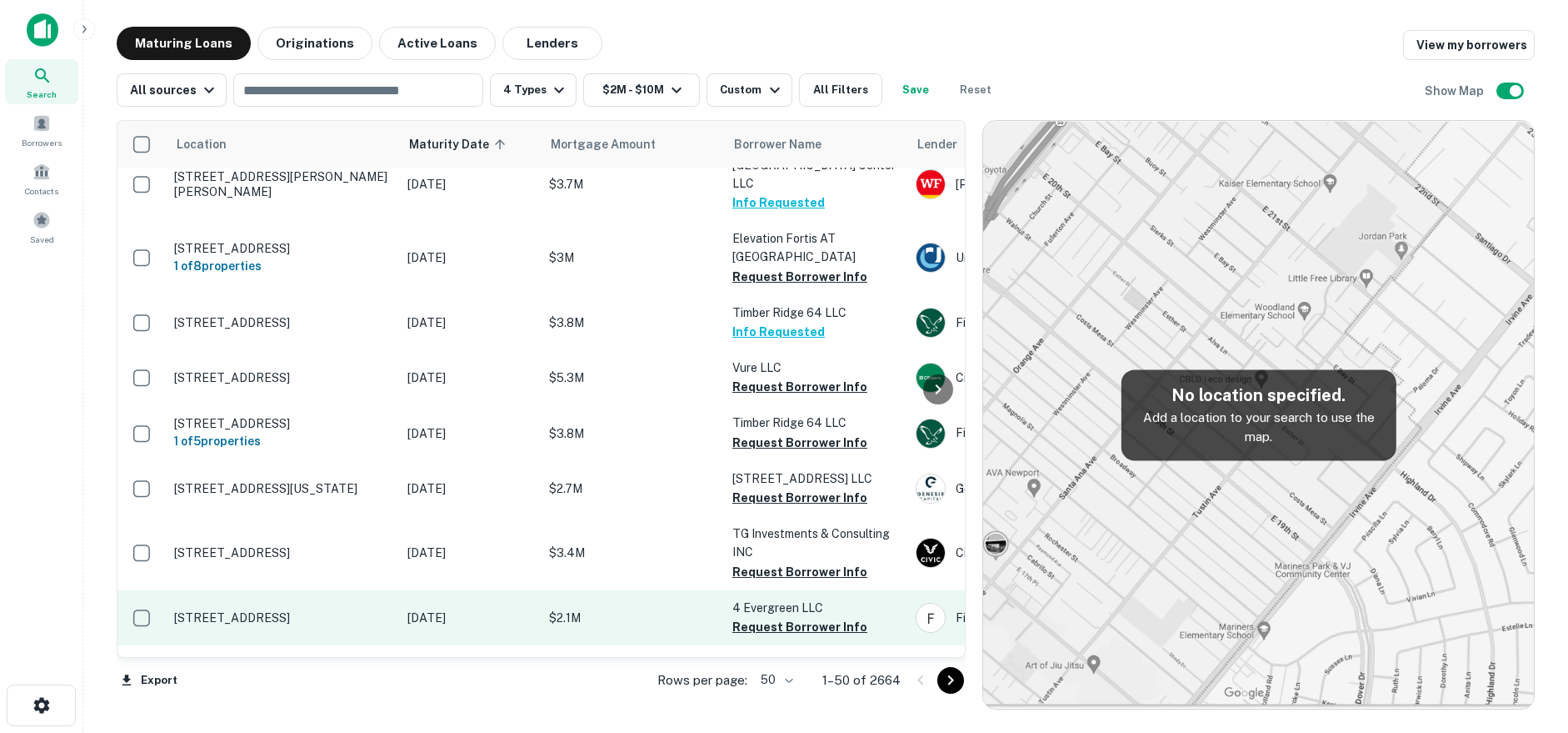
scroll to position [417, 0]
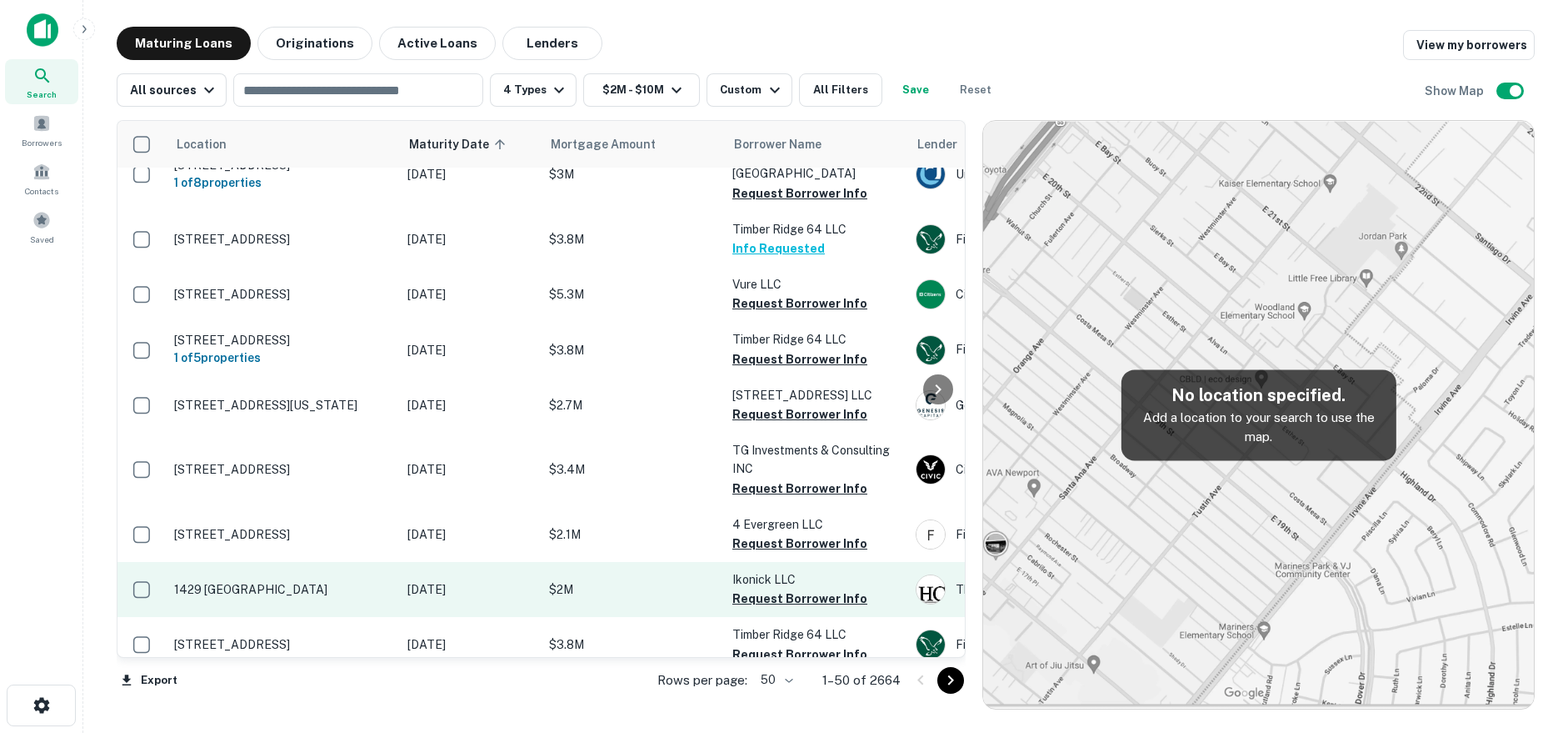
click at [351, 582] on p "1429 [GEOGRAPHIC_DATA]" at bounding box center [282, 589] width 216 height 15
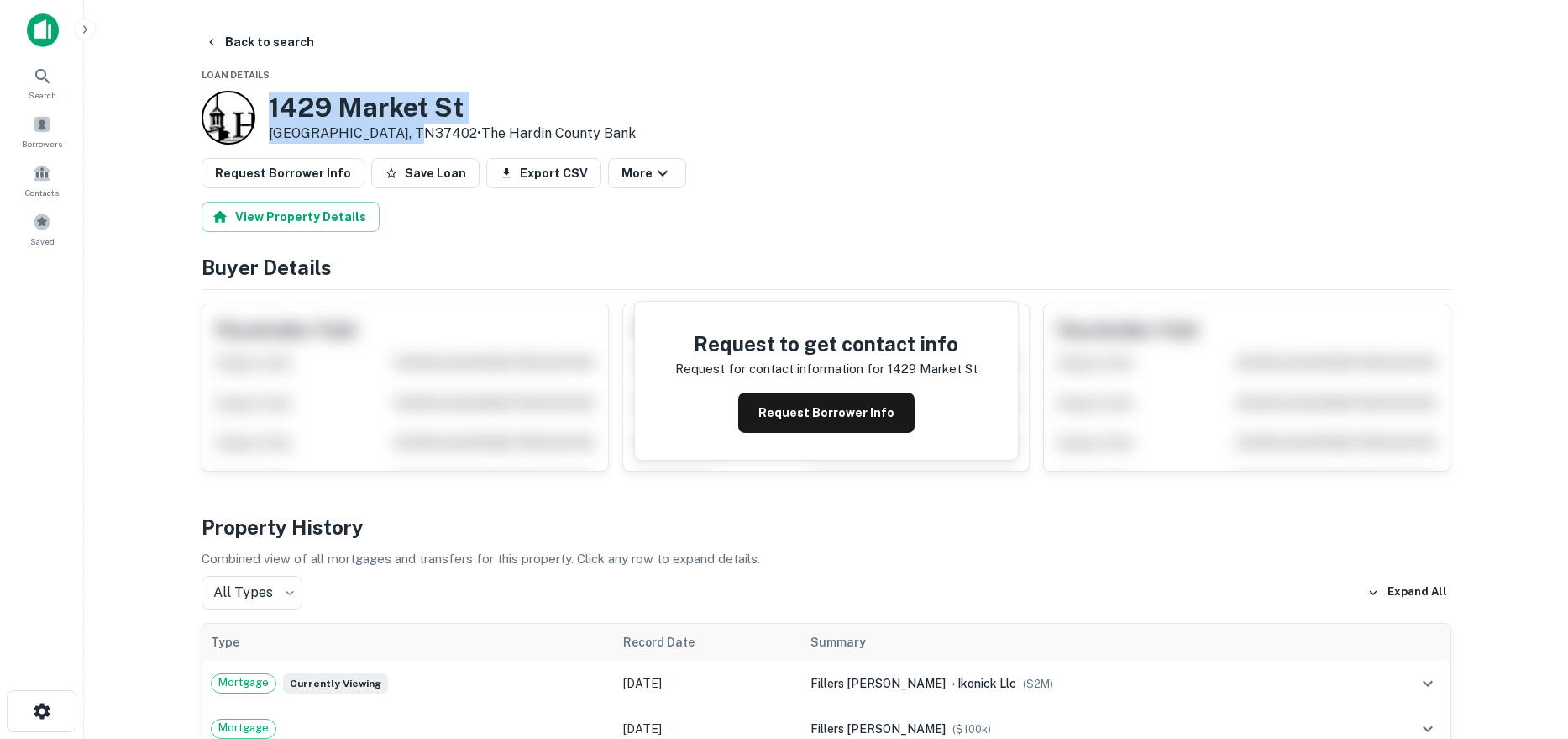
drag, startPoint x: 271, startPoint y: 107, endPoint x: 411, endPoint y: 134, distance: 142.6
click at [411, 134] on div "1429 Market St Chattanooga, TN37402 • The Hardin County Bank" at bounding box center [452, 117] width 367 height 52
copy div "1429 [GEOGRAPHIC_DATA]"
click at [301, 49] on button "Back to search" at bounding box center [259, 41] width 122 height 30
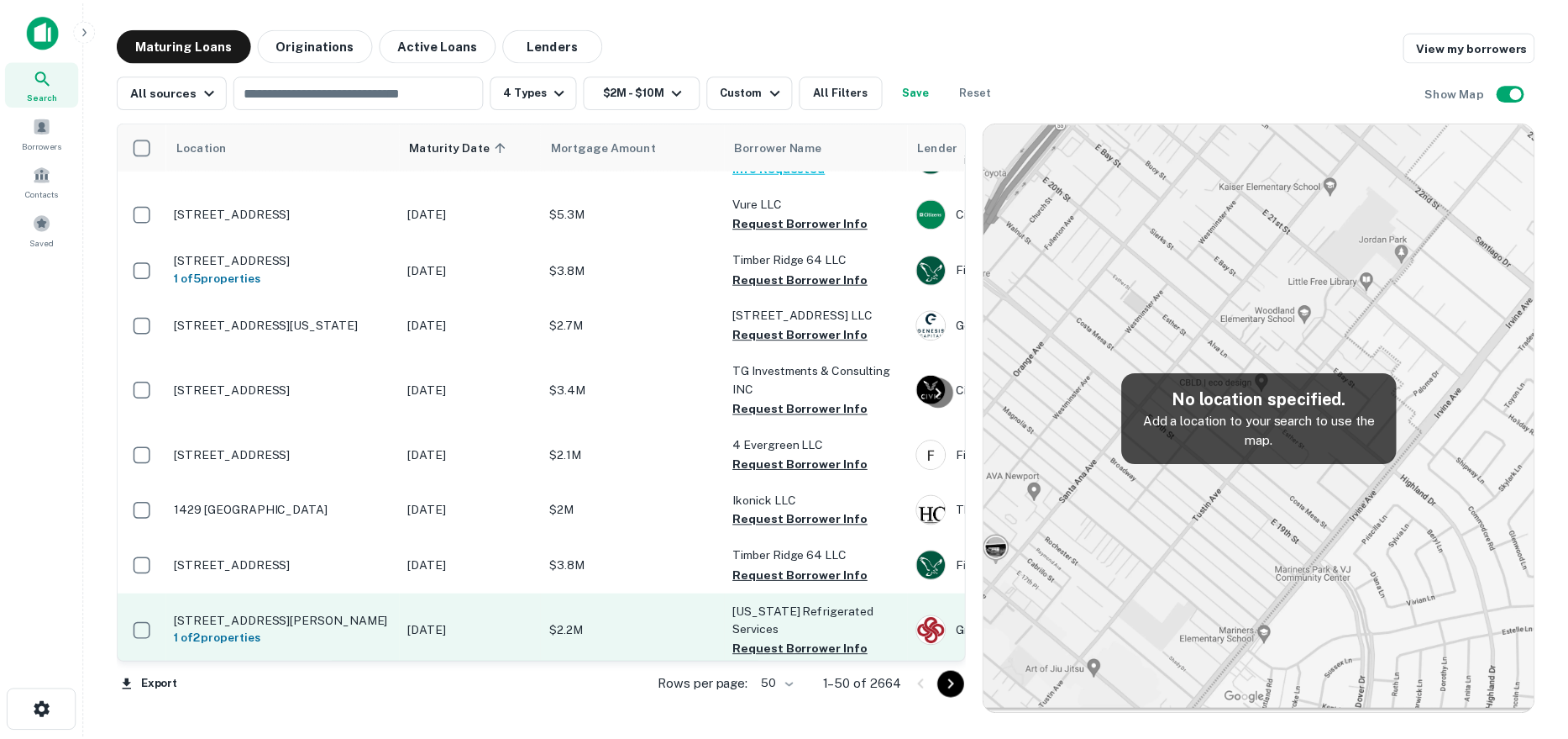
scroll to position [588, 0]
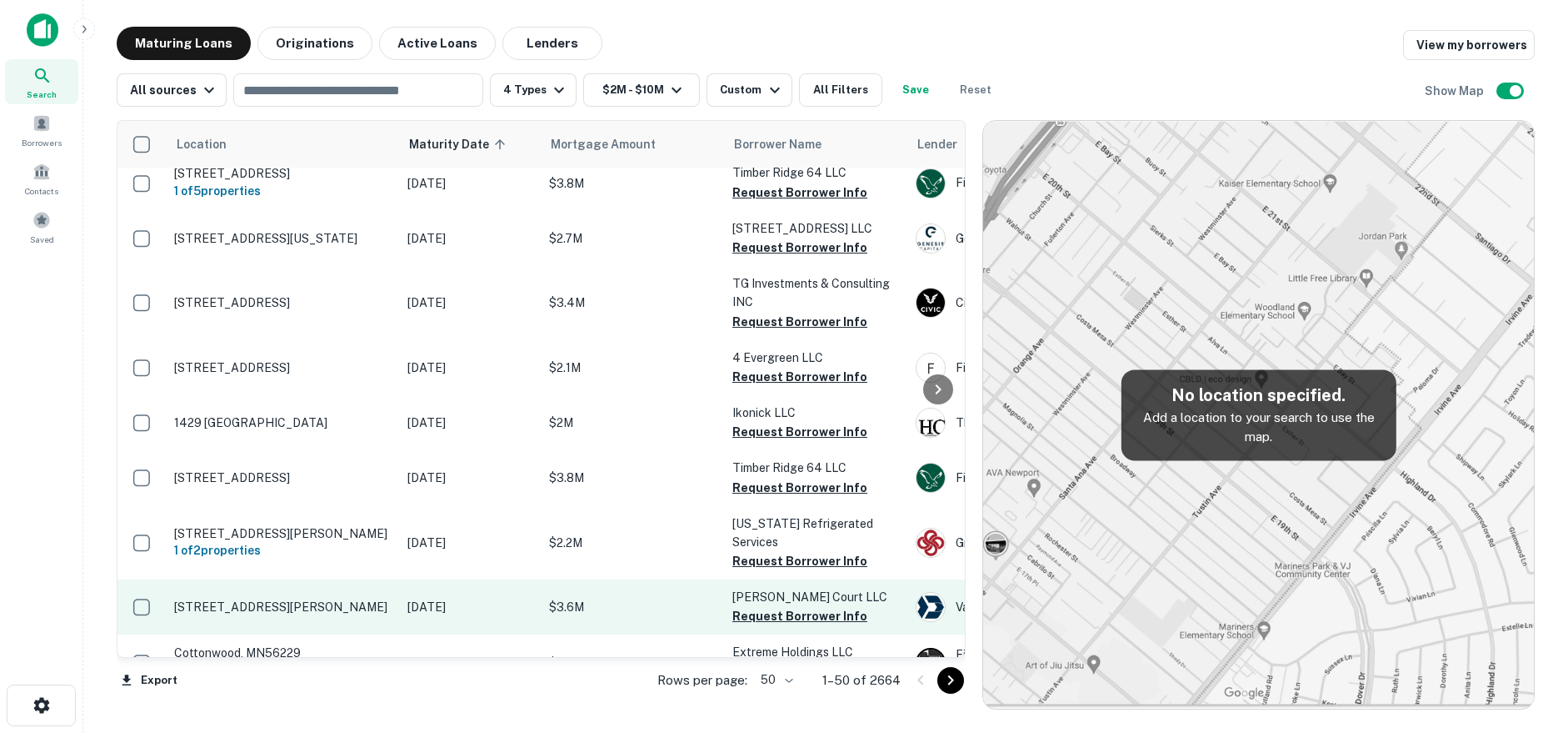
click at [375, 600] on p "[STREET_ADDRESS][PERSON_NAME]" at bounding box center [282, 607] width 216 height 15
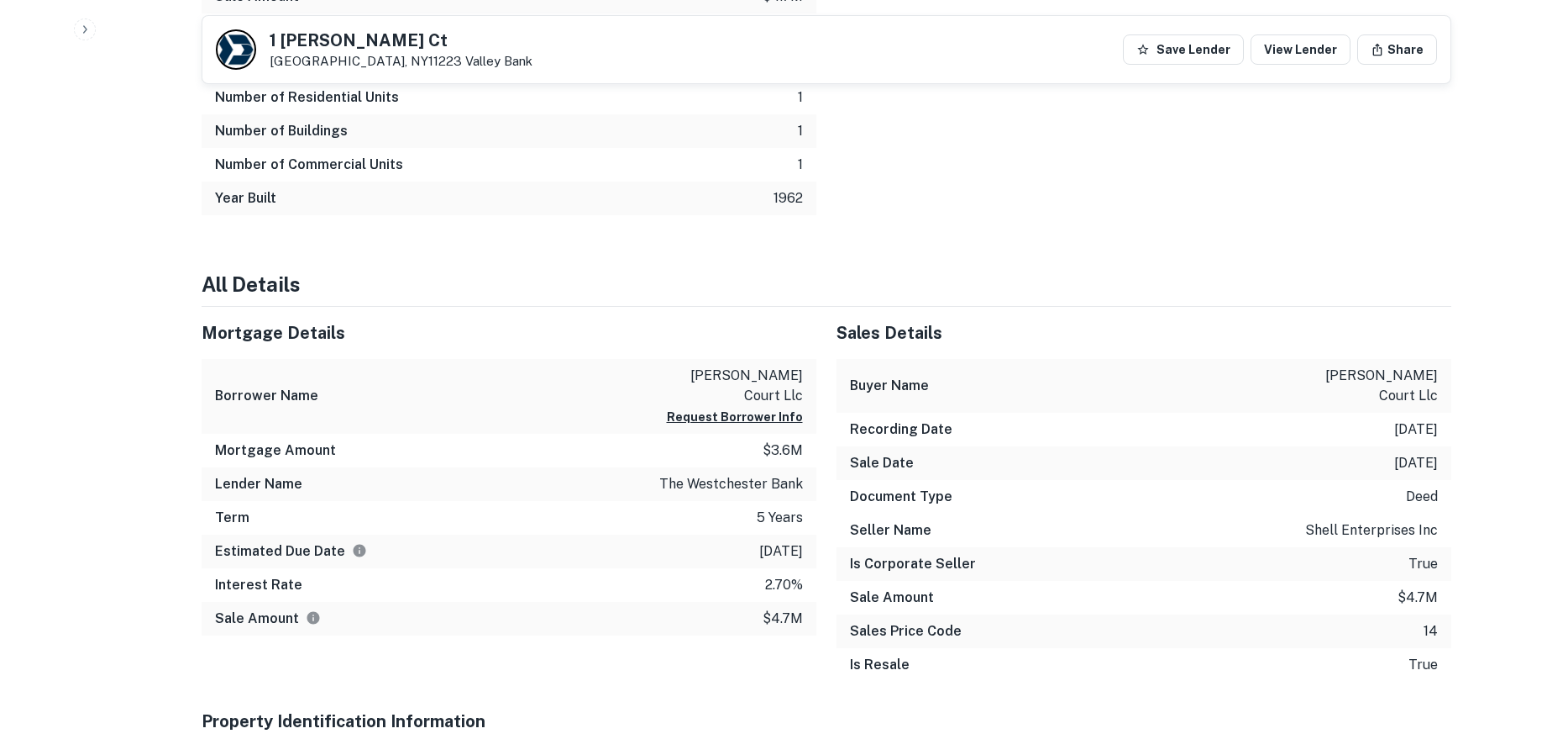
scroll to position [1428, 0]
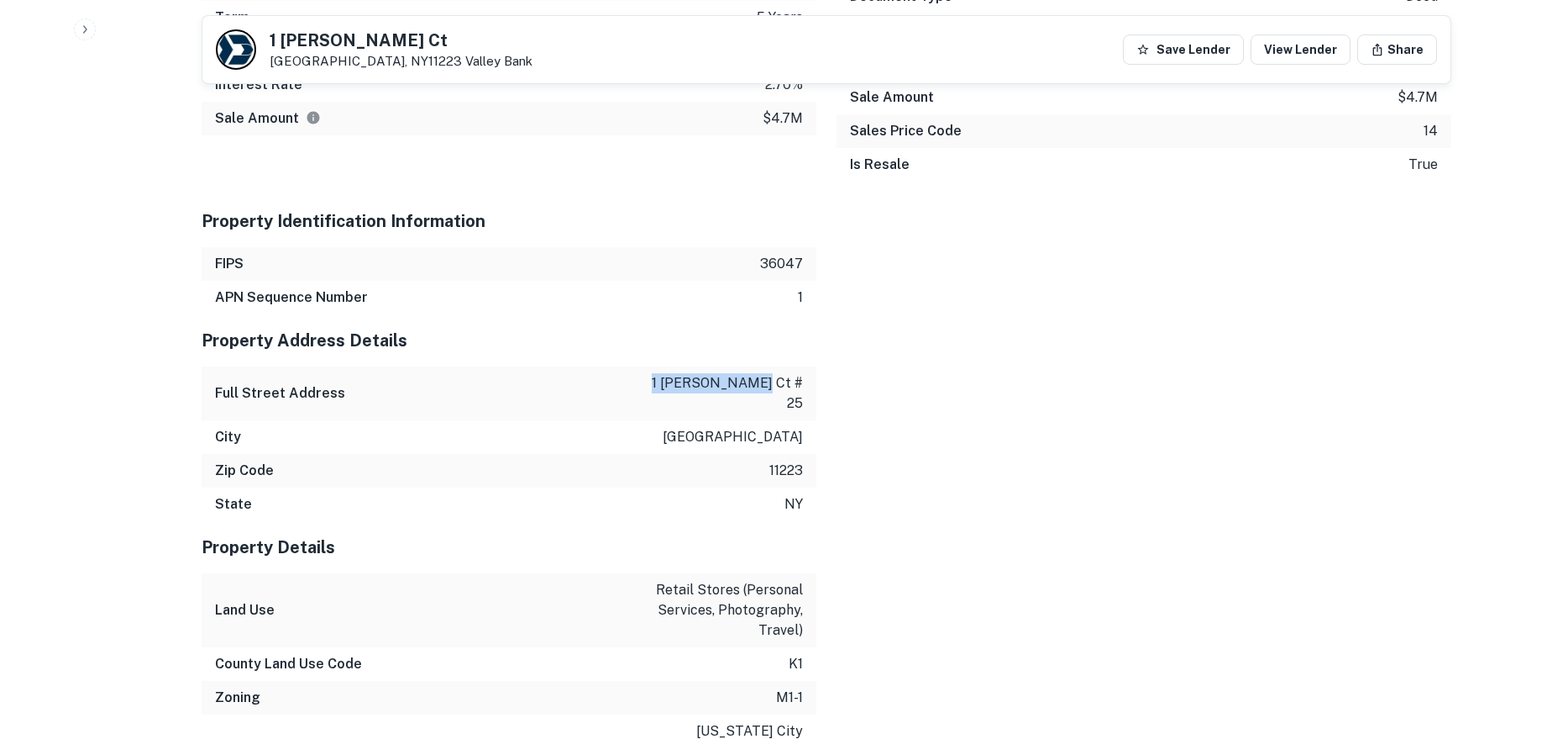
drag, startPoint x: 688, startPoint y: 337, endPoint x: 836, endPoint y: 342, distance: 148.1
click at [836, 342] on div "Mortgage Details Borrower Name bouck court llc Request Borrower Info Mortgage A…" at bounding box center [817, 636] width 1270 height 1660
drag, startPoint x: 762, startPoint y: 348, endPoint x: 449, endPoint y: 215, distance: 340.1
click at [453, 247] on div "FIPS 36047" at bounding box center [509, 264] width 615 height 33
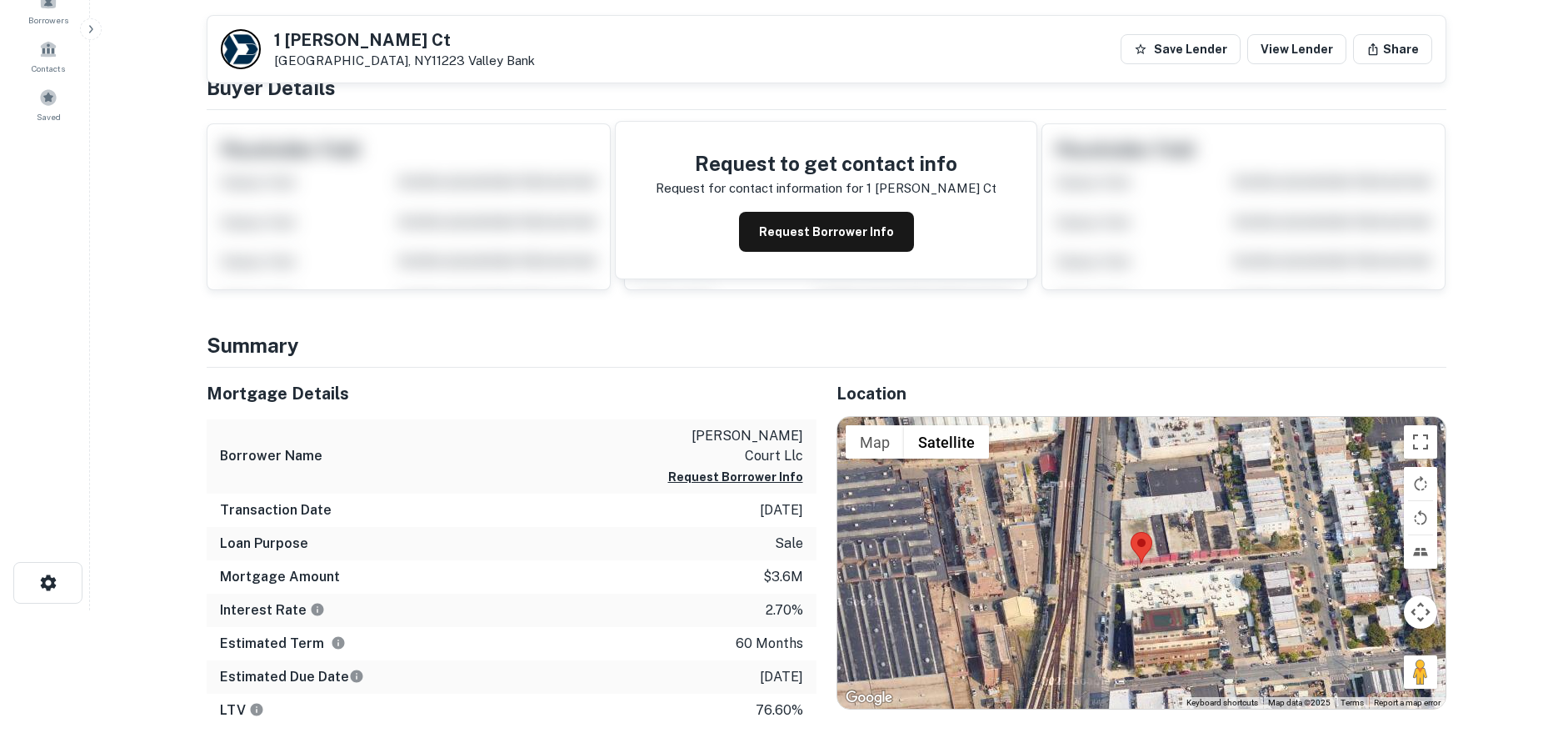
scroll to position [0, 0]
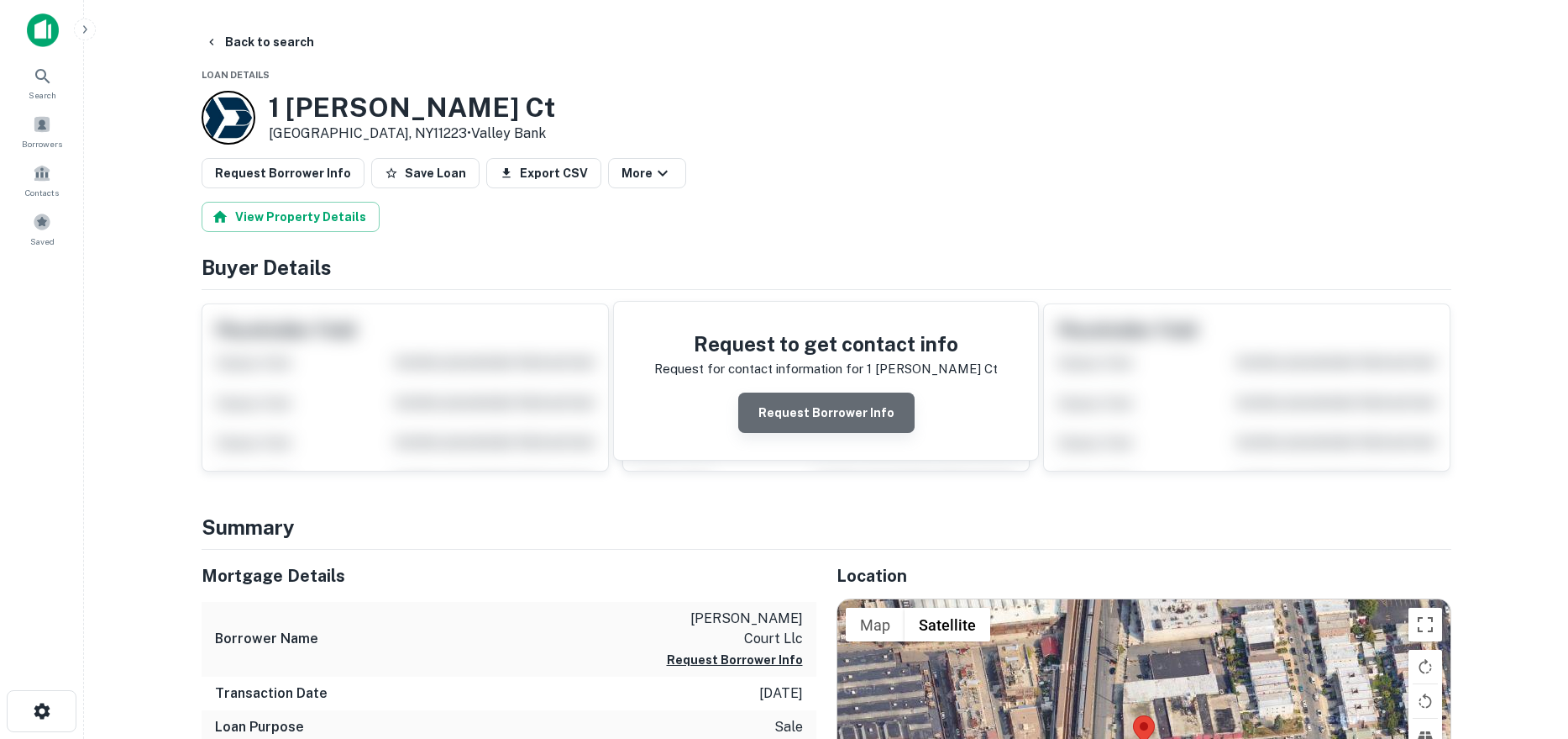
click at [846, 408] on button "Request Borrower Info" at bounding box center [827, 412] width 176 height 40
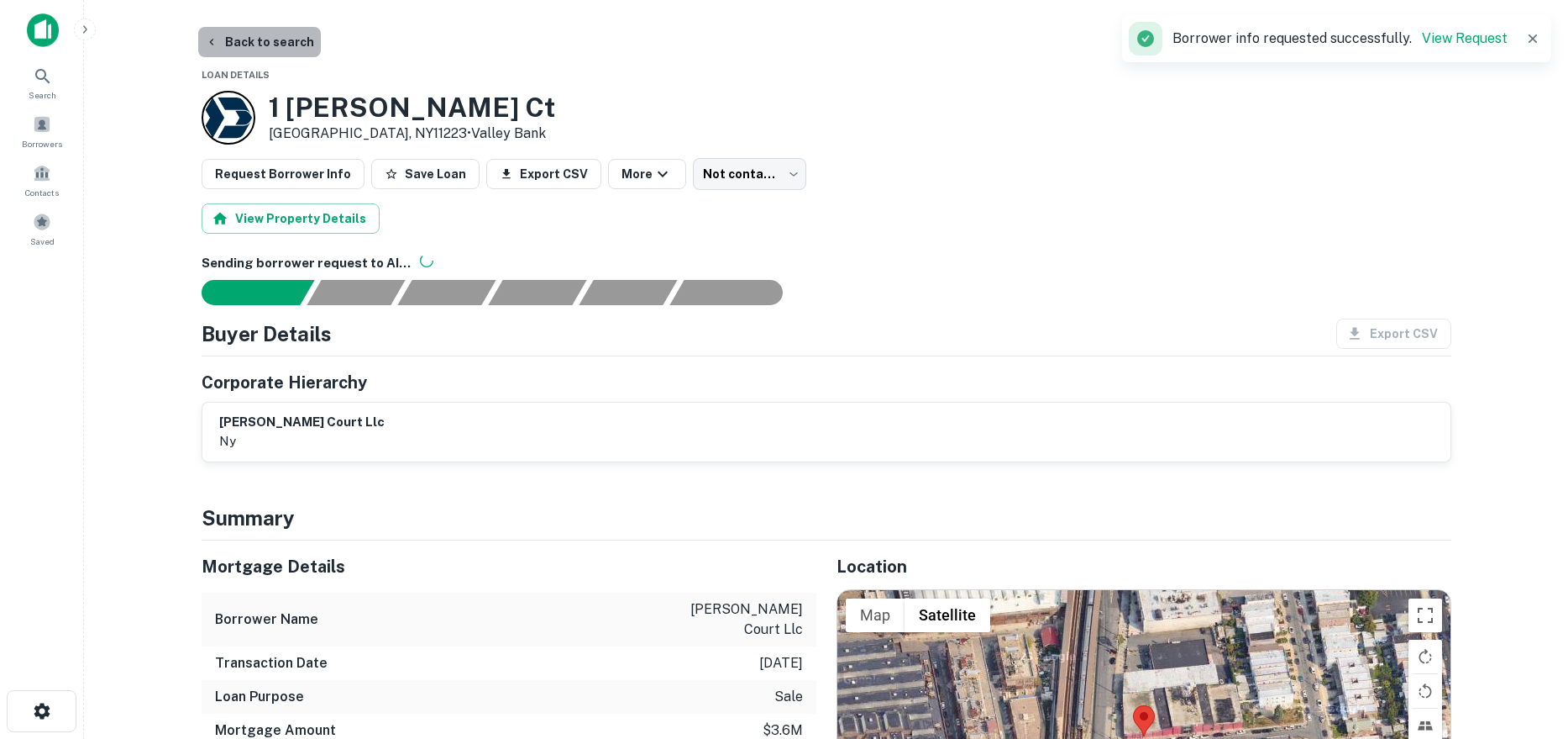
click at [306, 54] on button "Back to search" at bounding box center [259, 41] width 122 height 30
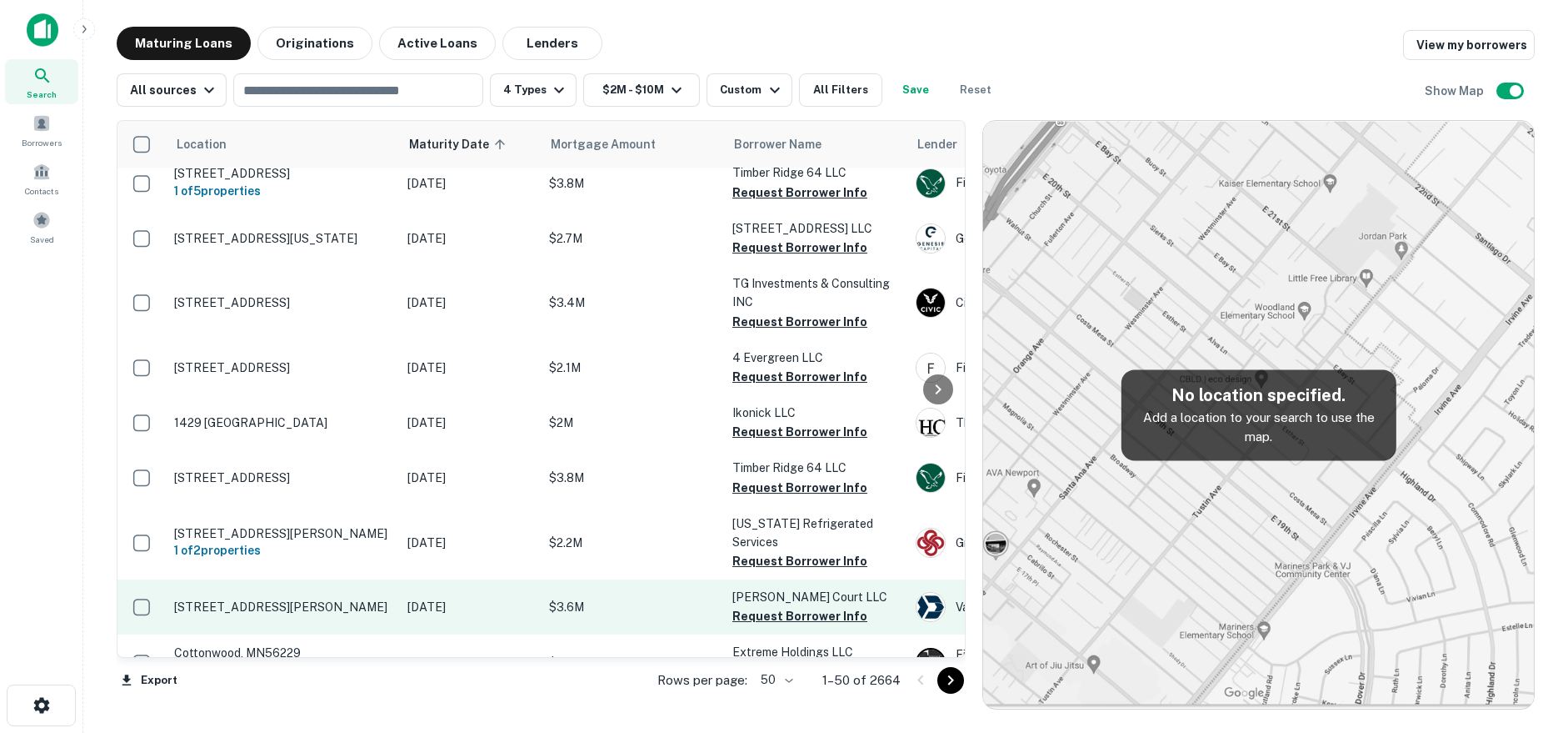
scroll to position [667, 0]
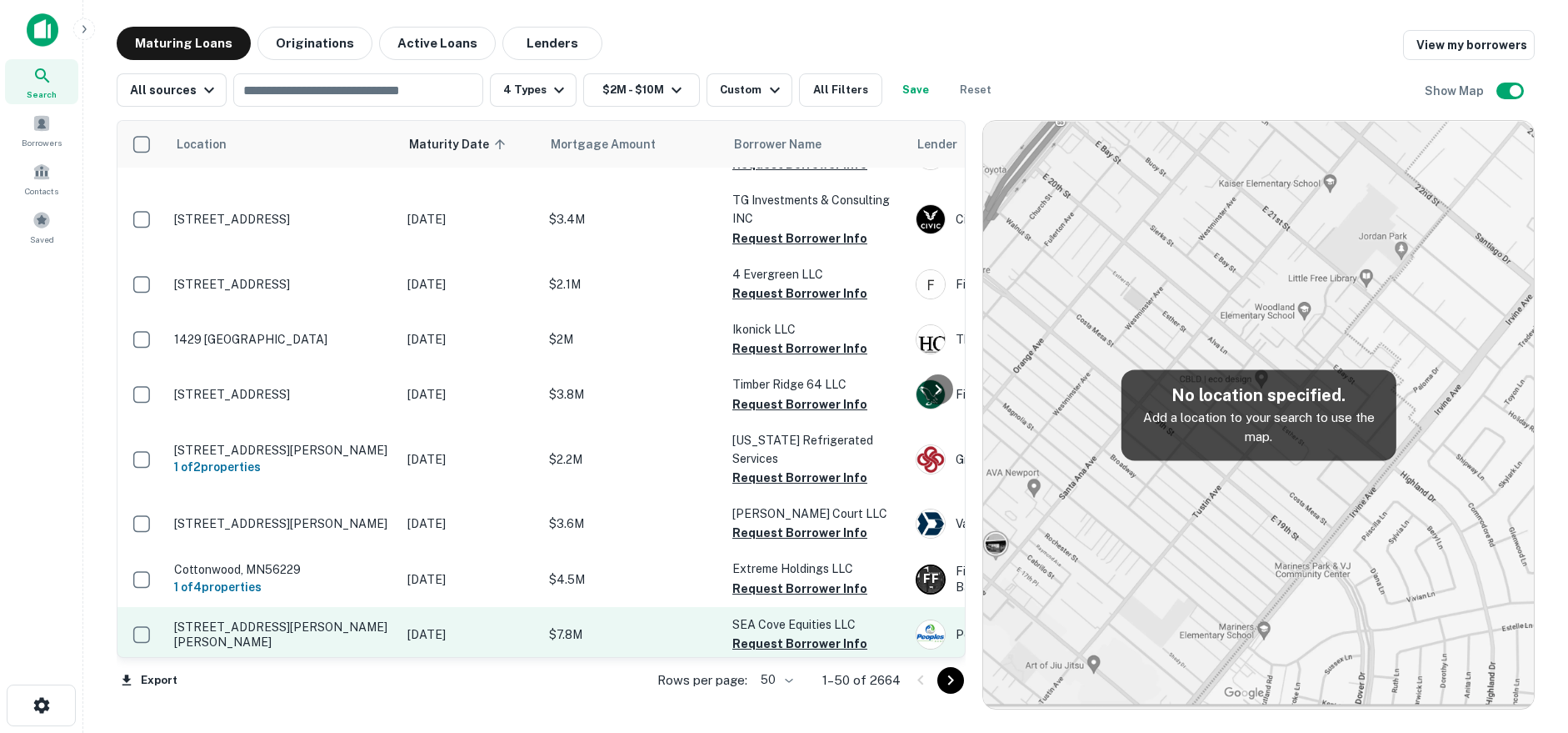
click at [385, 619] on p "[STREET_ADDRESS][PERSON_NAME][PERSON_NAME]" at bounding box center [282, 634] width 216 height 30
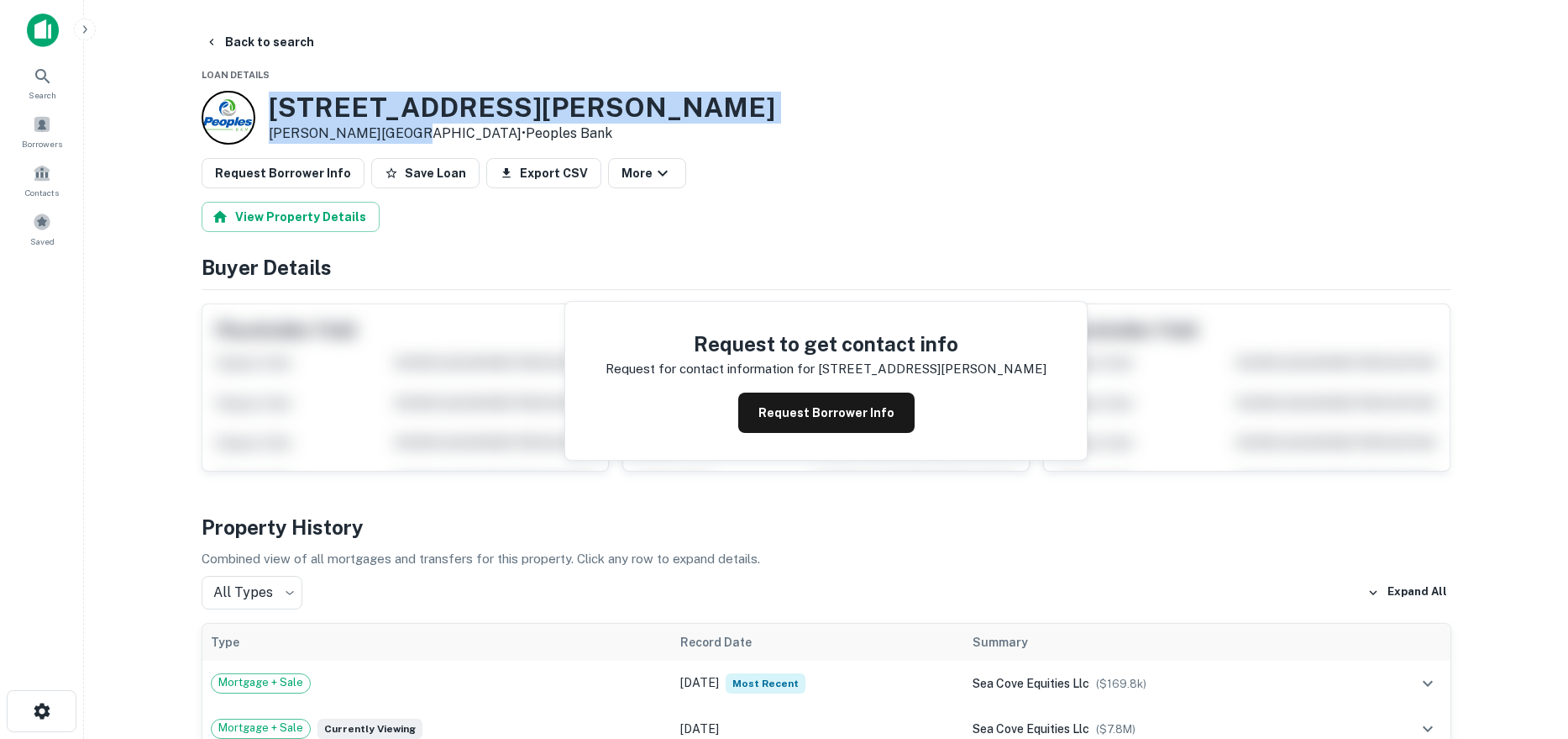
drag, startPoint x: 343, startPoint y: 116, endPoint x: 394, endPoint y: 136, distance: 54.8
click at [394, 136] on div "210 Glen Cove Ave Glen Cove, NY11542 • Peoples Bank" at bounding box center [522, 117] width 507 height 52
copy div "[STREET_ADDRESS][PERSON_NAME][PERSON_NAME]"
click at [848, 425] on button "Request Borrower Info" at bounding box center [827, 412] width 176 height 40
click at [338, 109] on h3 "210 Glen Cove Ave" at bounding box center [522, 107] width 507 height 32
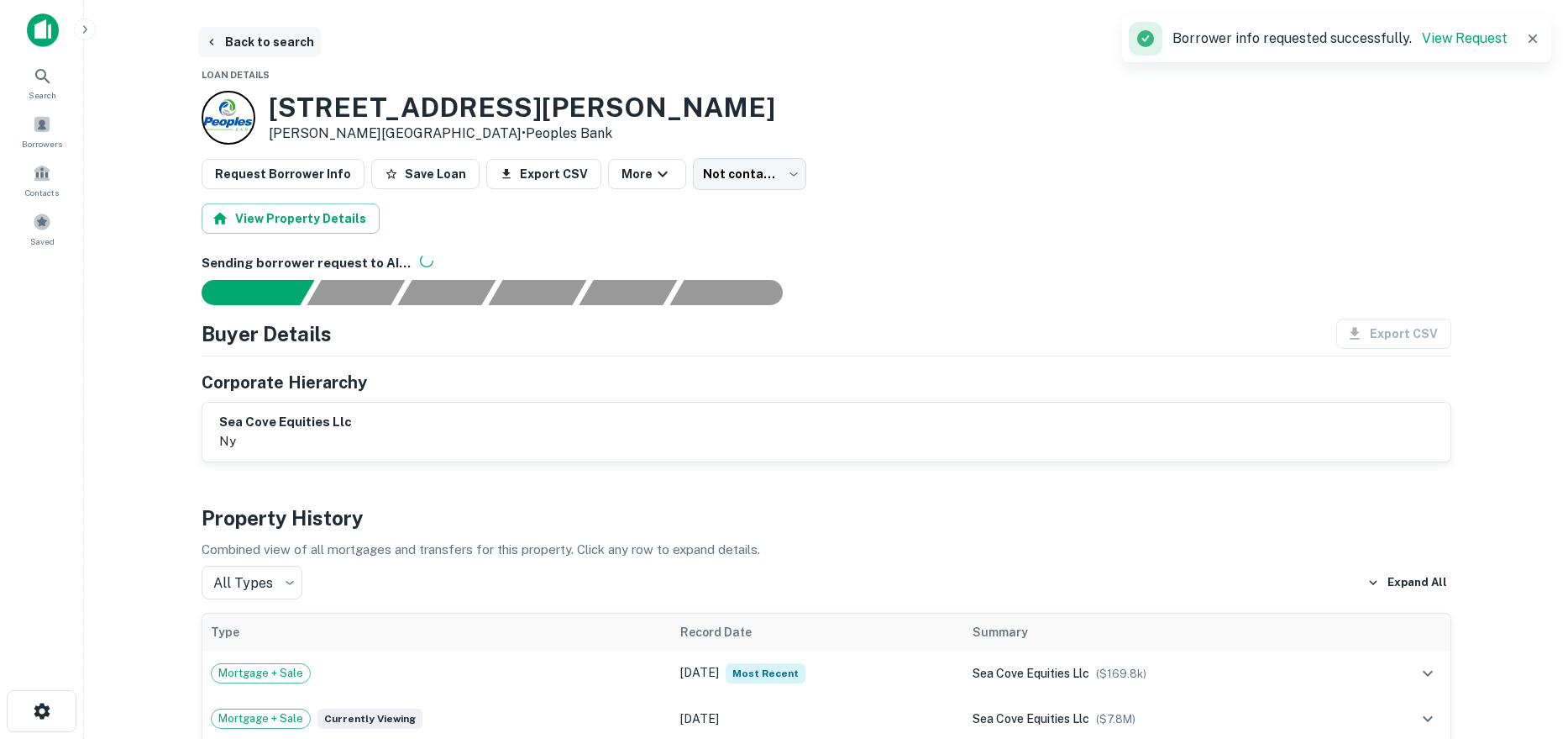
click at [256, 52] on button "Back to search" at bounding box center [259, 41] width 122 height 30
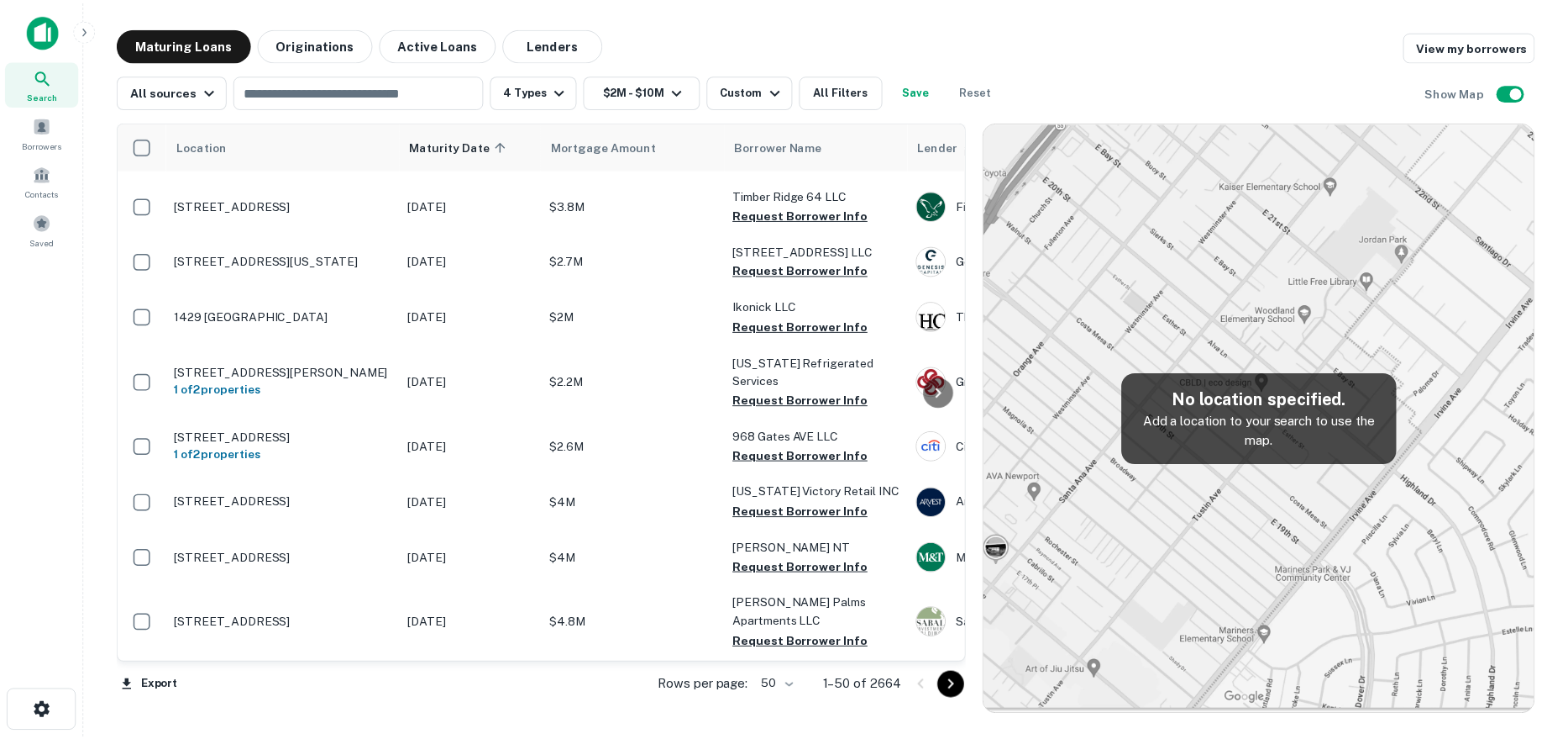
scroll to position [756, 0]
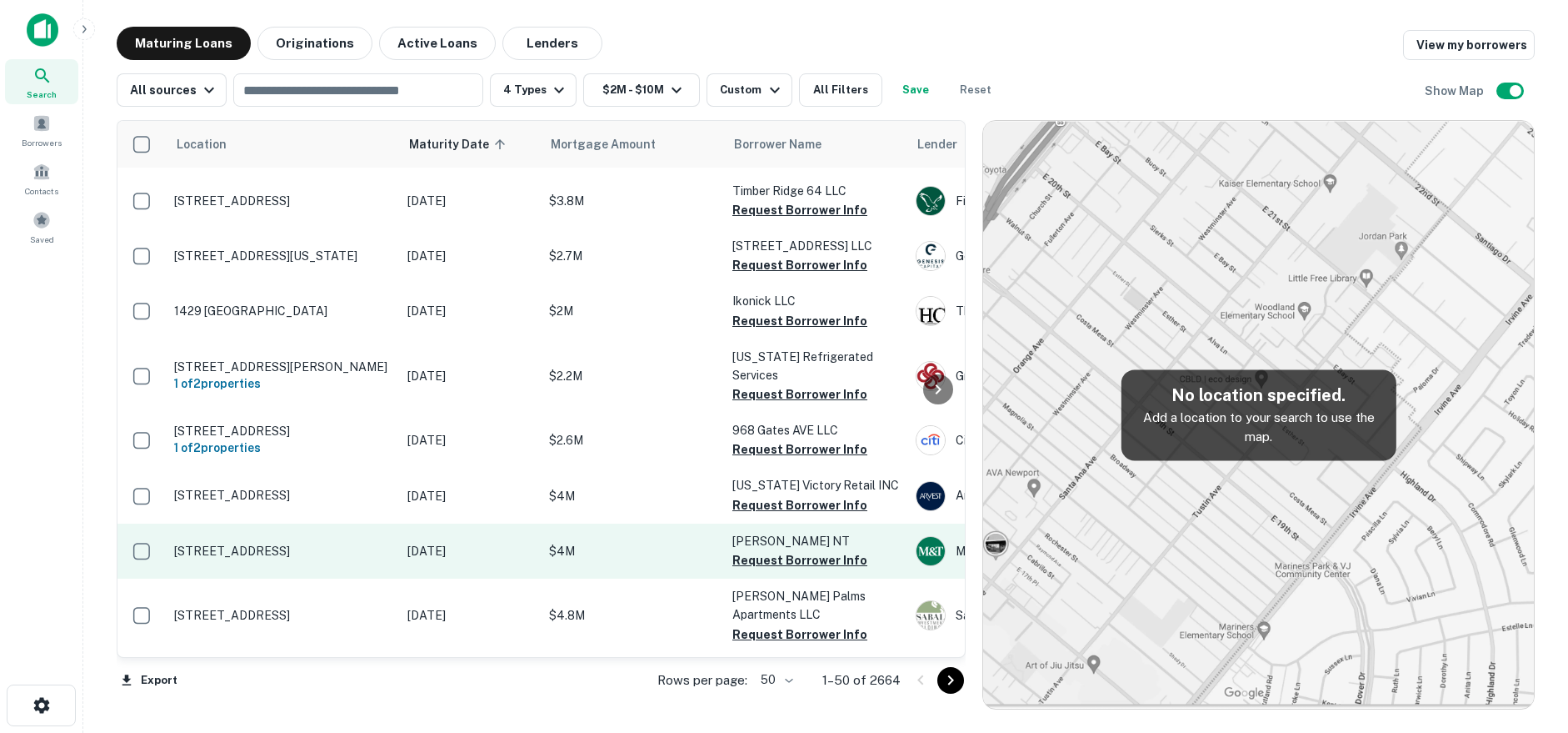
click at [370, 544] on p "[STREET_ADDRESS]" at bounding box center [282, 551] width 216 height 15
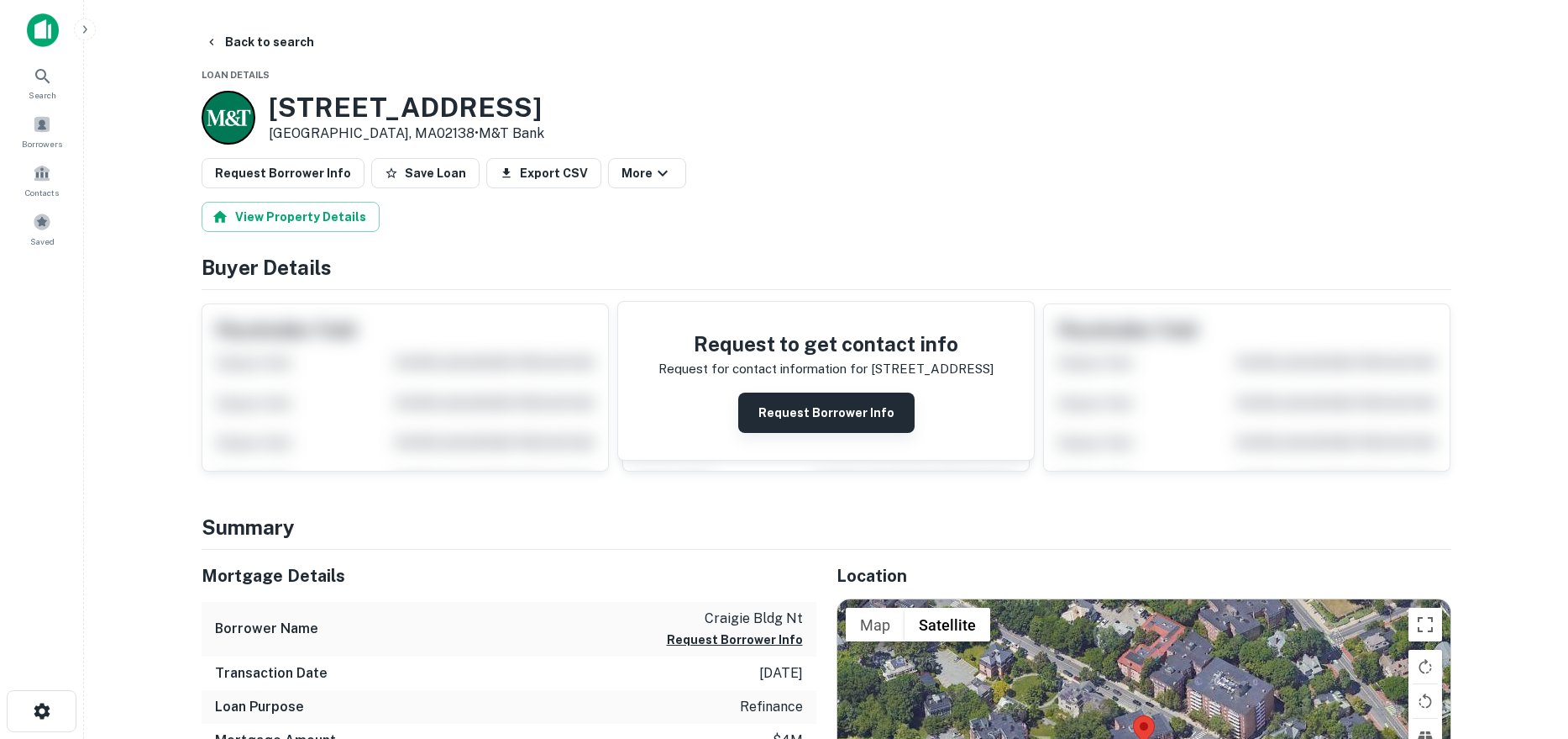
click at [826, 407] on button "Request Borrower Info" at bounding box center [827, 412] width 176 height 40
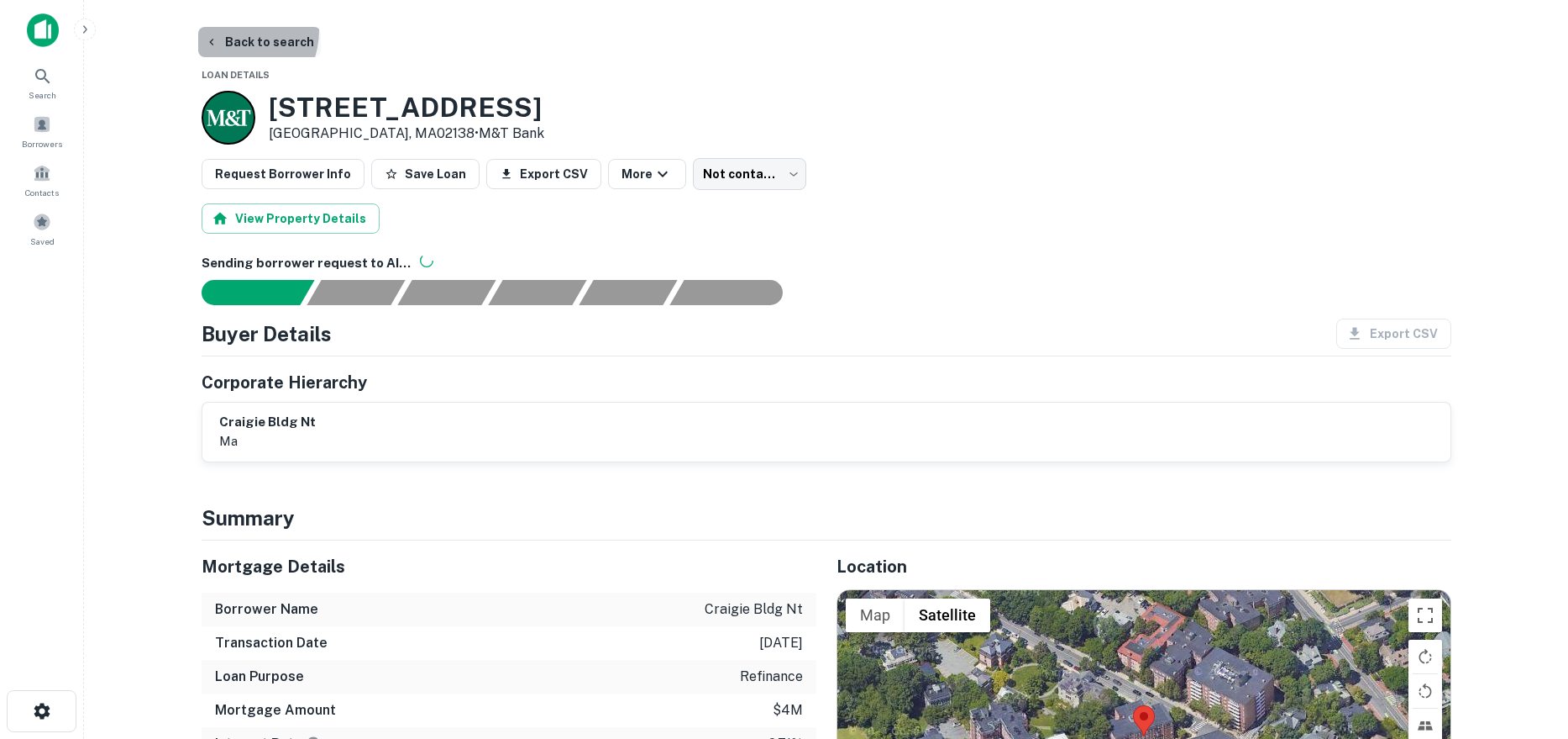
click at [229, 30] on button "Back to search" at bounding box center [259, 41] width 122 height 30
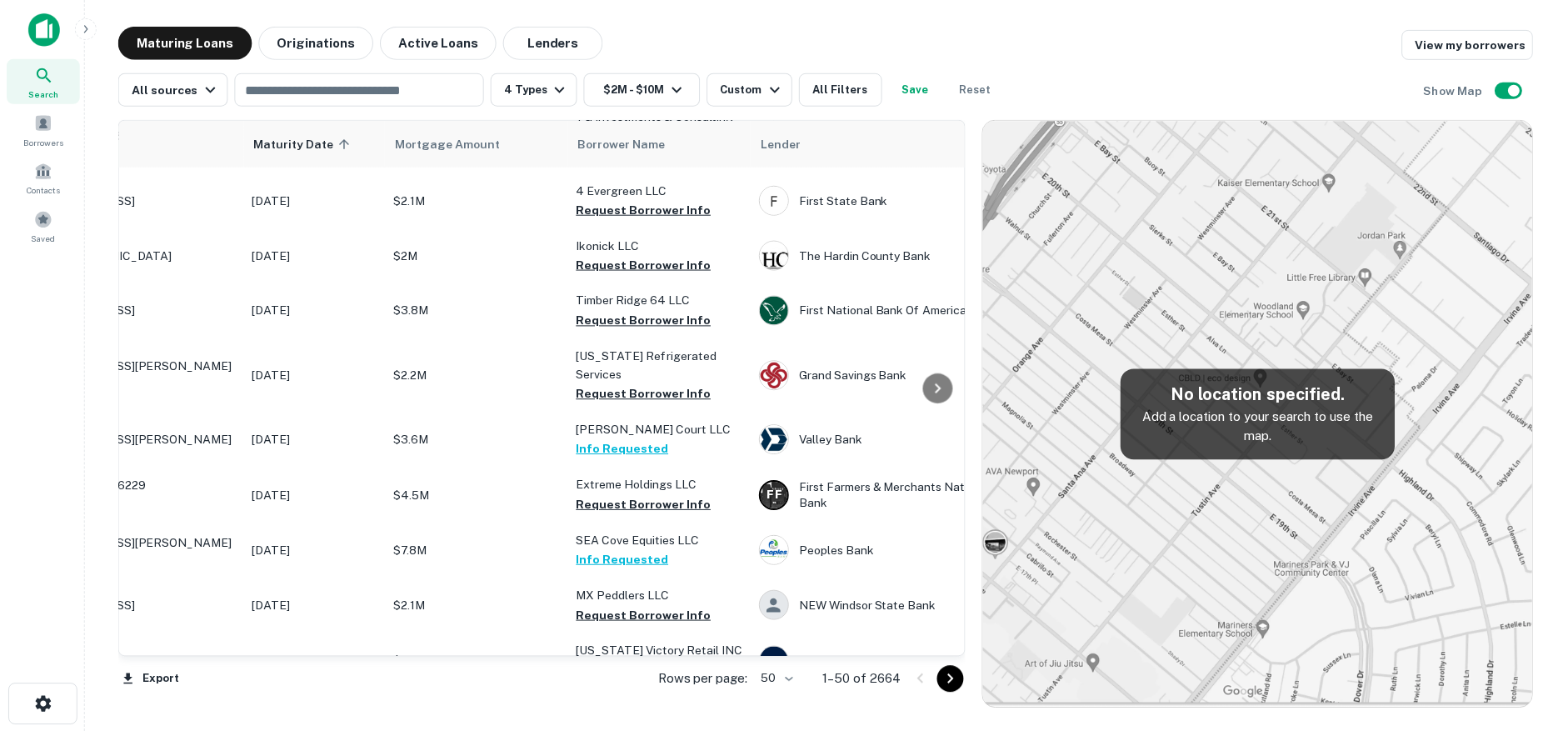
scroll to position [750, 0]
